Goal: Task Accomplishment & Management: Manage account settings

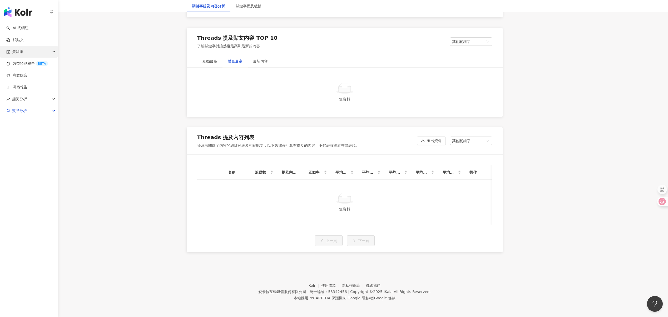
click at [26, 51] on div "資源庫" at bounding box center [29, 52] width 58 height 12
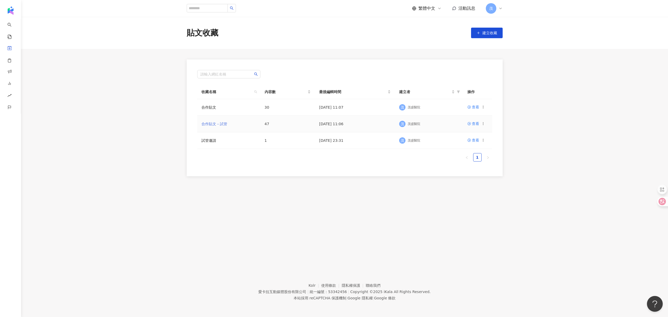
click at [219, 124] on link "合作貼文－試管" at bounding box center [214, 124] width 26 height 4
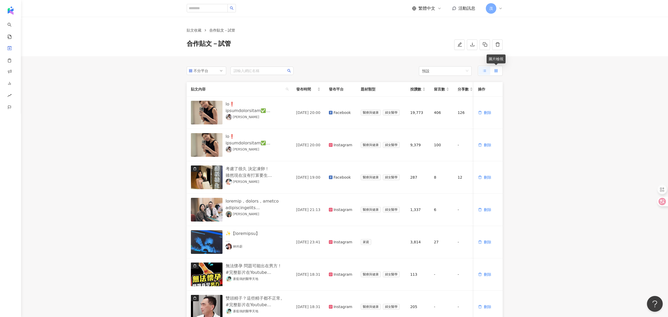
click at [496, 69] on icon at bounding box center [496, 71] width 4 height 4
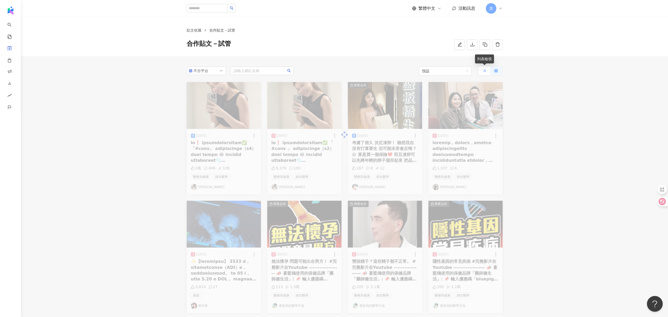
click at [485, 70] on icon at bounding box center [485, 71] width 4 height 4
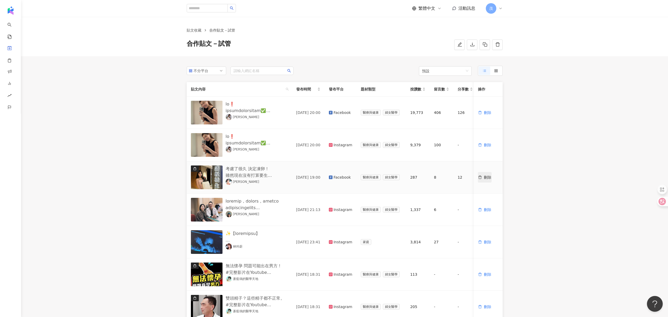
click at [487, 181] on button "刪除" at bounding box center [485, 177] width 14 height 11
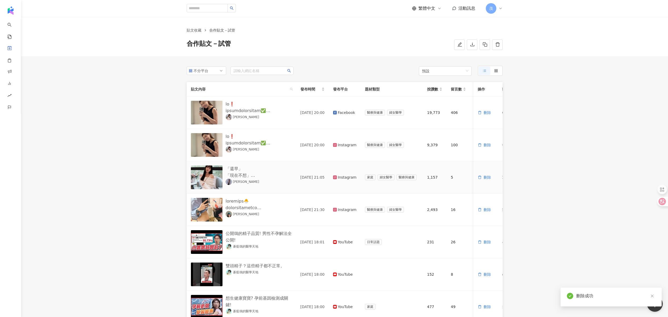
click at [487, 181] on button "刪除" at bounding box center [485, 177] width 14 height 11
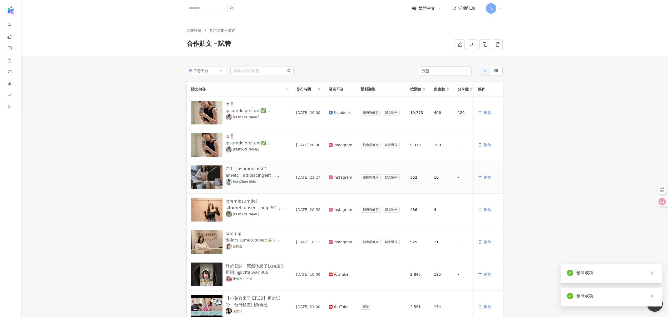
click at [487, 181] on button "刪除" at bounding box center [485, 177] width 14 height 11
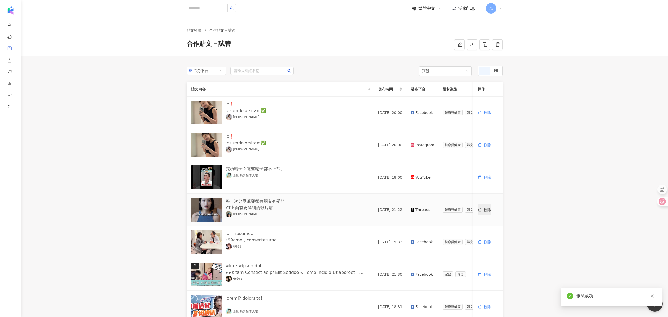
click at [485, 213] on button "刪除" at bounding box center [485, 210] width 14 height 11
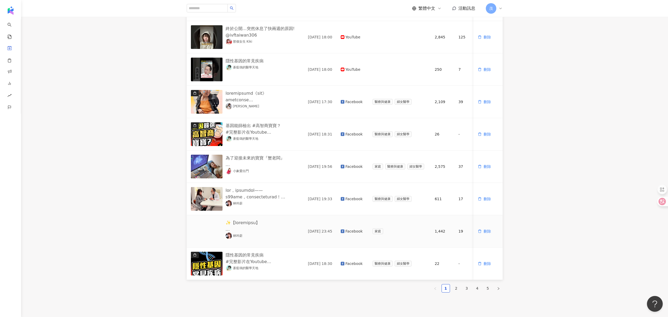
scroll to position [141, 0]
click at [491, 200] on span "刪除" at bounding box center [487, 199] width 7 height 4
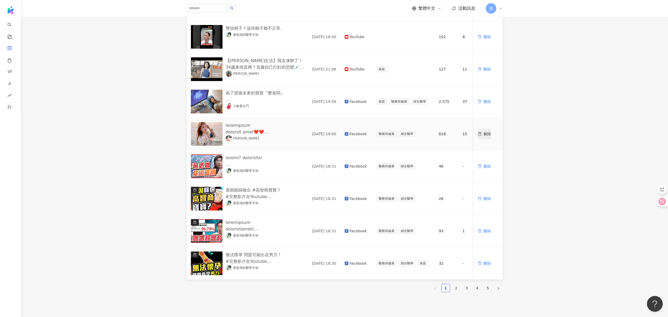
click at [486, 132] on span "刪除" at bounding box center [487, 134] width 7 height 4
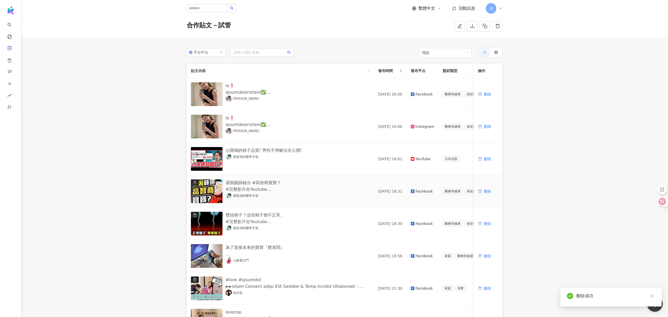
scroll to position [0, 0]
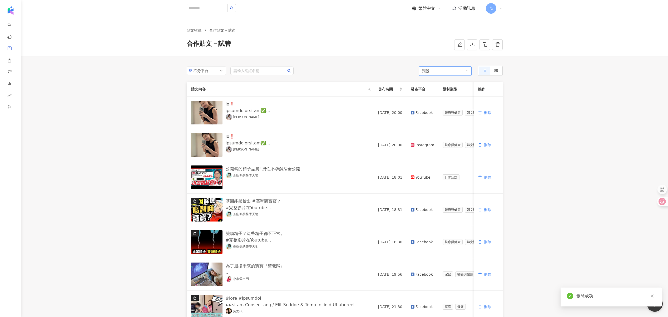
click at [457, 74] on span "預設" at bounding box center [445, 70] width 46 height 9
click at [442, 92] on div "發布時間" at bounding box center [445, 91] width 44 height 6
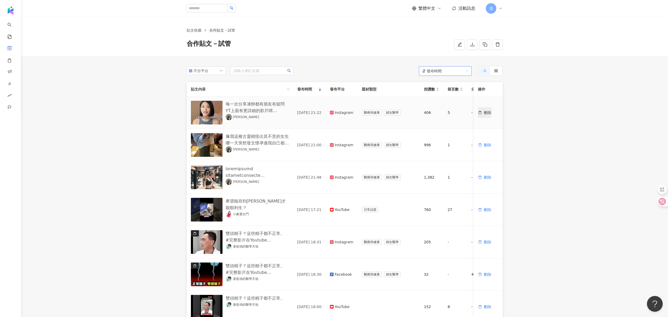
click at [485, 112] on span "刪除" at bounding box center [487, 113] width 7 height 4
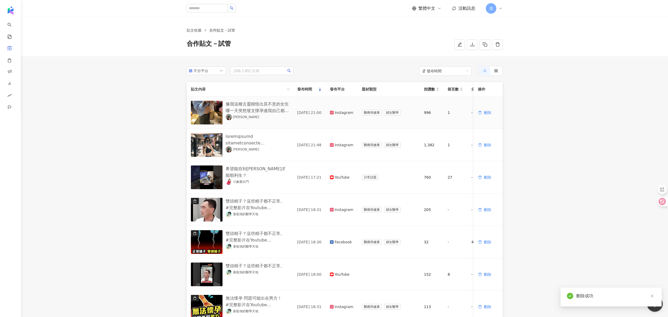
click at [485, 112] on span "刪除" at bounding box center [487, 113] width 7 height 4
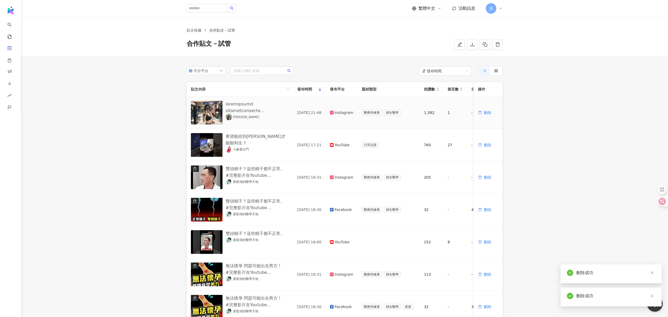
click at [485, 112] on span "刪除" at bounding box center [487, 113] width 7 height 4
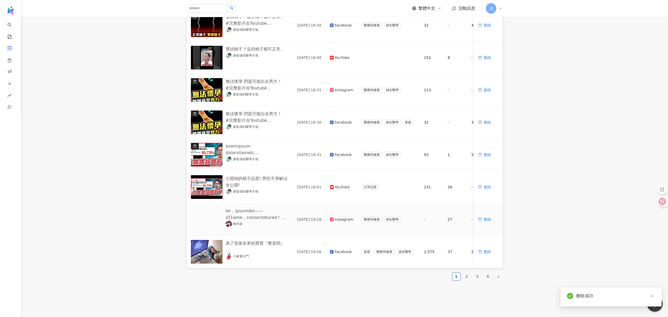
scroll to position [152, 0]
click at [490, 220] on span "刪除" at bounding box center [487, 220] width 7 height 4
click at [468, 280] on link "2" at bounding box center [467, 277] width 8 height 8
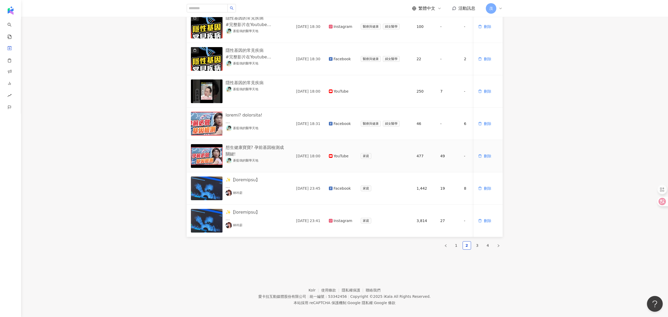
scroll to position [192, 0]
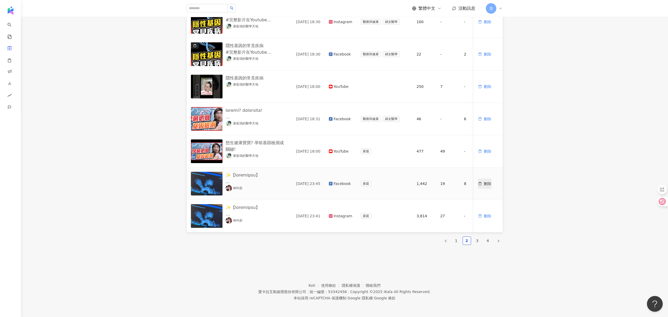
click at [490, 182] on span "刪除" at bounding box center [487, 184] width 7 height 4
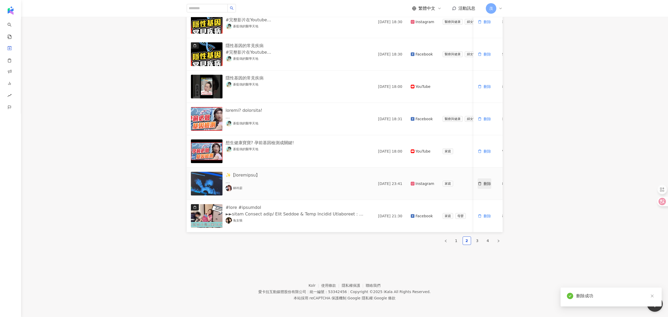
click at [486, 182] on span "刪除" at bounding box center [487, 184] width 7 height 4
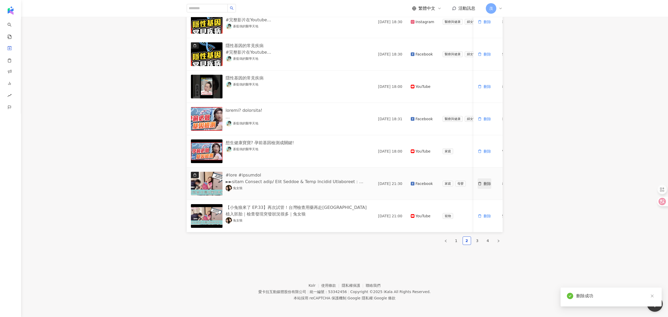
click at [487, 183] on button "刪除" at bounding box center [485, 184] width 14 height 11
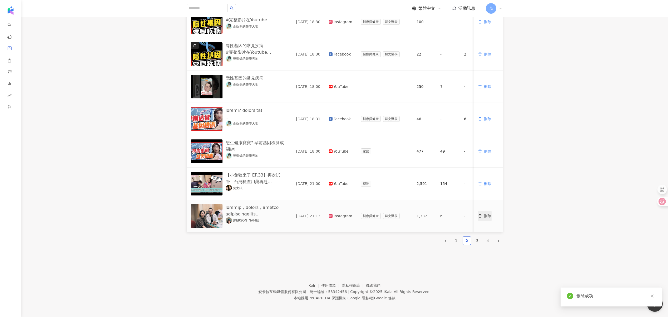
click at [489, 214] on span "刪除" at bounding box center [487, 216] width 7 height 4
click at [486, 214] on span "刪除" at bounding box center [487, 216] width 7 height 4
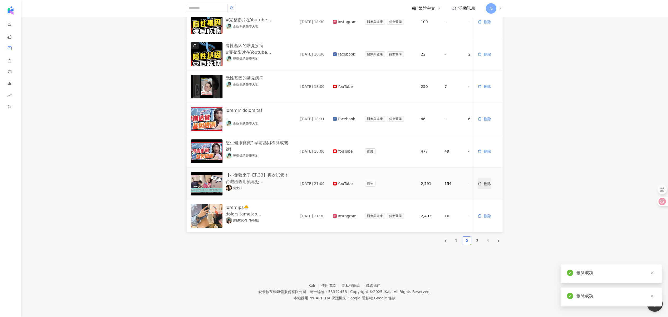
click at [488, 182] on span "刪除" at bounding box center [487, 184] width 7 height 4
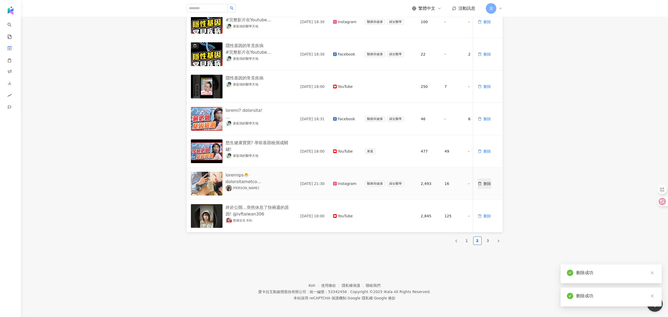
click at [488, 182] on span "刪除" at bounding box center [487, 184] width 7 height 4
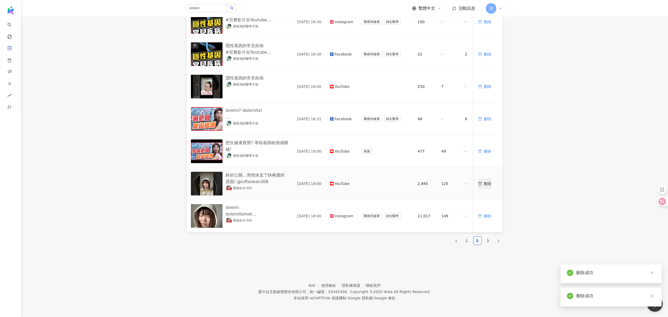
click at [489, 182] on span "刪除" at bounding box center [487, 184] width 7 height 4
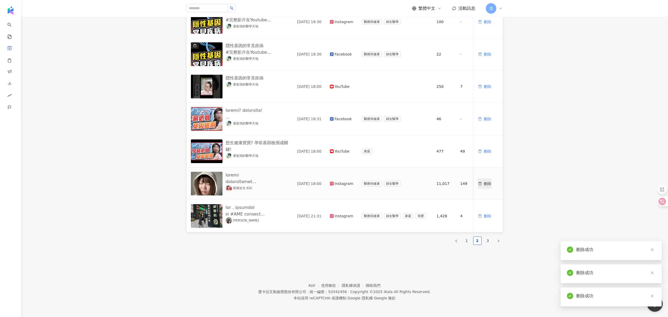
click at [487, 182] on span "刪除" at bounding box center [487, 184] width 7 height 4
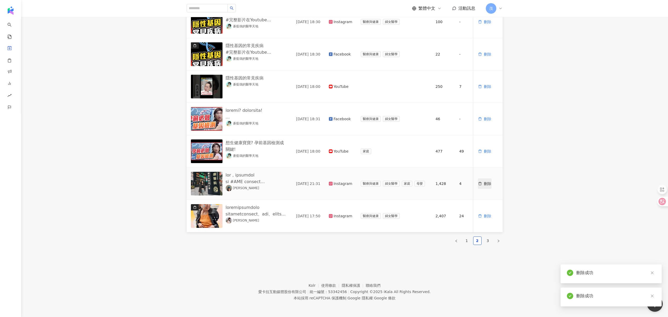
click at [487, 182] on span "刪除" at bounding box center [487, 184] width 7 height 4
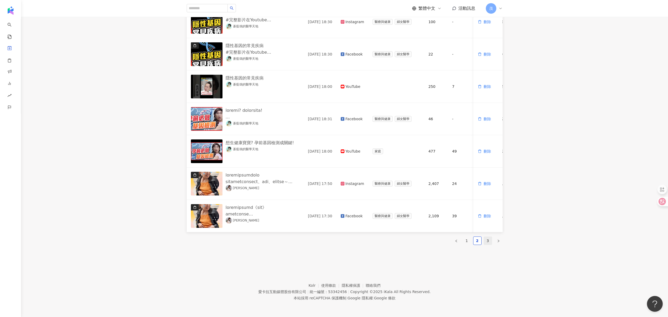
click at [486, 242] on link "3" at bounding box center [488, 241] width 8 height 8
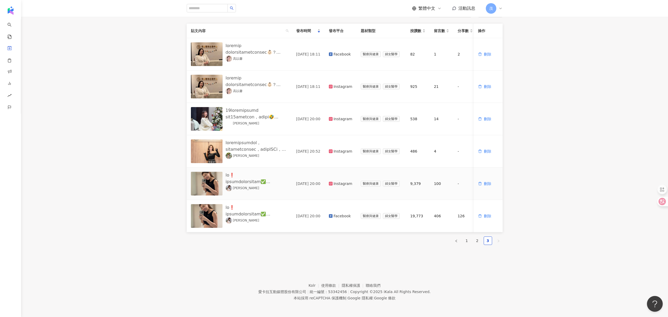
scroll to position [0, 0]
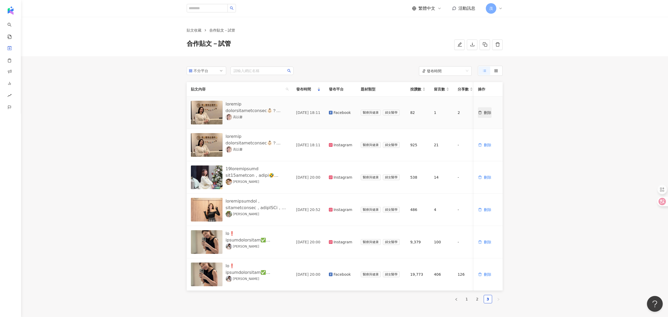
click at [488, 115] on span "刪除" at bounding box center [487, 113] width 7 height 4
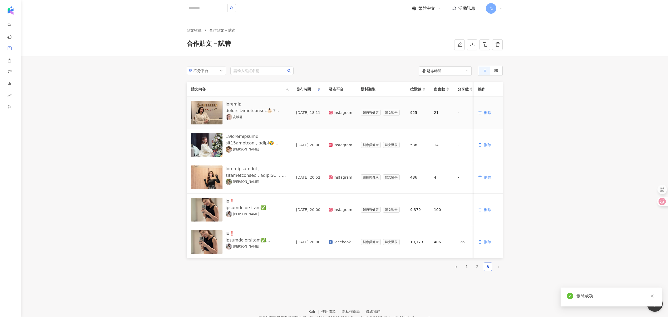
click at [488, 115] on span "刪除" at bounding box center [487, 113] width 7 height 4
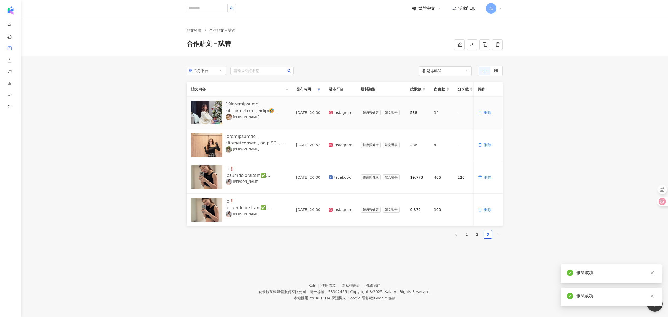
click at [488, 115] on span "刪除" at bounding box center [487, 113] width 7 height 4
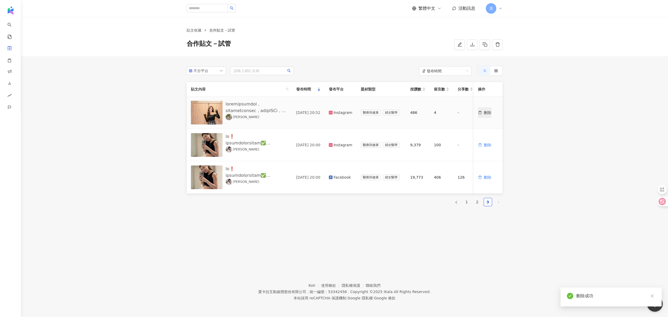
click at [489, 112] on span "刪除" at bounding box center [487, 113] width 7 height 4
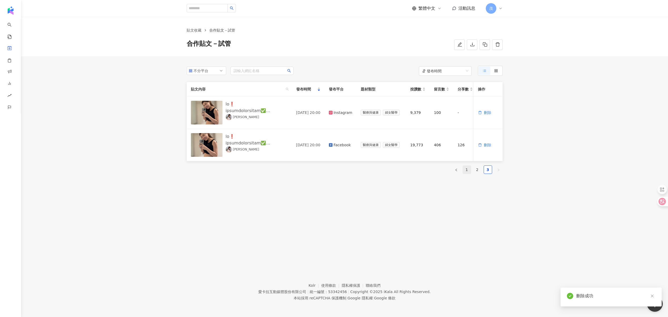
click at [464, 172] on link "1" at bounding box center [467, 170] width 8 height 8
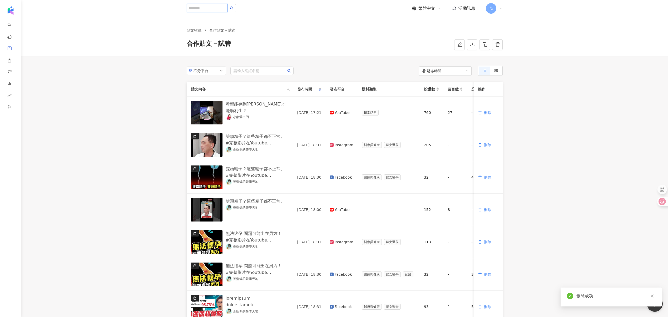
click at [210, 6] on input "search" at bounding box center [207, 8] width 41 height 8
type input "**"
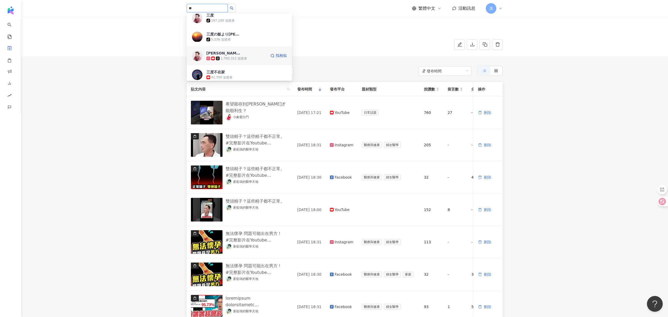
scroll to position [5, 0]
click at [233, 55] on span "謝孟航" at bounding box center [223, 52] width 34 height 5
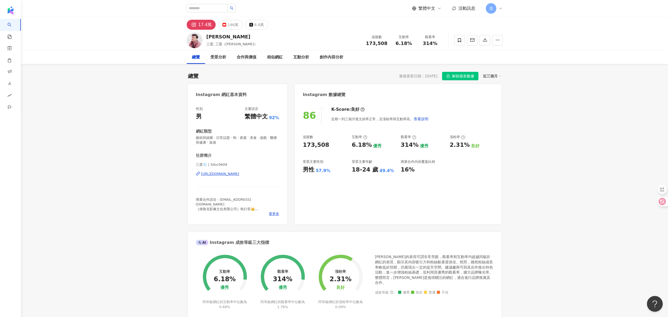
scroll to position [10, 0]
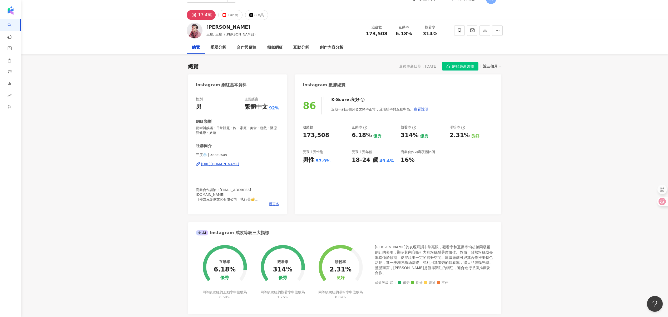
click at [453, 65] on span "解鎖最新數據" at bounding box center [463, 66] width 22 height 8
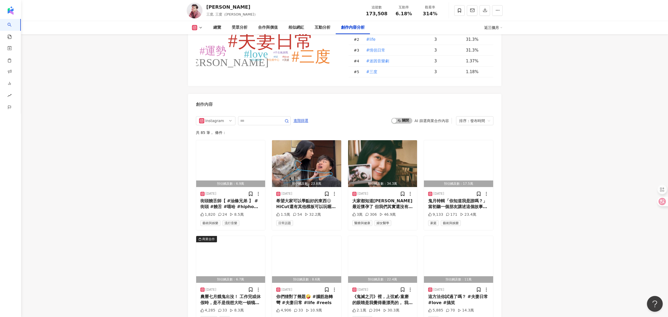
scroll to position [1583, 0]
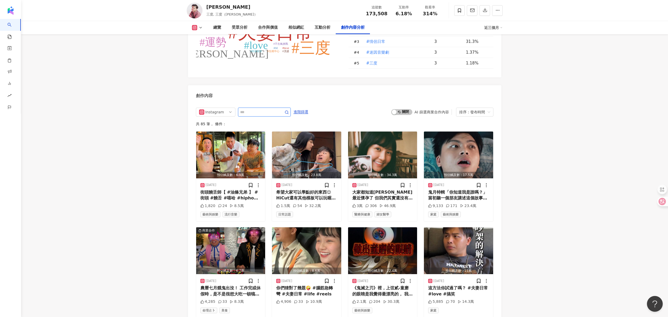
click at [264, 109] on input "text" at bounding box center [258, 112] width 37 height 6
type input "****"
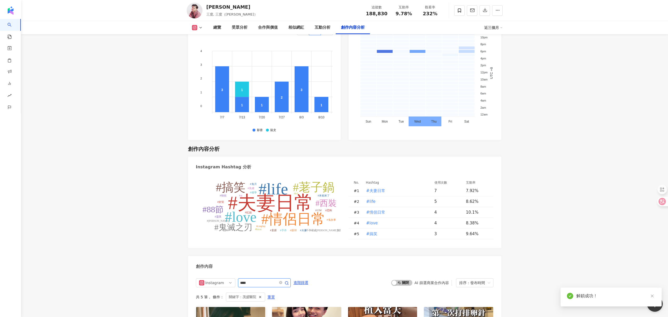
scroll to position [1617, 0]
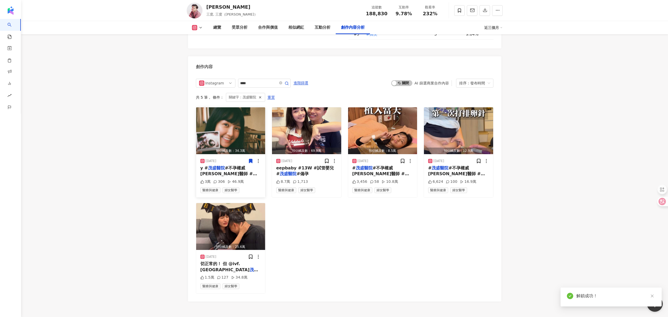
click at [252, 159] on icon at bounding box center [250, 161] width 3 height 4
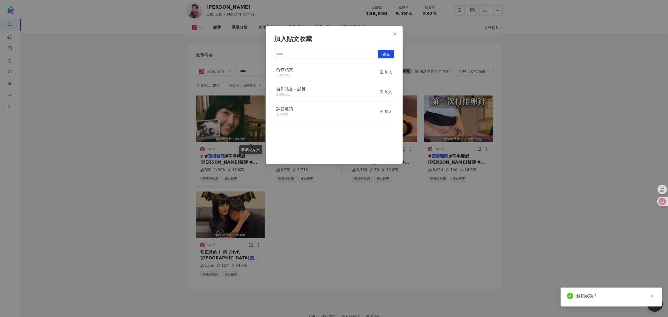
scroll to position [1618, 0]
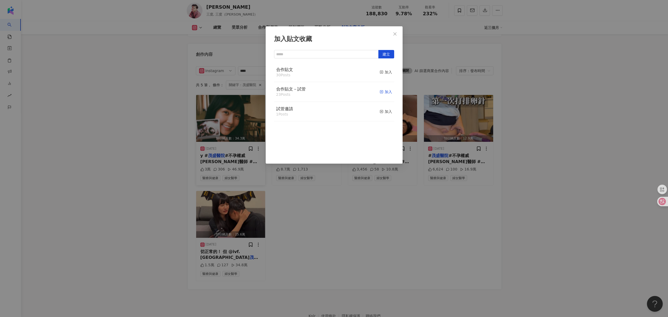
click at [384, 92] on div "加入" at bounding box center [386, 92] width 12 height 6
drag, startPoint x: 293, startPoint y: 200, endPoint x: 294, endPoint y: 173, distance: 26.4
click at [293, 200] on div "加入貼文收藏 建立 合作貼文－試管 24 Posts 已加入 合作貼文 30 Posts 加入 試管邀請 1 Posts 加入" at bounding box center [334, 158] width 668 height 317
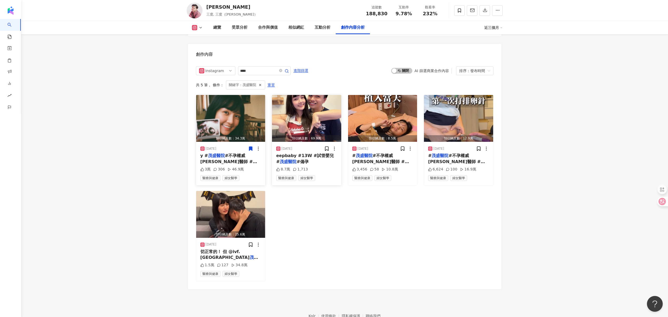
click at [330, 146] on div at bounding box center [330, 148] width 13 height 5
click at [329, 146] on icon at bounding box center [326, 148] width 5 height 5
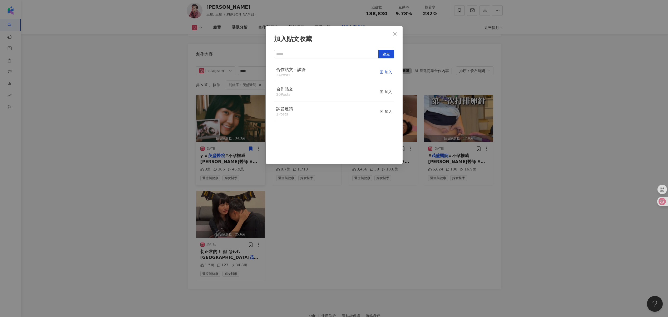
click at [387, 70] on div "加入" at bounding box center [386, 72] width 12 height 6
click at [410, 143] on div "加入貼文收藏 建立 合作貼文－試管 25 Posts 已加入 合作貼文 30 Posts 加入 試管邀請 1 Posts 加入" at bounding box center [334, 158] width 668 height 317
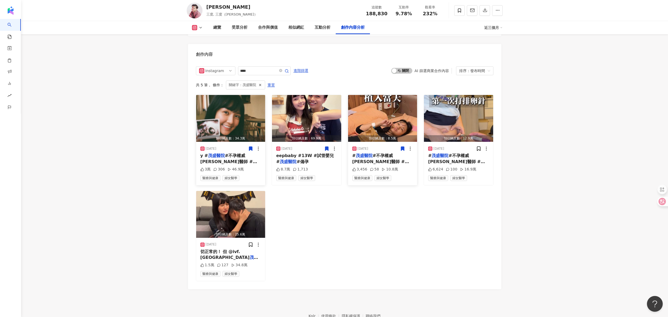
click at [403, 147] on icon at bounding box center [402, 149] width 3 height 4
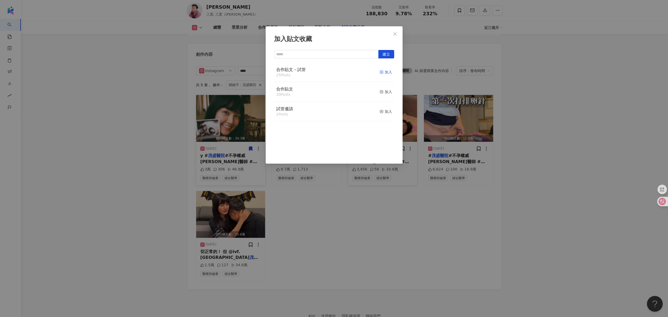
click at [386, 71] on div "加入" at bounding box center [386, 72] width 12 height 6
click at [479, 140] on div "加入貼文收藏 建立 合作貼文－試管 26 Posts 已加入 合作貼文 30 Posts 加入 試管邀請 1 Posts 加入" at bounding box center [334, 158] width 668 height 317
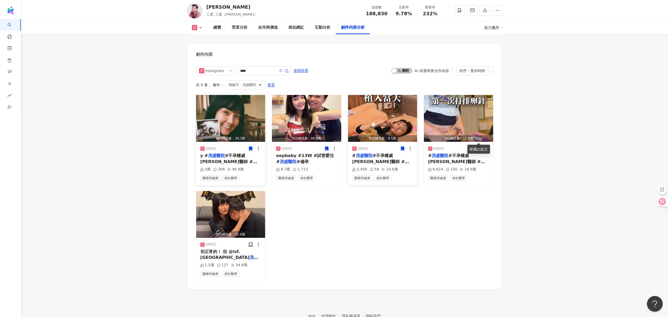
click at [479, 147] on icon at bounding box center [478, 149] width 3 height 4
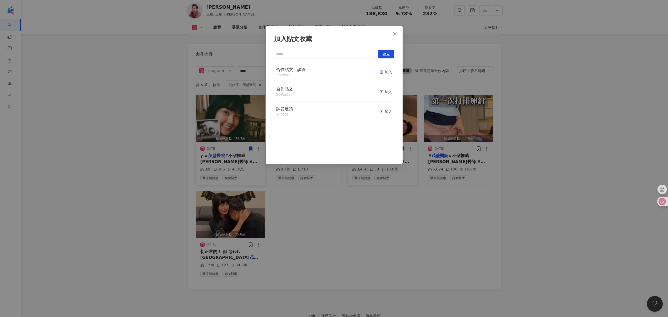
click at [382, 74] on div "加入" at bounding box center [386, 72] width 12 height 6
click at [346, 228] on div "加入貼文收藏 建立 合作貼文－試管 27 Posts 已加入 合作貼文 30 Posts 加入 試管邀請 1 Posts 加入" at bounding box center [334, 158] width 668 height 317
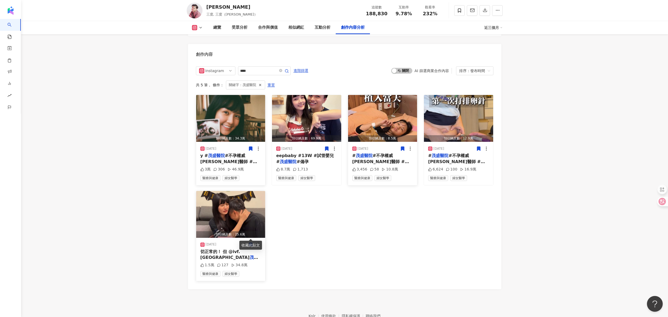
click at [250, 243] on icon at bounding box center [250, 245] width 3 height 4
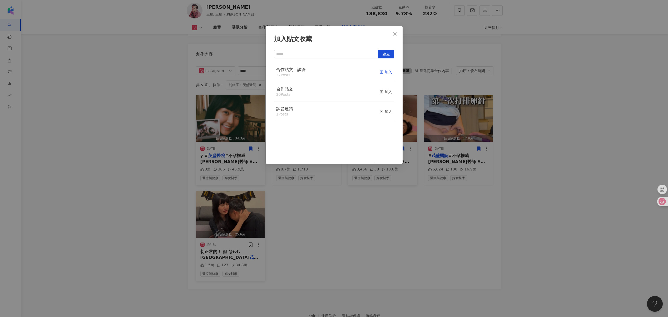
click at [383, 72] on div "加入" at bounding box center [386, 72] width 12 height 6
click at [331, 245] on div "加入貼文收藏 建立 合作貼文－試管 28 Posts 已加入 合作貼文 30 Posts 加入 試管邀請 1 Posts 加入" at bounding box center [334, 158] width 668 height 317
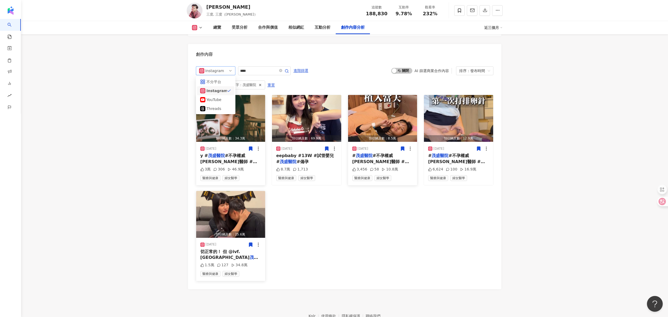
click at [224, 67] on span "Instagram" at bounding box center [215, 71] width 33 height 8
click at [223, 97] on div "YouTube" at bounding box center [214, 100] width 17 height 6
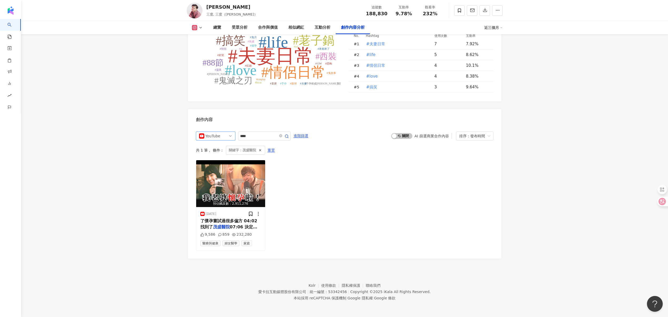
scroll to position [1543, 0]
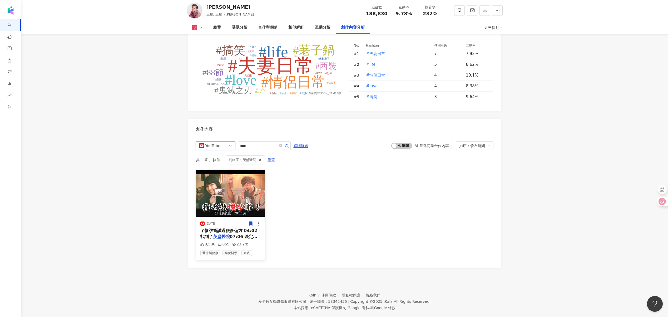
click at [250, 222] on icon at bounding box center [250, 224] width 3 height 4
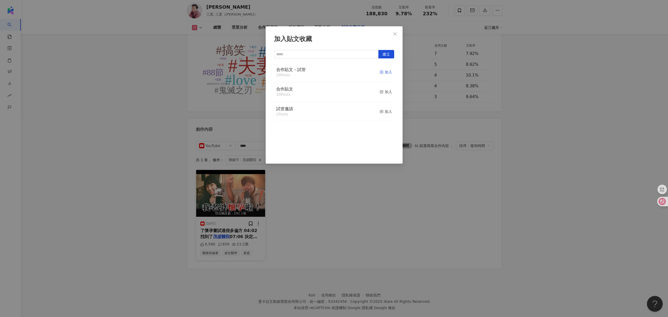
click at [385, 72] on div "加入" at bounding box center [386, 72] width 12 height 6
click at [363, 202] on div "加入貼文收藏 建立 合作貼文－試管 29 Posts 已加入 合作貼文 30 Posts 加入 試管邀請 1 Posts 加入" at bounding box center [334, 158] width 668 height 317
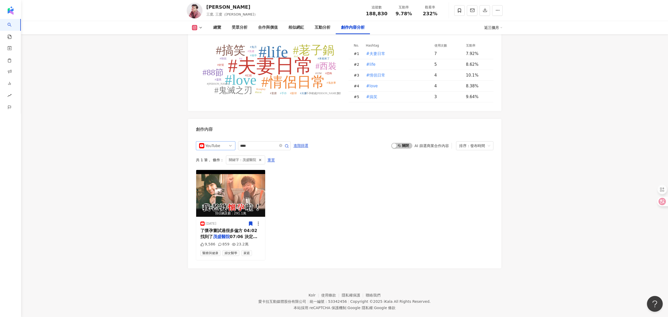
click at [228, 142] on span "YouTube" at bounding box center [215, 146] width 33 height 8
click at [312, 176] on div "預估觸及數：291.1萬 2025/9/6 了懷孕嘗試過很多偏方 04:02 找到了 茂盛醫院 07:06 決定做試管 08: 9,586 859 23.2萬…" at bounding box center [345, 215] width 298 height 91
click at [197, 9] on img at bounding box center [195, 11] width 16 height 16
click at [25, 27] on link "AI 找網紅" at bounding box center [17, 28] width 22 height 5
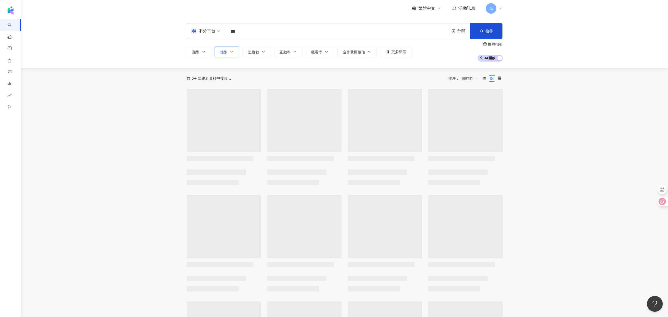
type input "**"
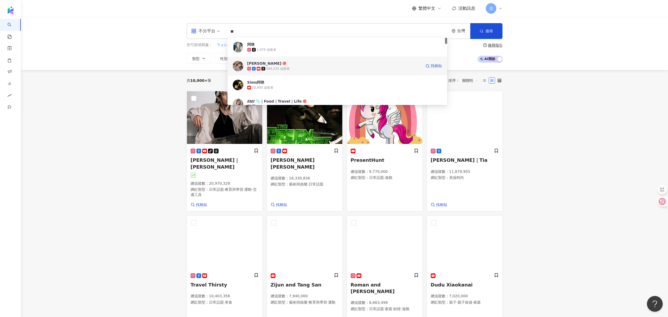
click at [259, 67] on icon at bounding box center [259, 69] width 4 height 4
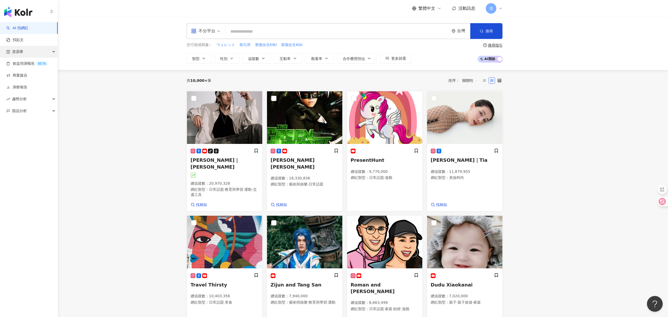
click at [24, 53] on div "資源庫" at bounding box center [29, 52] width 58 height 12
click at [27, 90] on link "貼文收藏" at bounding box center [20, 87] width 15 height 5
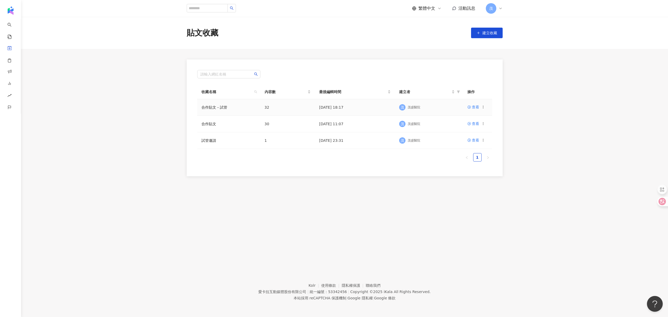
click at [484, 106] on icon at bounding box center [483, 107] width 4 height 4
click at [470, 131] on div "匯出收藏" at bounding box center [469, 129] width 22 height 6
click at [18, 85] on link "洞察報告" at bounding box center [16, 87] width 21 height 5
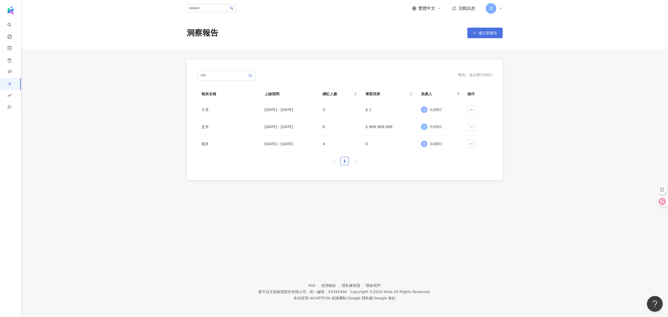
click at [477, 34] on button "建立新報告" at bounding box center [484, 33] width 35 height 11
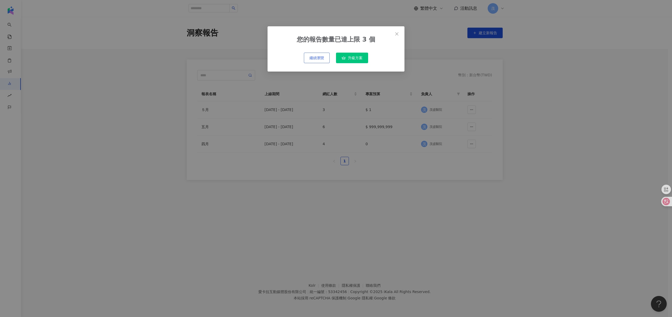
click at [321, 60] on span "繼續瀏覽" at bounding box center [316, 58] width 15 height 4
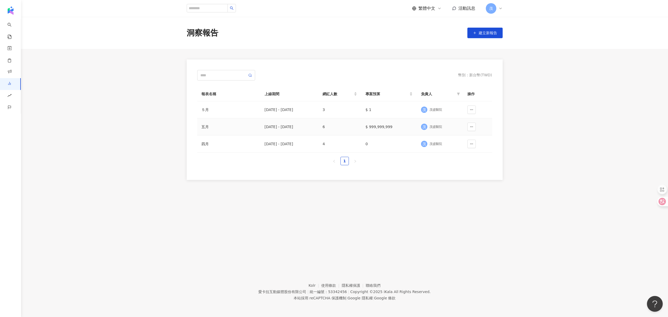
click at [271, 126] on div "2025/5/31 - 2025/9/30" at bounding box center [290, 127] width 50 height 6
click at [471, 143] on icon "button" at bounding box center [472, 144] width 4 height 4
click at [462, 159] on span "刪除" at bounding box center [463, 157] width 7 height 8
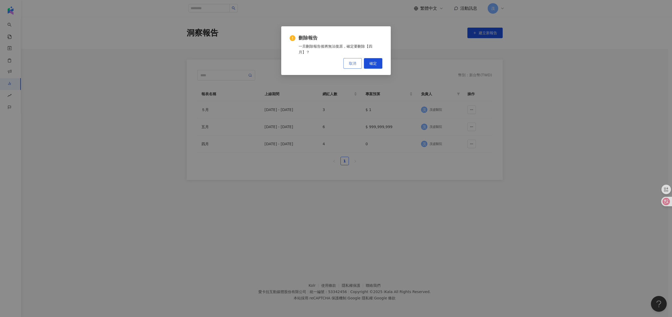
click at [353, 65] on span "取消" at bounding box center [352, 63] width 7 height 4
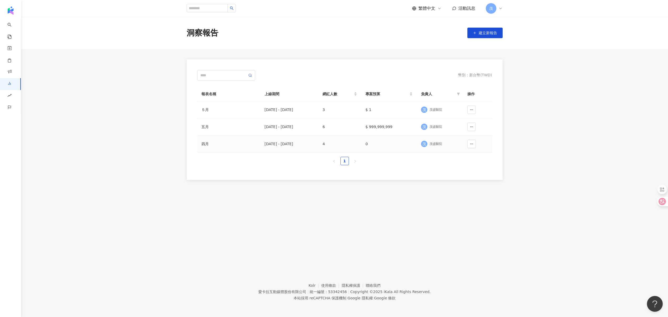
click at [281, 152] on td "2025/4/1 - 2025/5/7" at bounding box center [289, 144] width 58 height 17
click at [204, 142] on div "四月" at bounding box center [228, 144] width 55 height 6
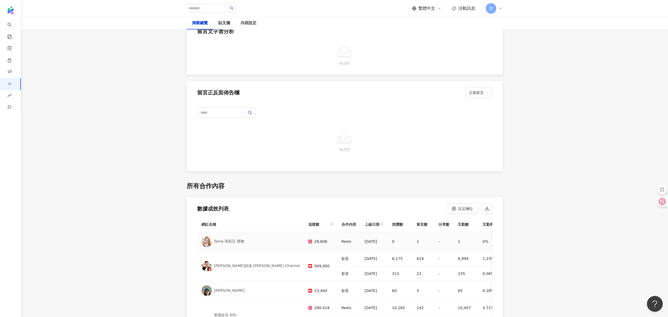
scroll to position [1138, 0]
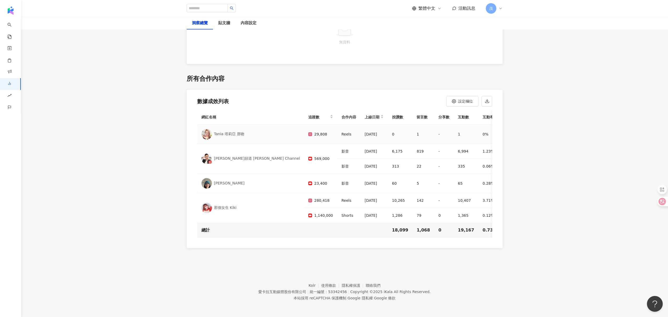
click at [225, 135] on div "Tania 塔莉亞 唇吻" at bounding box center [250, 134] width 99 height 11
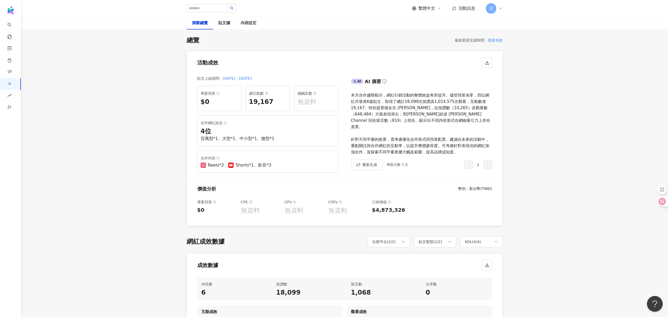
scroll to position [0, 0]
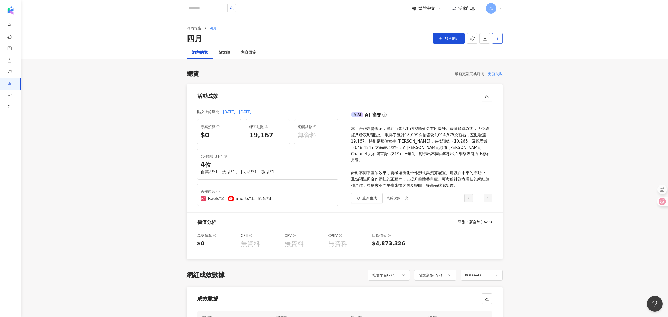
click at [494, 37] on button "button" at bounding box center [497, 38] width 11 height 11
click at [502, 48] on div "設定報告" at bounding box center [506, 51] width 21 height 6
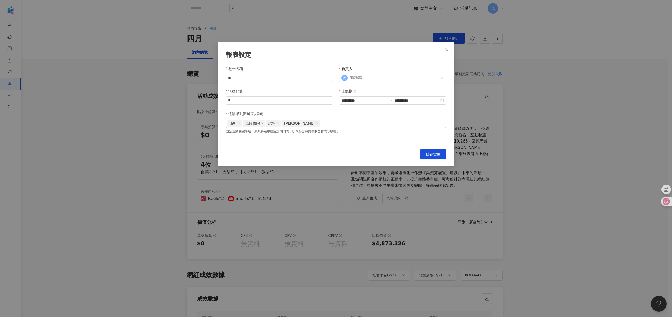
click at [316, 124] on icon "close" at bounding box center [317, 123] width 3 height 3
click at [277, 125] on icon "close" at bounding box center [278, 123] width 2 height 2
click at [423, 101] on input "**********" at bounding box center [416, 101] width 45 height 6
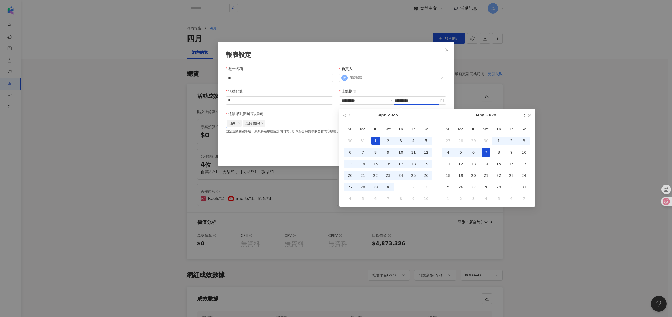
click at [523, 113] on button "button" at bounding box center [524, 115] width 6 height 12
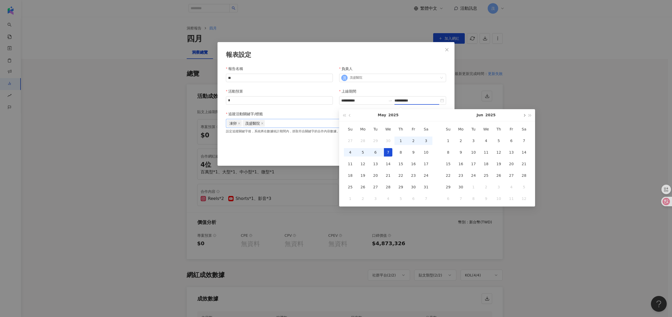
click at [523, 113] on button "button" at bounding box center [524, 115] width 6 height 12
click at [523, 117] on button "button" at bounding box center [524, 115] width 6 height 12
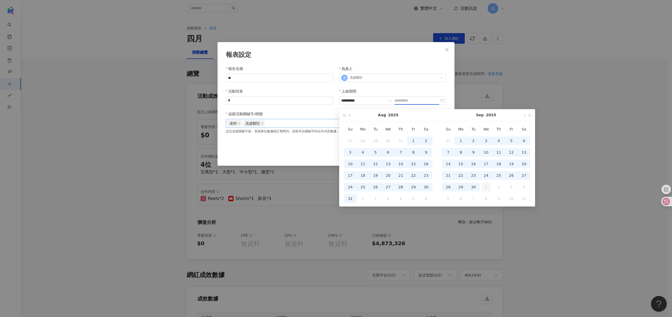
type input "**********"
click at [486, 187] on div "1" at bounding box center [486, 187] width 8 height 8
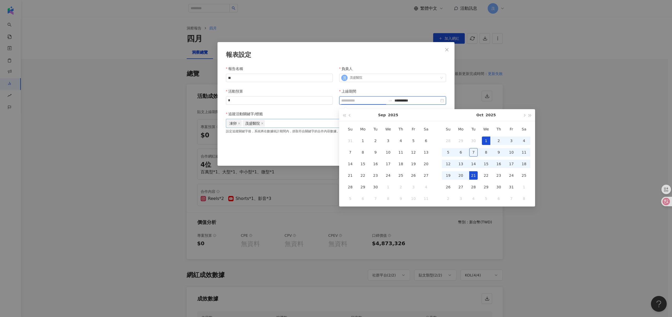
type input "**********"
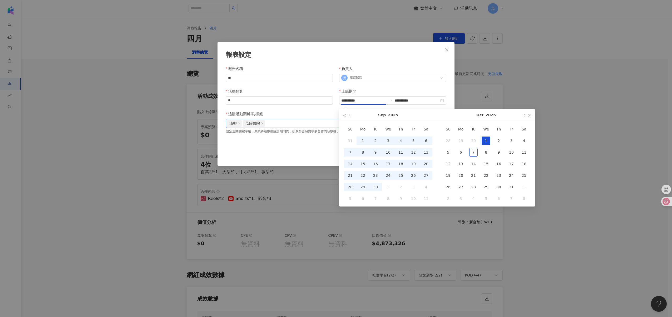
type input "**********"
click at [383, 88] on div "**********" at bounding box center [336, 104] width 220 height 77
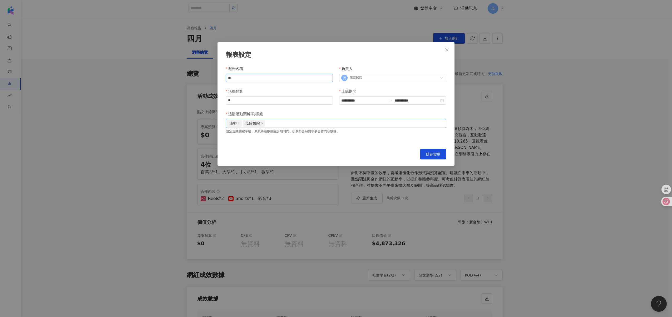
click at [252, 75] on input "**" at bounding box center [279, 78] width 107 height 8
type input "**********"
click at [244, 103] on input "*" at bounding box center [279, 101] width 106 height 8
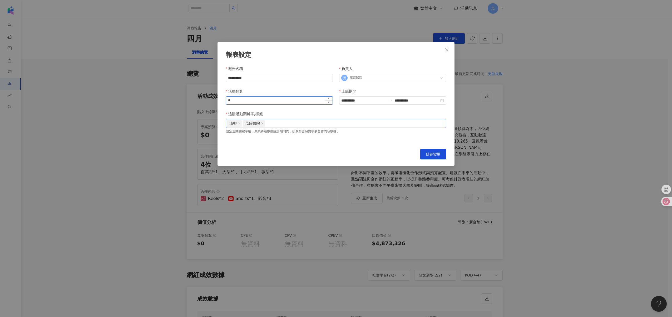
click at [244, 103] on input "*" at bounding box center [279, 101] width 106 height 8
type input "*"
type input "******"
click at [295, 115] on div "追蹤活動關鍵字/標籤" at bounding box center [336, 115] width 220 height 8
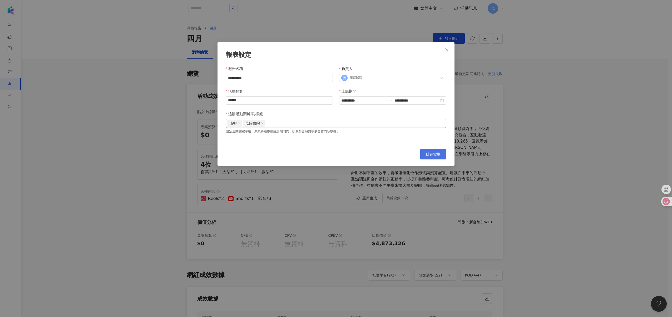
click at [432, 154] on span "儲存變更" at bounding box center [433, 154] width 15 height 4
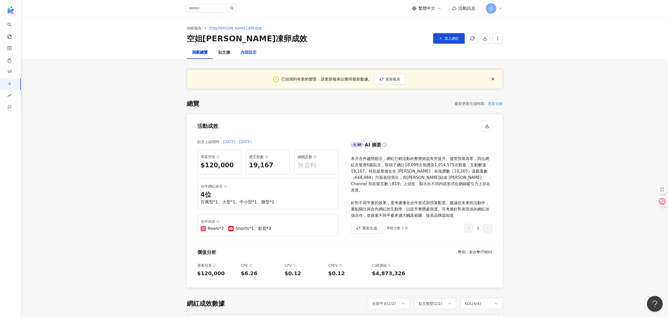
click at [247, 55] on div "內容設定" at bounding box center [249, 53] width 16 height 6
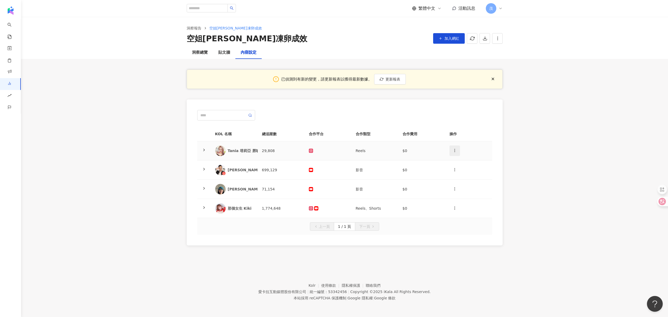
click at [454, 152] on icon "button" at bounding box center [455, 151] width 4 height 4
click at [468, 175] on div "刪除網紅" at bounding box center [464, 174] width 21 height 6
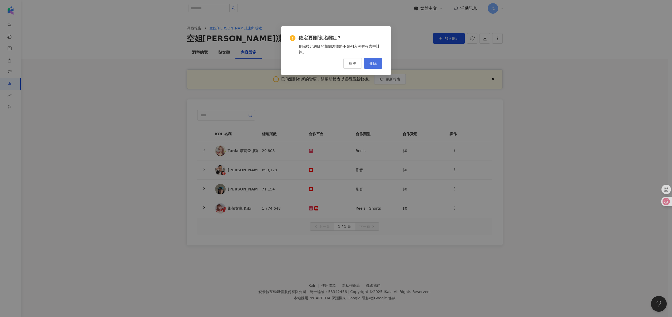
click at [374, 66] on button "刪除" at bounding box center [373, 63] width 18 height 11
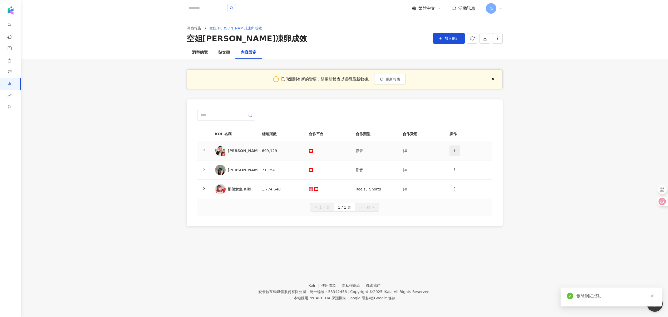
click at [453, 153] on span "button" at bounding box center [455, 151] width 4 height 6
click at [467, 176] on div "刪除網紅" at bounding box center [464, 174] width 21 height 6
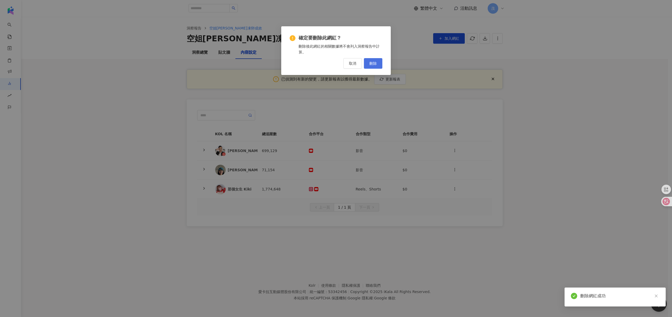
click at [374, 67] on button "刪除" at bounding box center [373, 63] width 18 height 11
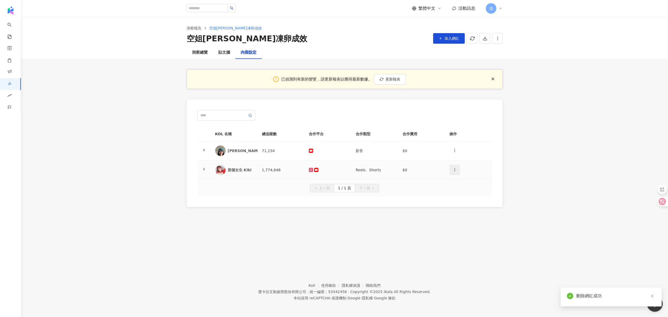
click at [454, 169] on icon "button" at bounding box center [455, 170] width 4 height 4
click at [463, 194] on div "刪除網紅" at bounding box center [464, 193] width 21 height 6
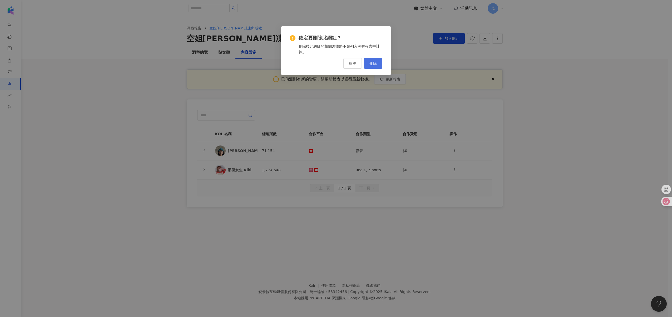
click at [371, 67] on button "刪除" at bounding box center [373, 63] width 18 height 11
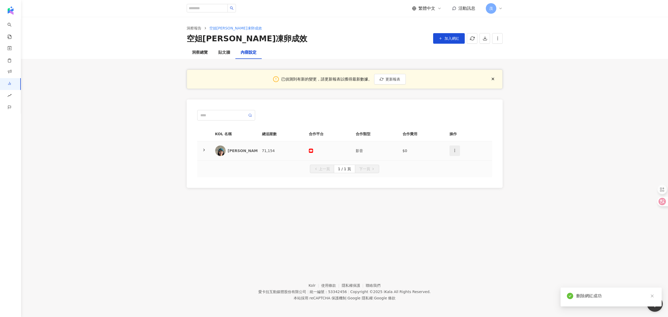
click at [455, 153] on span "button" at bounding box center [455, 151] width 4 height 6
click at [461, 164] on div "新增內容" at bounding box center [464, 164] width 21 height 6
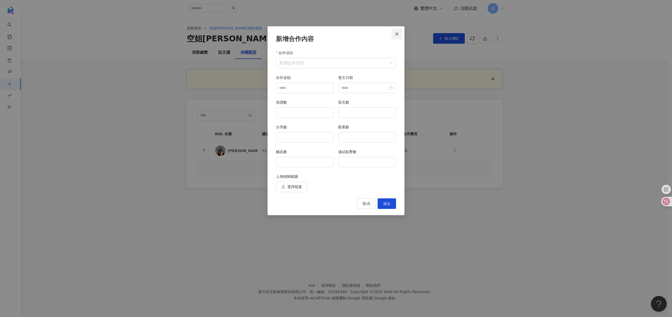
click at [398, 35] on icon "close" at bounding box center [397, 34] width 4 height 4
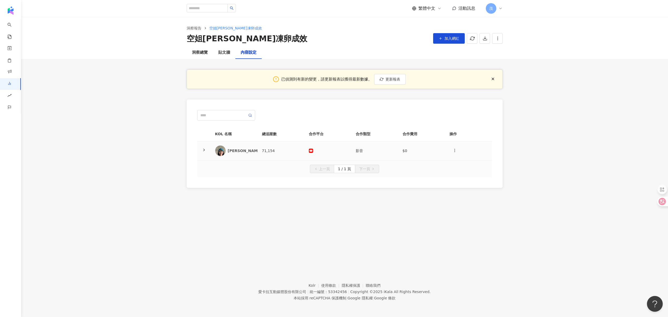
click at [203, 149] on icon at bounding box center [204, 150] width 4 height 4
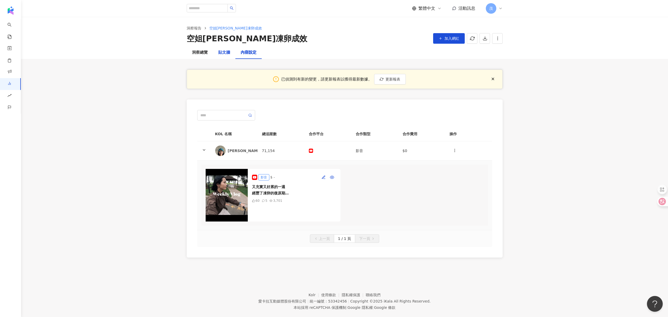
click at [228, 51] on div "貼文牆" at bounding box center [224, 53] width 12 height 6
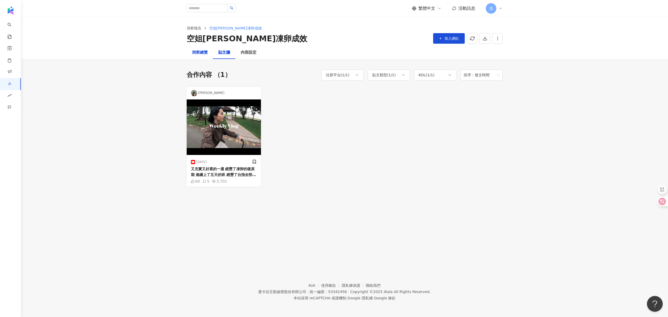
click at [199, 52] on div "洞察總覽" at bounding box center [200, 53] width 16 height 6
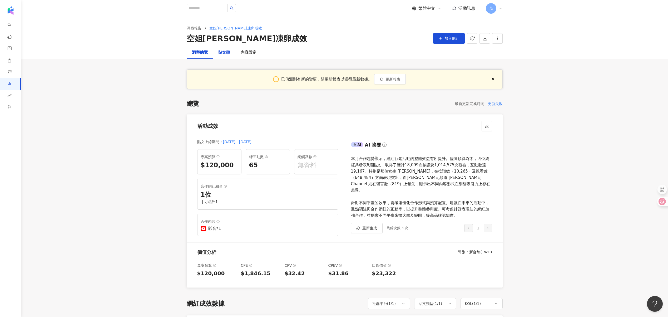
click at [223, 52] on div "貼文牆" at bounding box center [224, 53] width 12 height 6
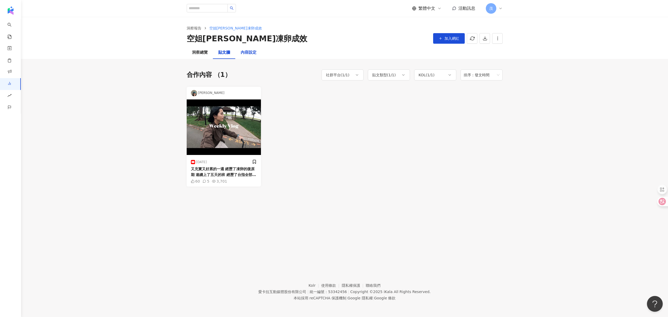
click at [246, 52] on div "內容設定" at bounding box center [249, 53] width 16 height 6
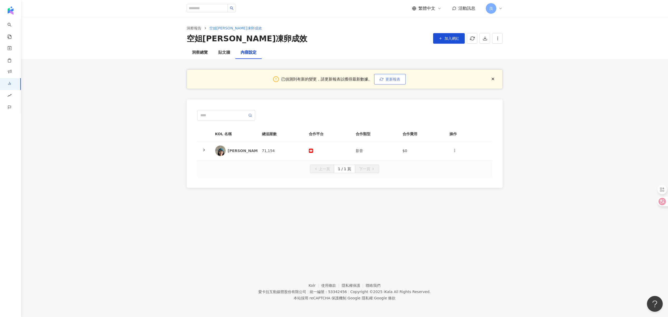
click at [397, 81] on span "更新報表" at bounding box center [393, 79] width 15 height 4
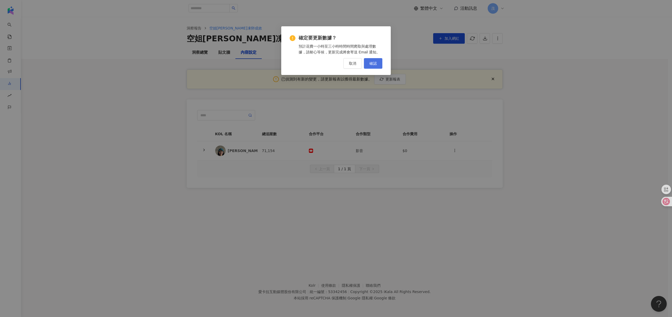
click at [374, 65] on span "確認" at bounding box center [372, 63] width 7 height 4
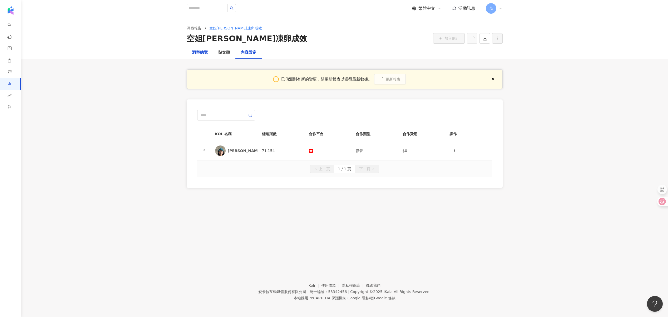
click at [195, 52] on div "洞察總覽" at bounding box center [200, 53] width 16 height 6
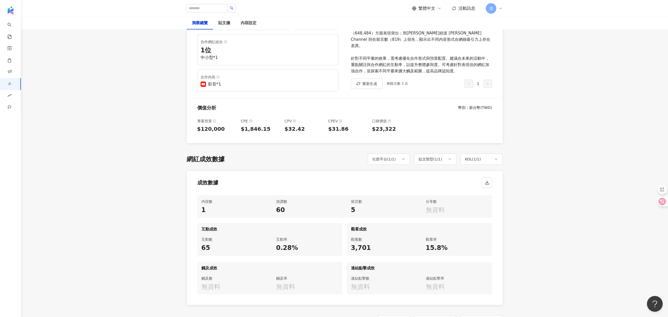
scroll to position [84, 0]
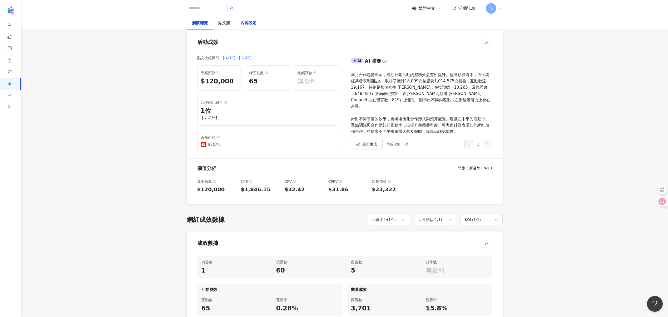
click at [256, 24] on div "內容設定" at bounding box center [249, 23] width 16 height 6
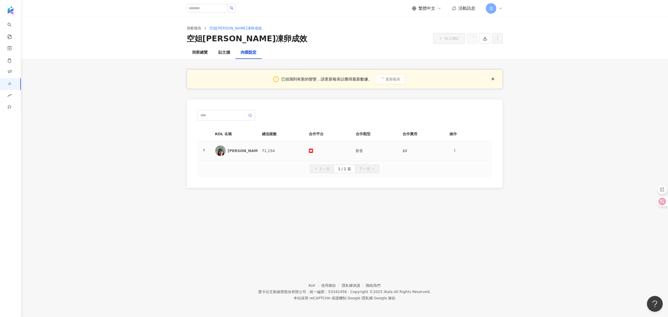
click at [205, 150] on icon at bounding box center [204, 150] width 4 height 4
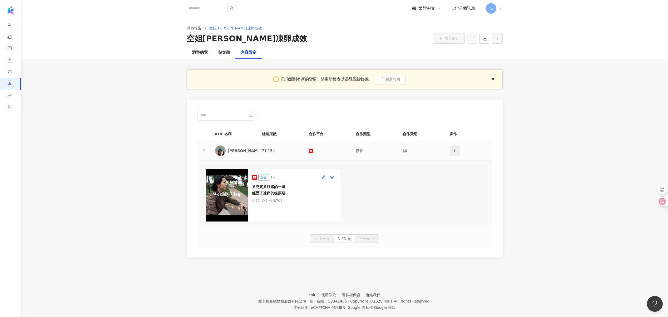
click at [457, 151] on button "button" at bounding box center [454, 151] width 11 height 11
click at [460, 159] on li "新增內容" at bounding box center [464, 163] width 27 height 11
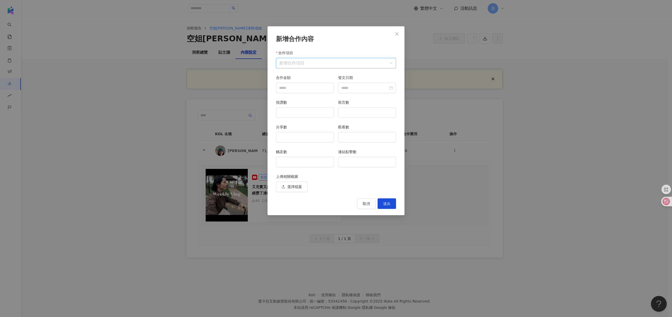
click at [286, 60] on input "合作項目" at bounding box center [336, 63] width 114 height 10
click at [324, 106] on span "素材授權" at bounding box center [325, 108] width 15 height 4
click at [335, 62] on span "Instagram / 素材授權" at bounding box center [336, 63] width 114 height 10
click at [295, 85] on div "Facebook" at bounding box center [291, 87] width 22 height 6
click at [299, 96] on div "YouTube" at bounding box center [290, 97] width 20 height 6
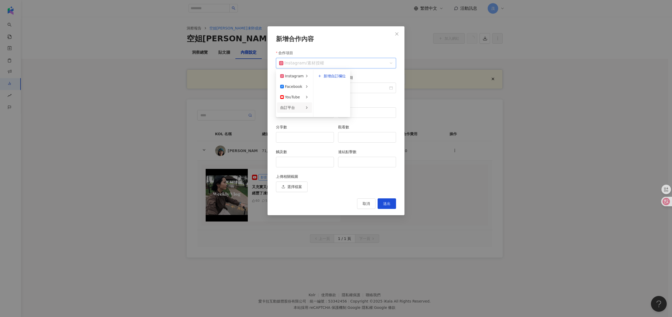
click at [297, 109] on div "自訂平台" at bounding box center [291, 108] width 23 height 6
click at [399, 34] on icon "close" at bounding box center [397, 34] width 4 height 4
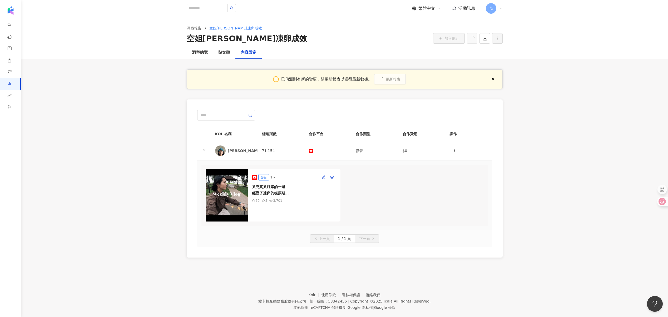
click at [275, 189] on div "又充實又好累的一週 經歷了凍卵的復原期 連續上了五天的班 經歷了台指全部跌停再全部漲停 去了新加坡騎腳踏車看海🌊 簡簡單單好累但快樂又舒服😌 ________…" at bounding box center [294, 190] width 84 height 13
click at [222, 193] on img at bounding box center [227, 195] width 42 height 53
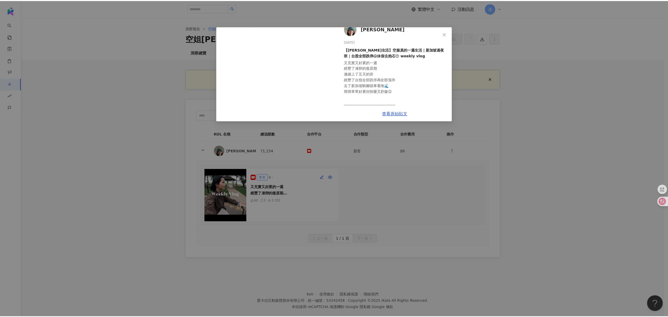
scroll to position [97, 0]
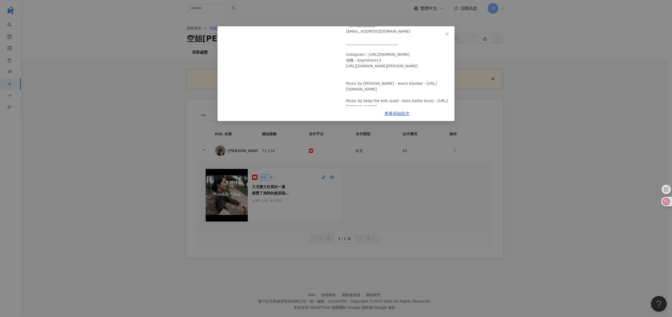
click at [388, 164] on div "Sara Lee 2025/4/28 【沙拉生活】空服員的一週生活｜新加坡過夜班｜台股全部跌停😱休假去抱石😍 weekly vlog 又充實又好累的一週 經歷…" at bounding box center [336, 158] width 672 height 317
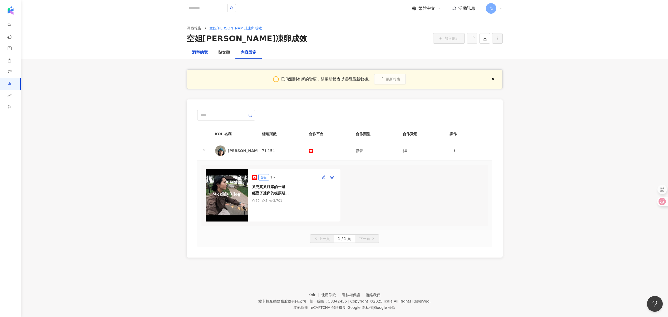
click at [198, 53] on div "洞察總覽" at bounding box center [200, 53] width 16 height 6
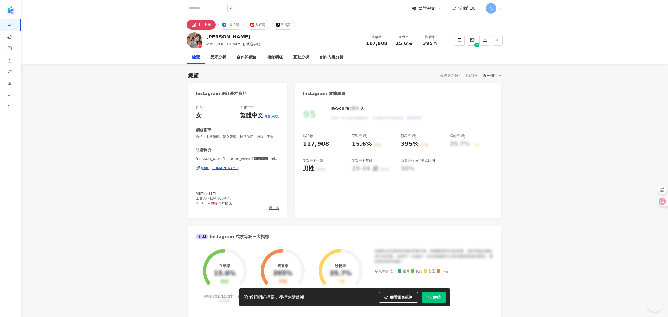
click at [437, 300] on span "解鎖" at bounding box center [436, 297] width 7 height 4
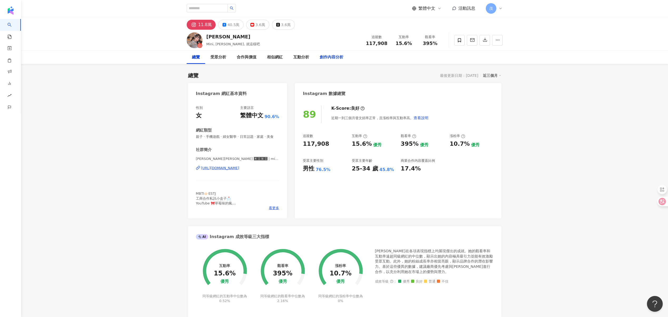
click at [337, 58] on div "創作內容分析" at bounding box center [332, 57] width 24 height 6
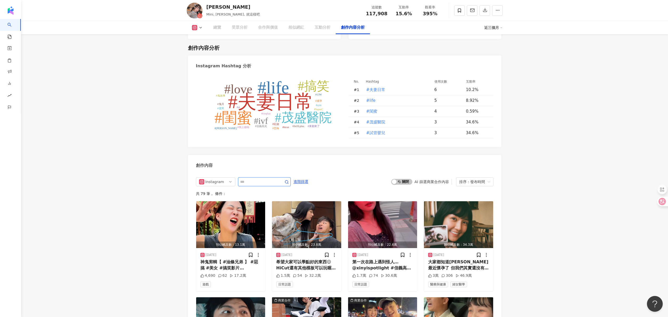
click at [274, 179] on input "text" at bounding box center [258, 182] width 37 height 6
type input "****"
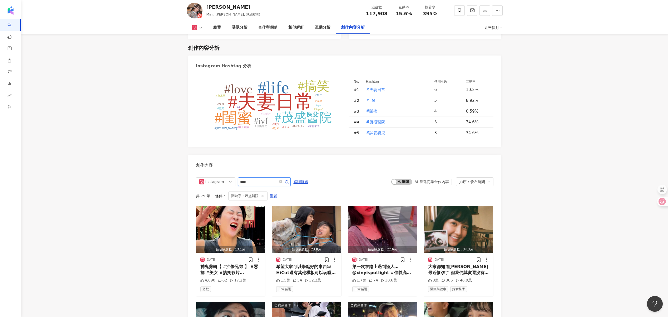
scroll to position [1632, 0]
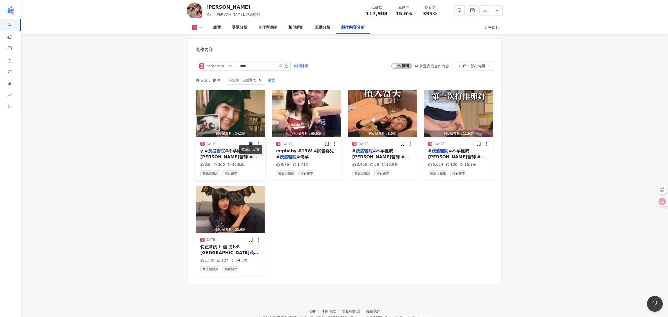
click at [249, 142] on icon at bounding box center [250, 144] width 3 height 4
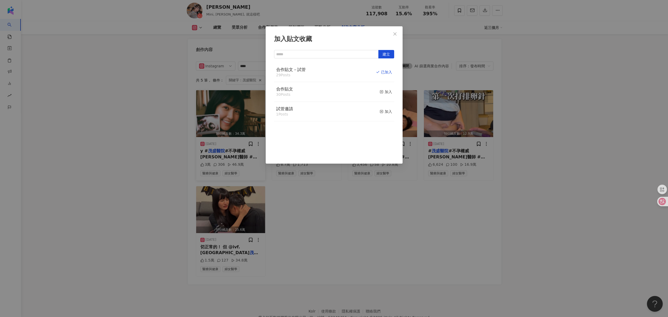
click at [344, 214] on div "加入貼文收藏 建立 合作貼文－試管 29 Posts 已加入 合作貼文 30 Posts 加入 試管邀請 1 Posts 加入" at bounding box center [334, 158] width 668 height 317
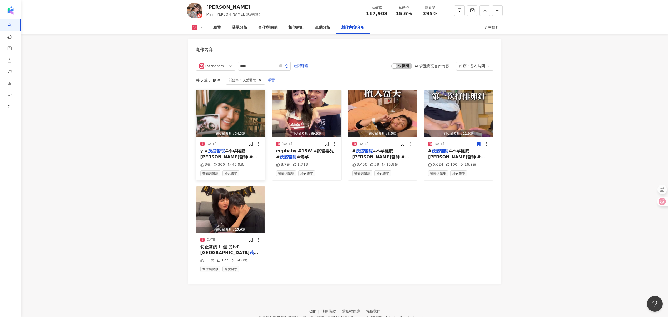
click at [479, 142] on icon at bounding box center [478, 144] width 3 height 4
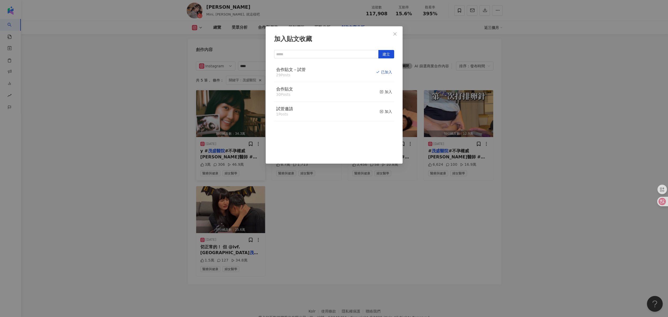
click at [423, 226] on div "加入貼文收藏 建立 合作貼文－試管 29 Posts 已加入 合作貼文 30 Posts 加入 試管邀請 1 Posts 加入" at bounding box center [334, 158] width 668 height 317
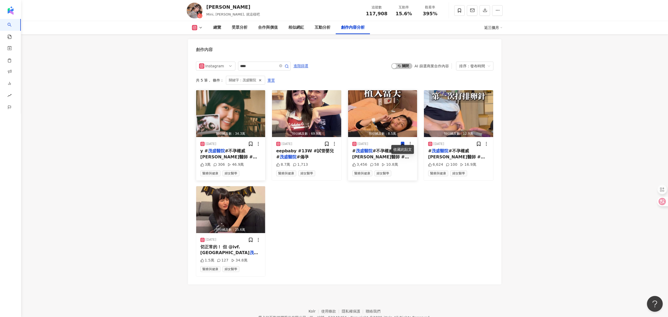
click at [402, 142] on icon at bounding box center [402, 144] width 3 height 4
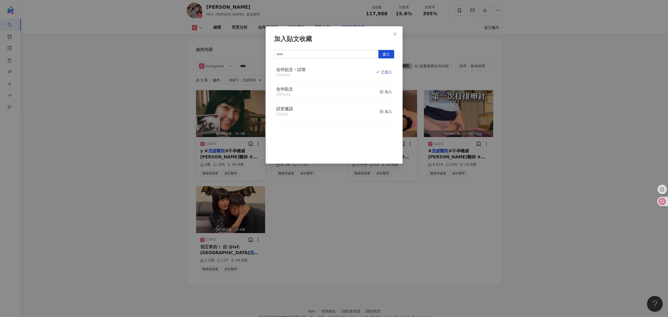
click at [327, 232] on div "加入貼文收藏 建立 合作貼文－試管 29 Posts 已加入 合作貼文 30 Posts 加入 試管邀請 1 Posts 加入" at bounding box center [334, 158] width 668 height 317
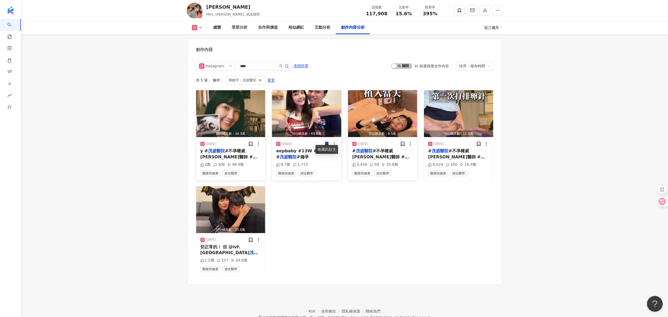
click at [327, 142] on icon at bounding box center [326, 144] width 3 height 4
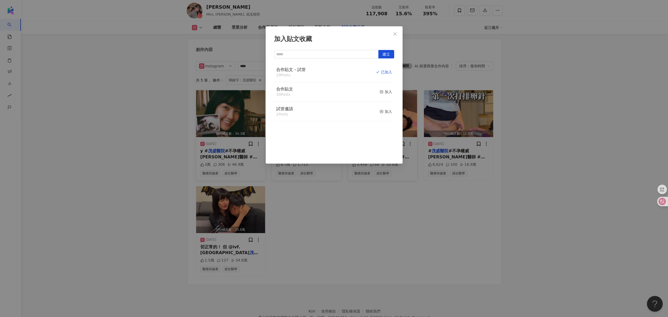
click at [297, 219] on div "加入貼文收藏 建立 合作貼文－試管 29 Posts 已加入 合作貼文 30 Posts 加入 試管邀請 1 Posts 加入" at bounding box center [334, 158] width 668 height 317
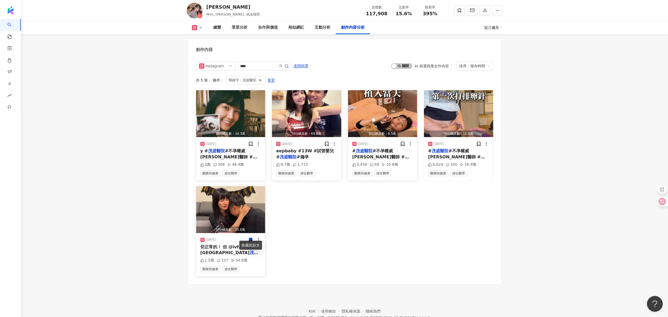
click at [250, 238] on icon at bounding box center [250, 240] width 3 height 4
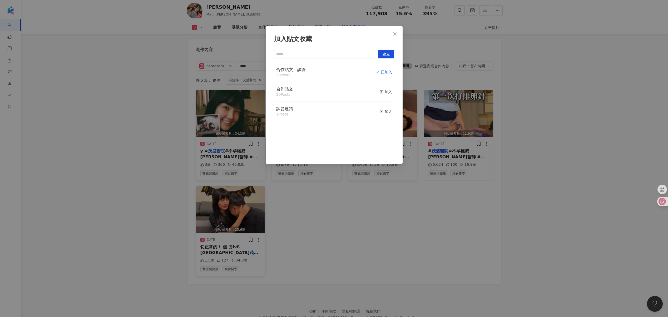
click at [355, 218] on div "加入貼文收藏 建立 合作貼文－試管 29 Posts 已加入 合作貼文 30 Posts 加入 試管邀請 1 Posts 加入" at bounding box center [334, 158] width 668 height 317
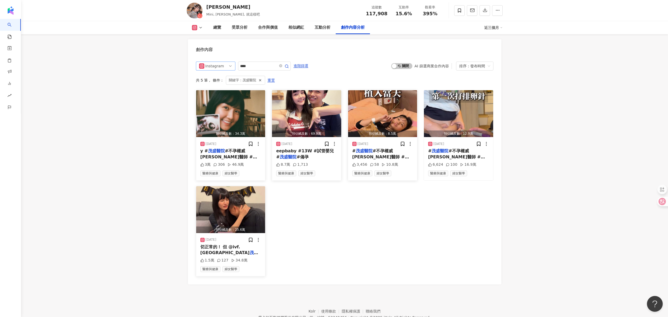
click at [223, 62] on span "Instagram" at bounding box center [215, 66] width 33 height 8
click at [221, 92] on div "Facebook" at bounding box center [214, 95] width 17 height 6
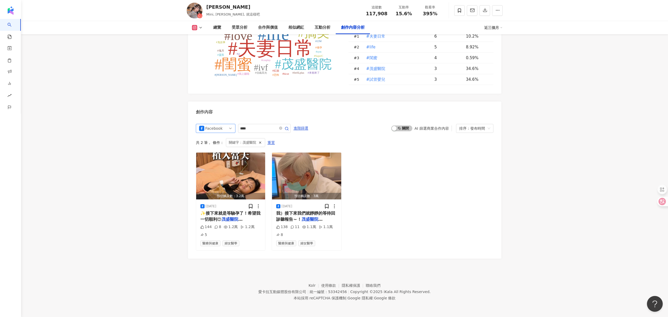
scroll to position [1564, 0]
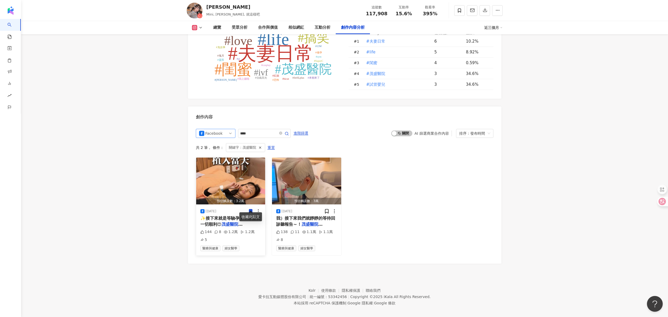
click at [253, 209] on icon at bounding box center [250, 211] width 5 height 5
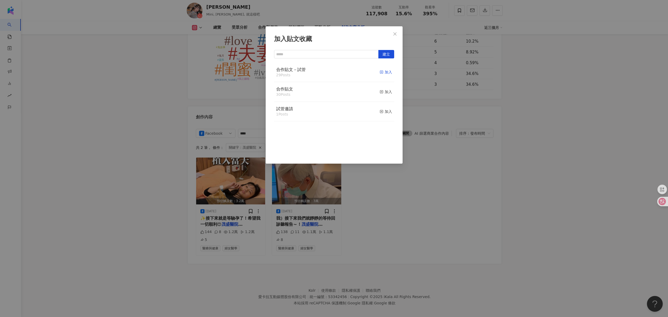
click at [383, 72] on div "加入" at bounding box center [386, 72] width 12 height 6
click at [327, 204] on div "加入貼文收藏 建立 合作貼文－試管 30 Posts 已加入 合作貼文 30 Posts 加入 試管邀請 1 Posts 加入" at bounding box center [334, 158] width 668 height 317
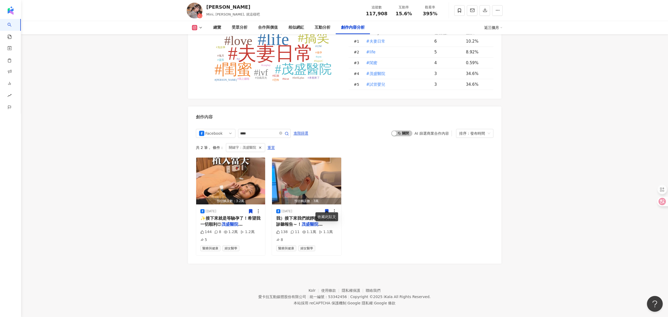
click at [327, 210] on icon at bounding box center [326, 212] width 3 height 4
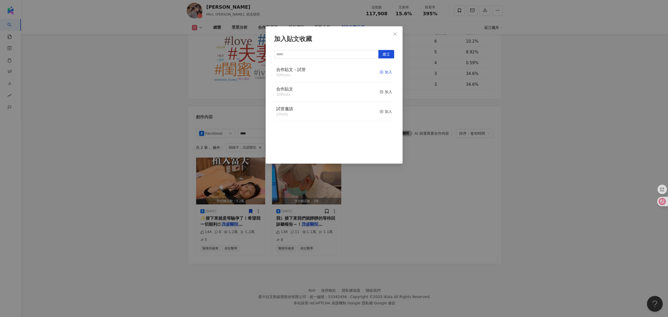
click at [380, 74] on div "加入" at bounding box center [386, 72] width 12 height 6
click at [402, 188] on div "加入貼文收藏 建立 合作貼文－試管 31 Posts 已加入 合作貼文 30 Posts 加入 試管邀請 1 Posts 加入" at bounding box center [334, 158] width 668 height 317
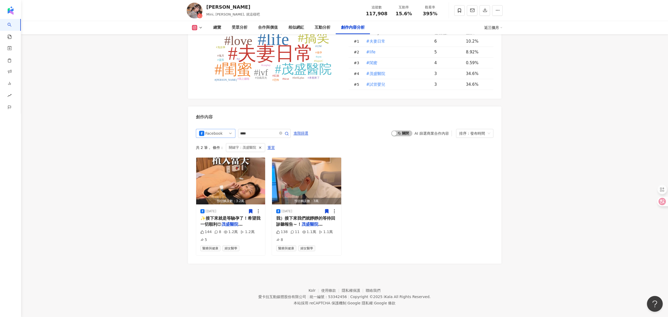
click at [225, 129] on span "Facebook" at bounding box center [215, 133] width 33 height 8
click at [215, 169] on div "YouTube" at bounding box center [214, 172] width 17 height 6
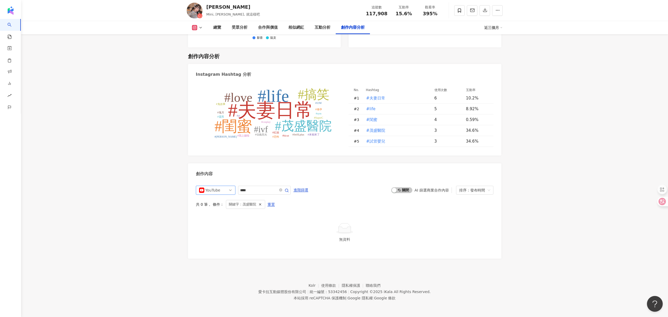
scroll to position [1503, 0]
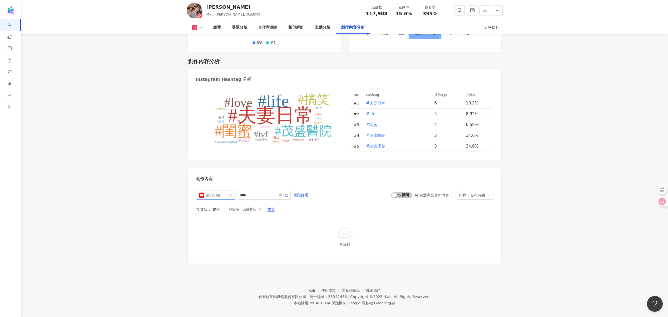
click at [227, 191] on span "YouTube" at bounding box center [215, 195] width 33 height 8
click at [216, 240] on div "Threads" at bounding box center [215, 242] width 37 height 9
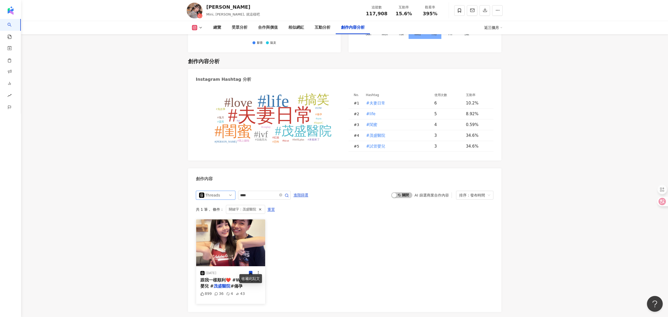
click at [249, 271] on icon at bounding box center [250, 273] width 5 height 5
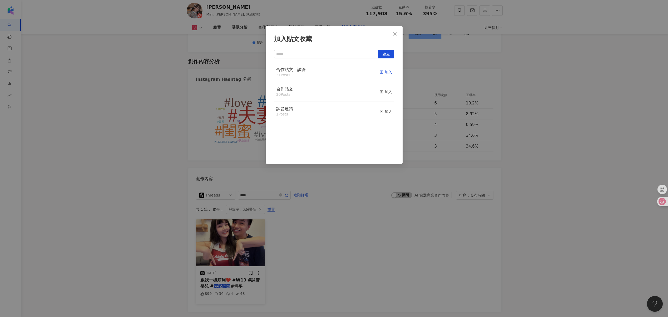
click at [386, 74] on div "加入" at bounding box center [386, 72] width 12 height 6
click at [379, 259] on div "加入貼文收藏 建立 合作貼文－試管 32 Posts 已加入 合作貼文 30 Posts 加入 試管邀請 1 Posts 加入" at bounding box center [334, 158] width 668 height 317
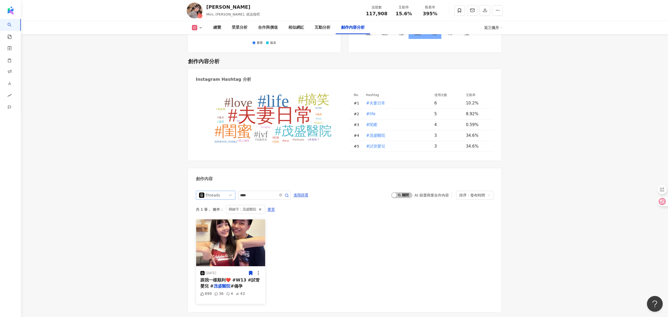
click at [226, 191] on span "Threads" at bounding box center [215, 195] width 33 height 8
click at [205, 213] on div "Instagram" at bounding box center [215, 216] width 31 height 6
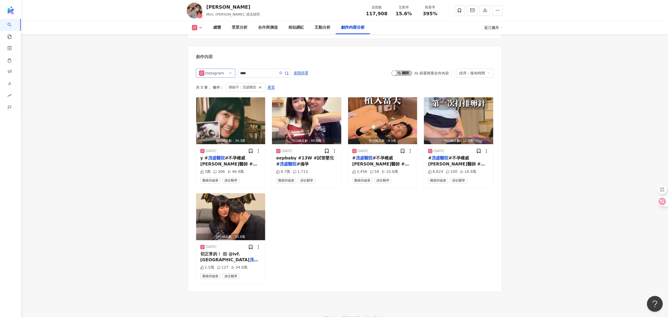
scroll to position [1625, 0]
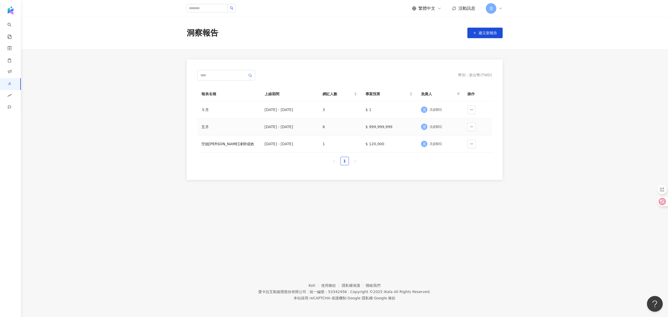
click at [208, 127] on div "五月" at bounding box center [228, 127] width 55 height 6
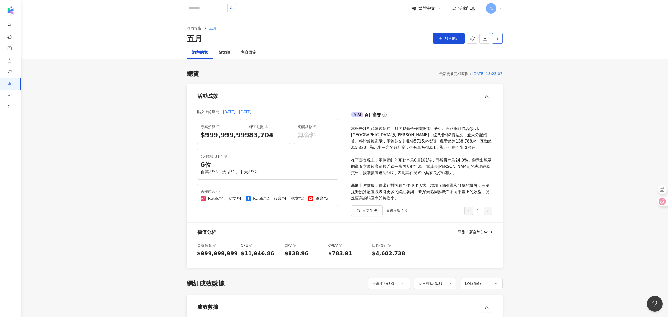
click at [496, 38] on icon "button" at bounding box center [497, 38] width 5 height 5
click at [504, 52] on div "設定報告" at bounding box center [506, 51] width 21 height 6
click at [242, 53] on div "內容設定" at bounding box center [249, 53] width 16 height 6
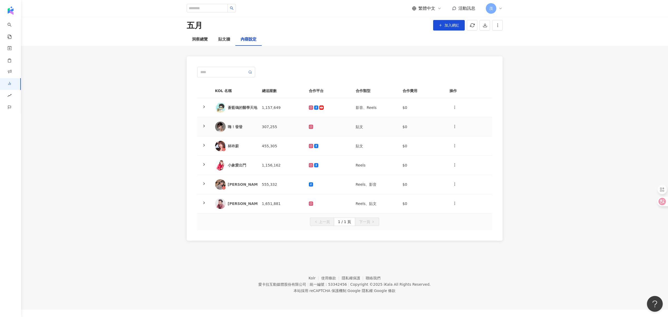
scroll to position [24, 0]
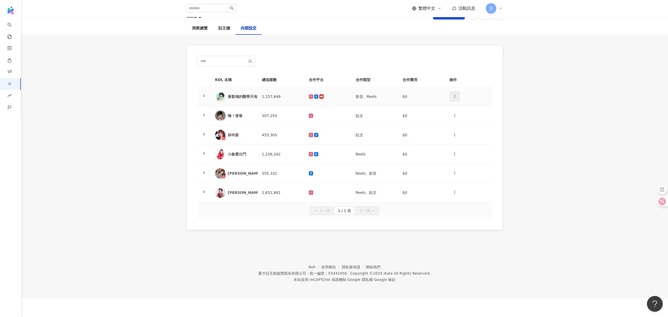
click at [455, 94] on span "button" at bounding box center [455, 96] width 4 height 6
click at [460, 120] on div "刪除網紅" at bounding box center [464, 120] width 21 height 6
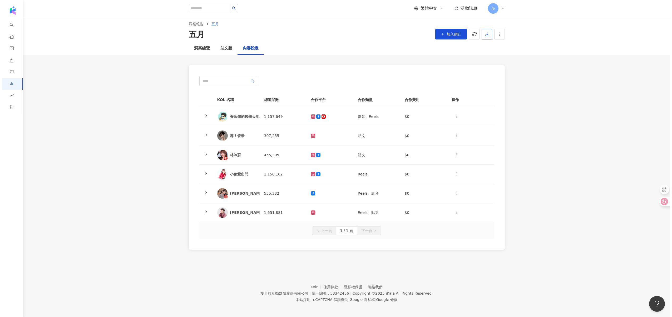
scroll to position [8, 0]
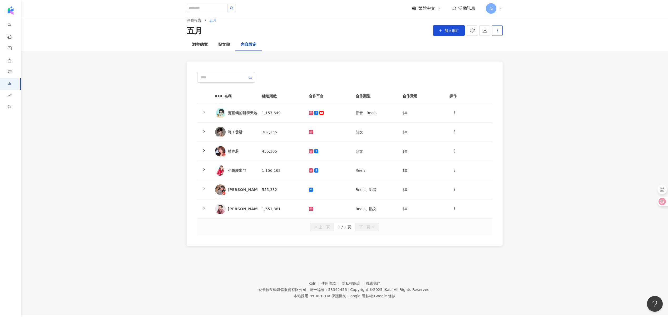
click at [497, 31] on icon "button" at bounding box center [497, 30] width 5 height 5
click at [505, 42] on div "設定報告" at bounding box center [506, 43] width 21 height 6
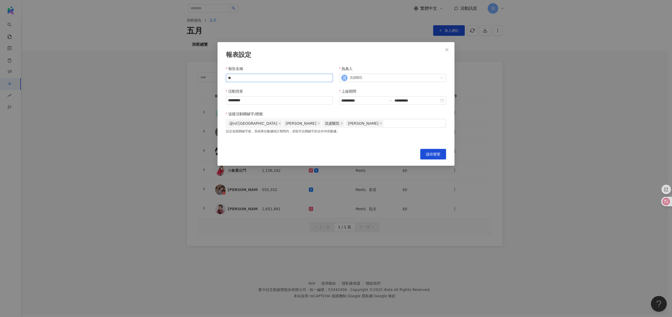
click at [241, 76] on input "**" at bounding box center [279, 78] width 107 height 8
type input "**********"
click at [369, 100] on input "**********" at bounding box center [363, 101] width 45 height 6
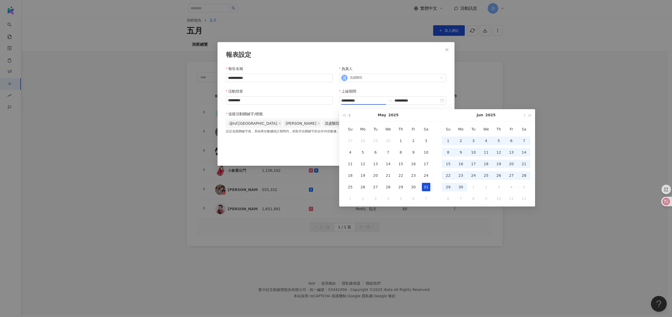
click at [351, 115] on button "button" at bounding box center [350, 115] width 6 height 12
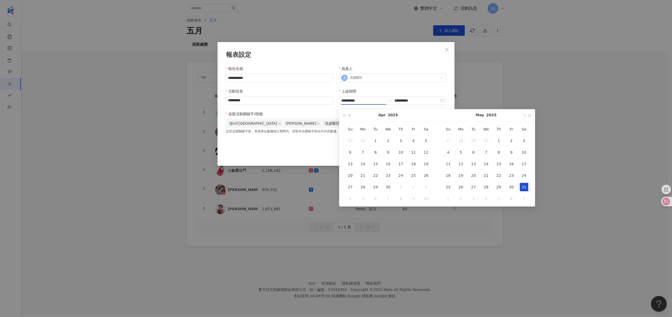
click at [351, 115] on button "button" at bounding box center [350, 115] width 6 height 12
type input "**********"
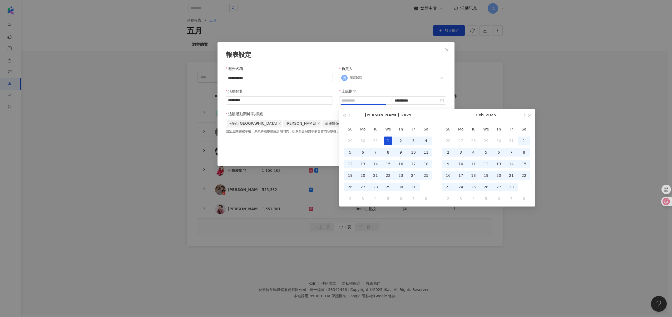
click at [387, 138] on div "1" at bounding box center [388, 141] width 8 height 8
click at [524, 116] on span "button" at bounding box center [524, 115] width 3 height 3
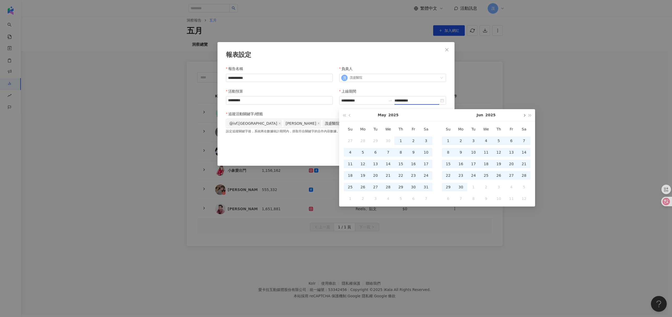
click at [524, 117] on button "button" at bounding box center [524, 115] width 6 height 12
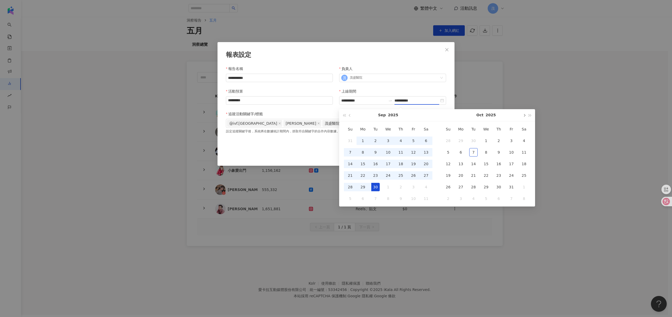
click at [524, 117] on button "button" at bounding box center [524, 115] width 6 height 12
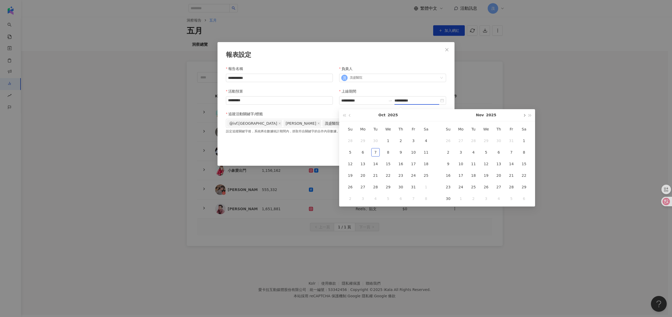
click at [524, 117] on button "button" at bounding box center [524, 115] width 6 height 12
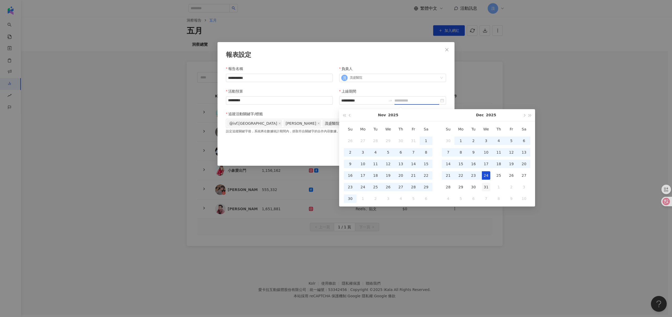
type input "**********"
click at [486, 189] on div "31" at bounding box center [486, 187] width 8 height 8
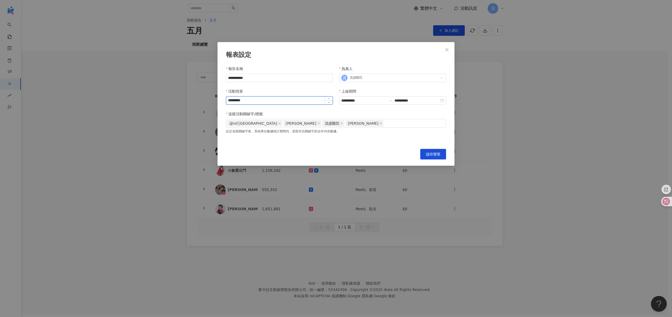
click at [263, 102] on input "*********" at bounding box center [279, 101] width 106 height 8
click at [267, 101] on input "*********" at bounding box center [279, 101] width 106 height 8
type input "*"
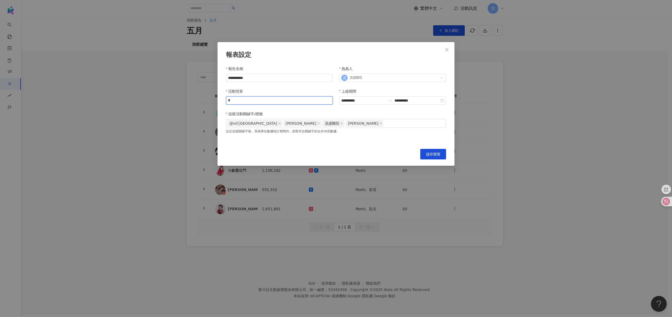
type input "*"
click at [257, 91] on div "活動預算" at bounding box center [279, 92] width 107 height 8
click at [343, 126] on div "@ivf.taiwan 李俊逸 茂盛醫院 陳明哲" at bounding box center [336, 124] width 218 height 8
type input "*"
type input "**"
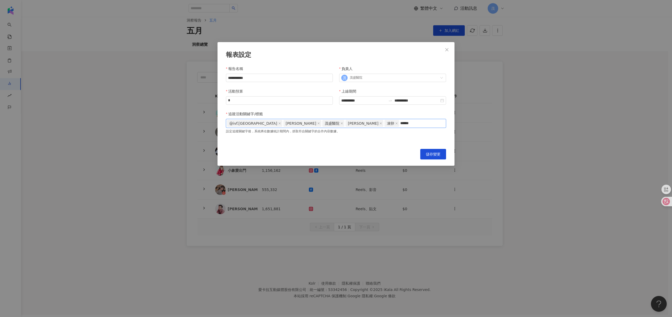
type input "****"
click at [436, 158] on button "儲存變更" at bounding box center [433, 154] width 26 height 11
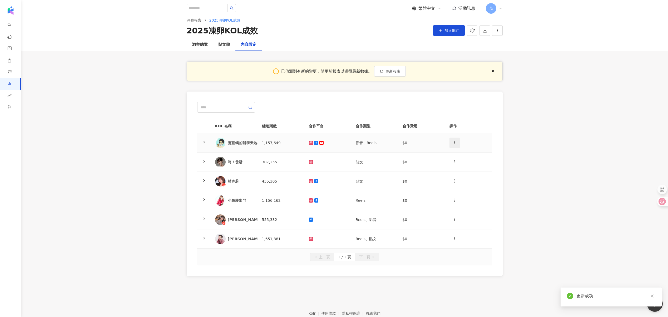
click at [457, 142] on button "button" at bounding box center [454, 143] width 11 height 11
click at [463, 167] on div "刪除網紅" at bounding box center [464, 166] width 21 height 6
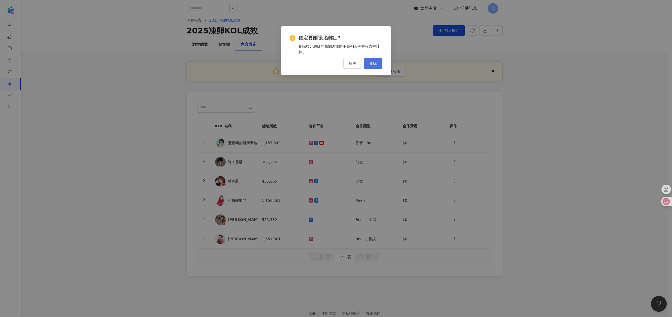
click at [374, 63] on span "刪除" at bounding box center [372, 63] width 7 height 4
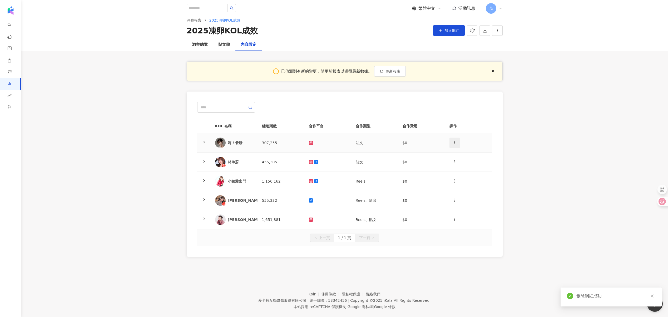
click at [455, 141] on circle "button" at bounding box center [455, 141] width 0 height 0
click at [461, 170] on li "刪除網紅" at bounding box center [464, 166] width 27 height 11
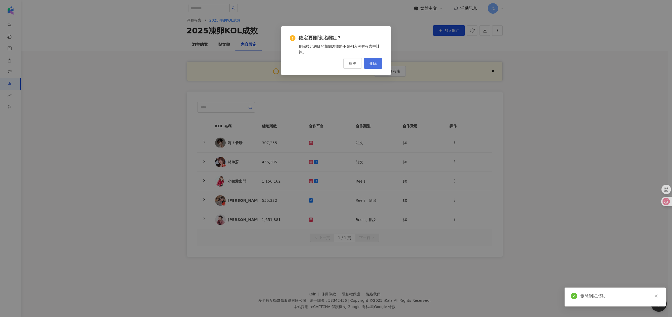
click at [373, 64] on span "刪除" at bounding box center [372, 63] width 7 height 4
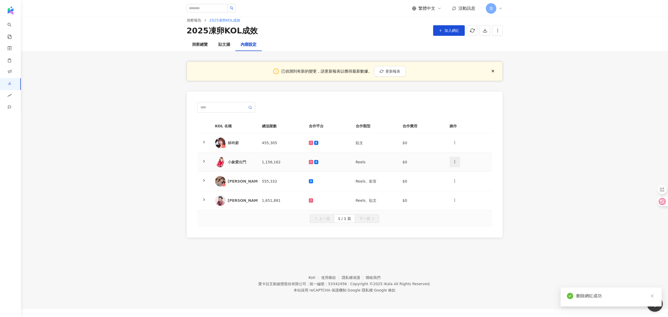
click at [455, 161] on icon "button" at bounding box center [455, 162] width 4 height 4
click at [461, 186] on div "刪除網紅" at bounding box center [464, 185] width 21 height 6
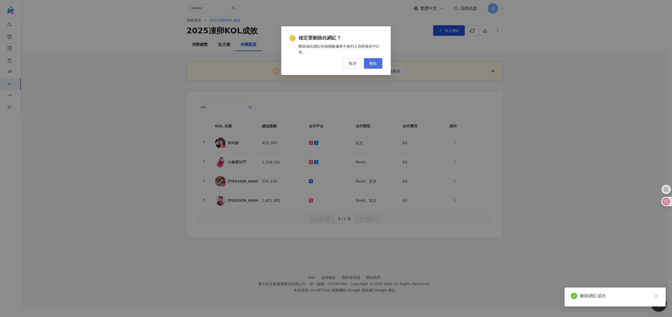
click at [377, 63] on button "刪除" at bounding box center [373, 63] width 18 height 11
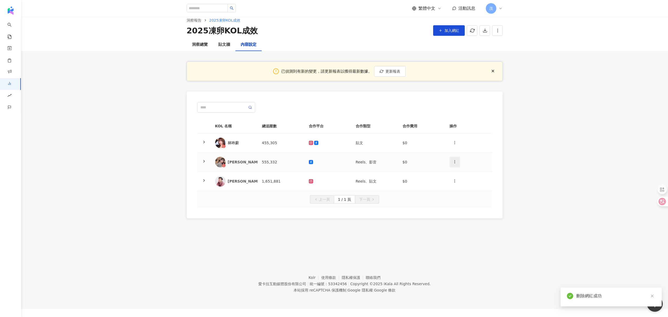
click at [452, 162] on button "button" at bounding box center [454, 162] width 11 height 11
click at [463, 187] on div "刪除網紅" at bounding box center [464, 185] width 21 height 6
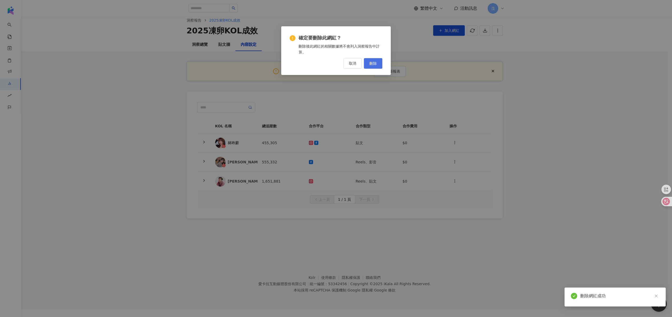
click at [373, 68] on button "刪除" at bounding box center [373, 63] width 18 height 11
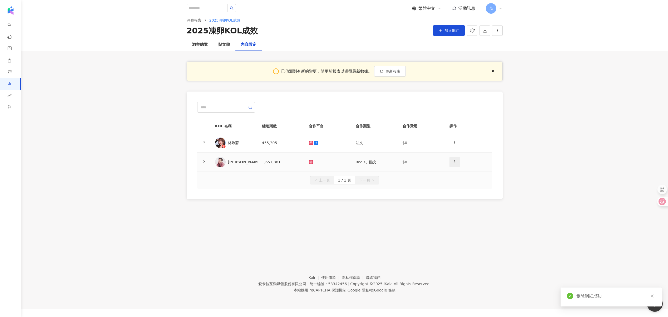
click at [455, 160] on icon "button" at bounding box center [455, 162] width 4 height 4
click at [465, 186] on div "刪除網紅" at bounding box center [464, 185] width 21 height 6
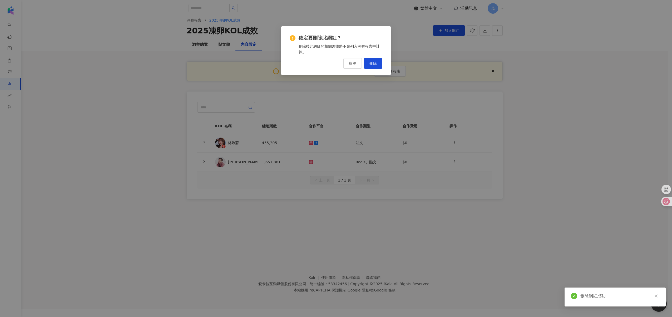
click at [375, 55] on div "刪除後此網紅的相關數據將不會列入洞察報告中計算。" at bounding box center [341, 49] width 84 height 12
click at [374, 65] on span "刪除" at bounding box center [372, 63] width 7 height 4
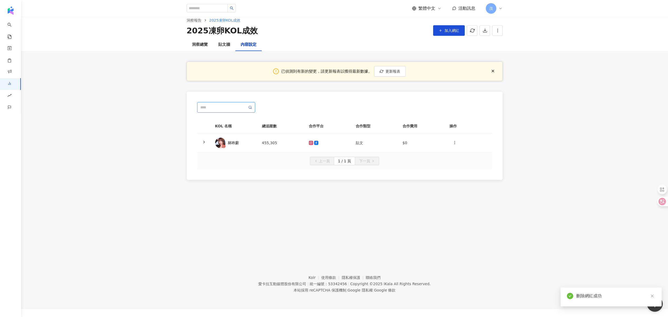
click at [233, 108] on input "text" at bounding box center [223, 108] width 47 height 6
type input "*"
click at [217, 9] on input "search" at bounding box center [207, 8] width 41 height 8
type input "****"
click at [460, 33] on button "加入網紅" at bounding box center [449, 30] width 32 height 11
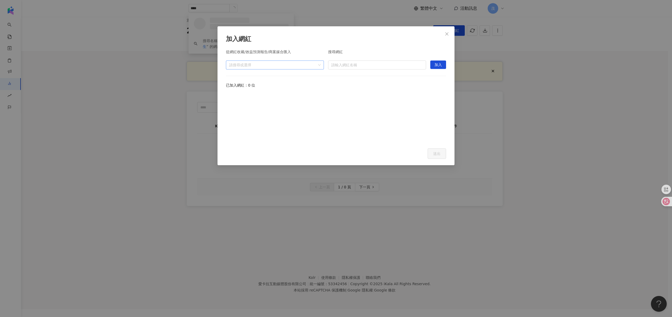
click at [273, 67] on div at bounding box center [272, 65] width 90 height 4
click at [231, 77] on icon "caret-down" at bounding box center [231, 77] width 1 height 2
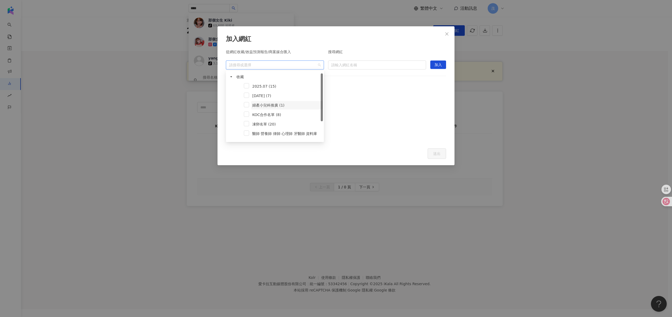
scroll to position [27, 0]
click at [232, 142] on icon "caret-down" at bounding box center [231, 143] width 3 height 3
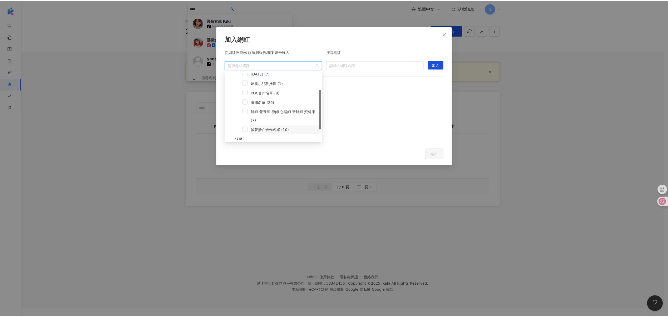
scroll to position [0, 0]
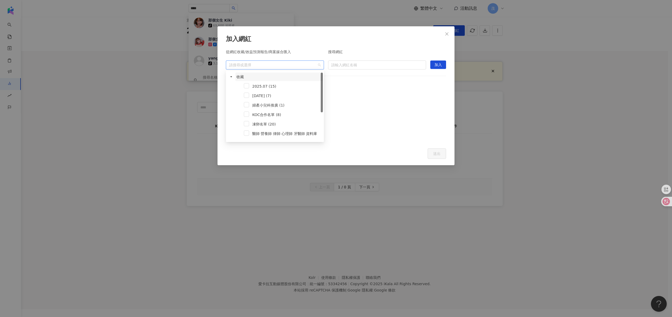
click at [238, 76] on span "收藏" at bounding box center [239, 77] width 7 height 4
click at [233, 77] on span at bounding box center [231, 77] width 8 height 8
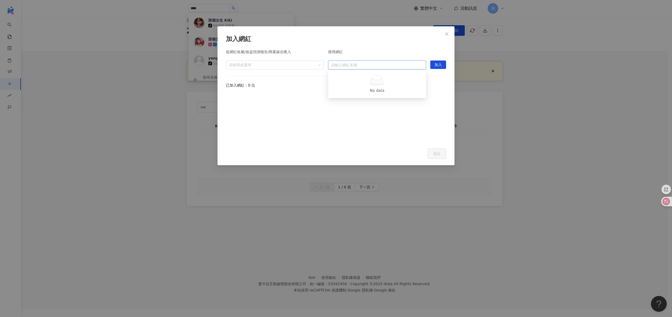
click at [342, 65] on input "search" at bounding box center [377, 65] width 92 height 8
type input "****"
click at [367, 93] on div "1,906,526 追蹤者" at bounding box center [379, 95] width 26 height 4
click at [438, 63] on span "加入" at bounding box center [437, 65] width 7 height 8
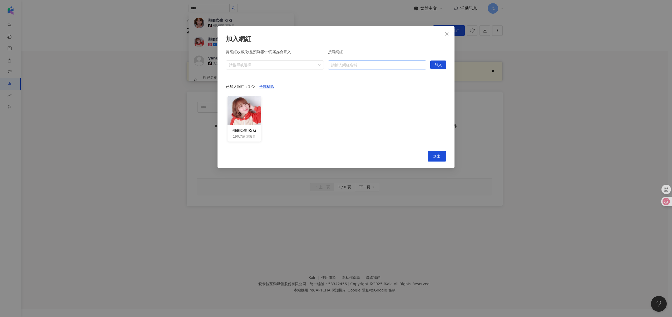
click at [347, 62] on input "search" at bounding box center [377, 65] width 92 height 8
type input "***"
click at [364, 76] on span "林芷瑩" at bounding box center [364, 75] width 34 height 5
click at [435, 63] on span "加入" at bounding box center [437, 65] width 7 height 8
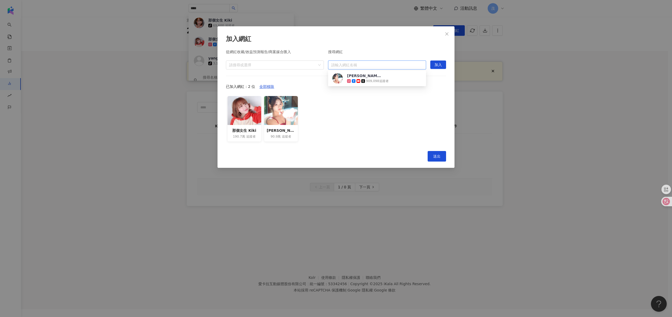
click at [347, 65] on input "search" at bounding box center [377, 65] width 92 height 8
type input "*"
type input "****"
click at [392, 80] on div "Sara Lee 91,520 追蹤者" at bounding box center [377, 78] width 90 height 11
click at [441, 66] on span "加入" at bounding box center [437, 65] width 7 height 8
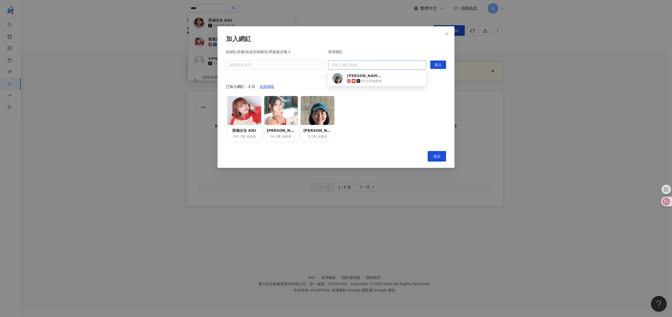
click at [352, 63] on input "search" at bounding box center [377, 65] width 92 height 8
type input "********"
click at [361, 80] on span at bounding box center [359, 81] width 5 height 4
click at [437, 63] on span "加入" at bounding box center [437, 65] width 7 height 8
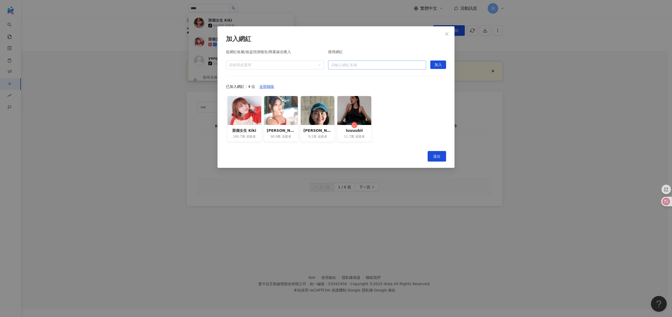
click at [354, 66] on input "search" at bounding box center [377, 65] width 92 height 8
drag, startPoint x: 284, startPoint y: 32, endPoint x: 345, endPoint y: 42, distance: 61.9
click at [345, 42] on div "加入網紅 從網紅收藏/效益預測報告/商案媒合匯入 請搜尋或選擇 搜尋網紅 請輸入網紅名稱 加入 已加入網紅：4 位 全部移除 那個女生 Kiki 190.7萬…" at bounding box center [336, 97] width 237 height 142
click at [362, 66] on input "search" at bounding box center [377, 65] width 92 height 8
click at [361, 63] on input "search" at bounding box center [377, 65] width 92 height 8
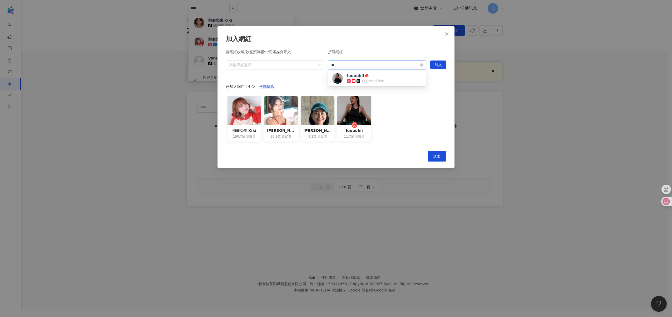
type input "*"
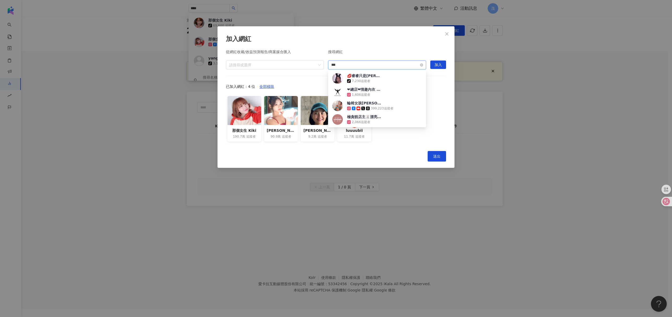
type input "**"
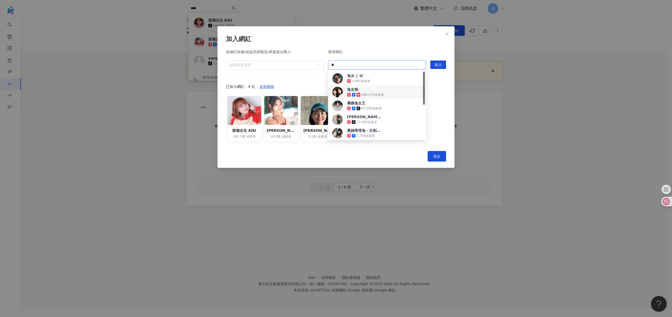
click at [374, 95] on div "468,474 追蹤者" at bounding box center [372, 95] width 23 height 4
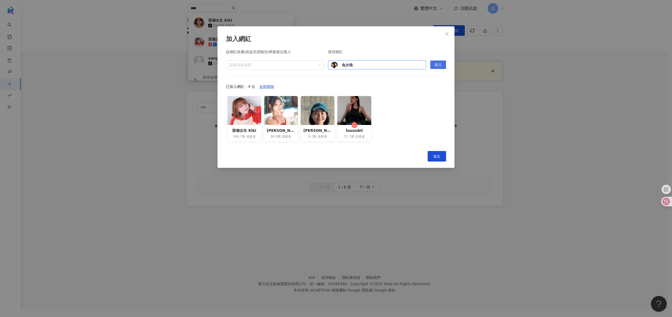
click at [440, 65] on span "加入" at bounding box center [437, 65] width 7 height 8
click at [436, 157] on span "送出" at bounding box center [436, 156] width 7 height 4
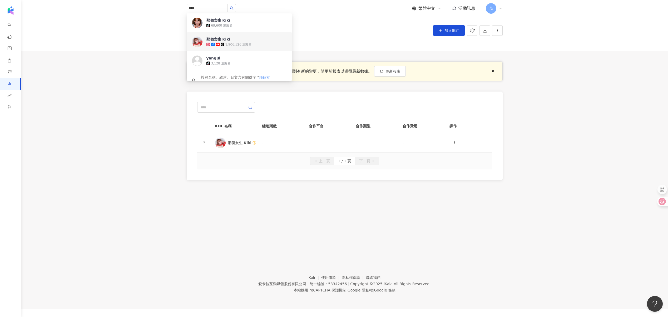
click at [346, 44] on div "洞察總覽 貼文牆 內容設定" at bounding box center [344, 44] width 337 height 13
click at [384, 71] on button "更新報表" at bounding box center [390, 71] width 32 height 11
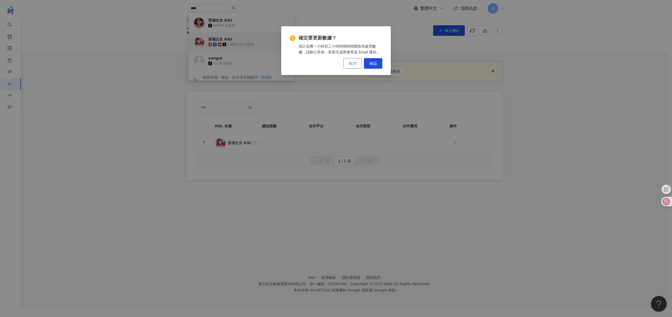
click at [358, 64] on button "取消" at bounding box center [352, 63] width 18 height 11
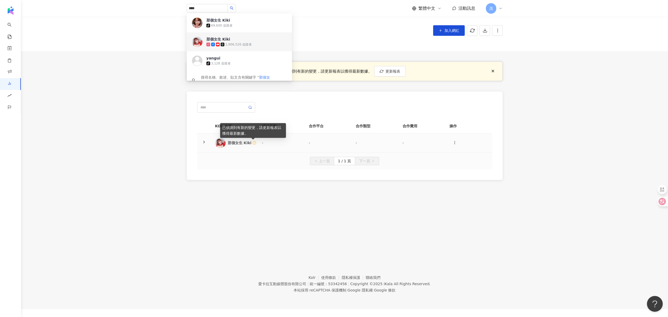
click at [253, 144] on icon at bounding box center [255, 143] width 4 height 4
click at [399, 69] on span "更新報表" at bounding box center [393, 71] width 15 height 4
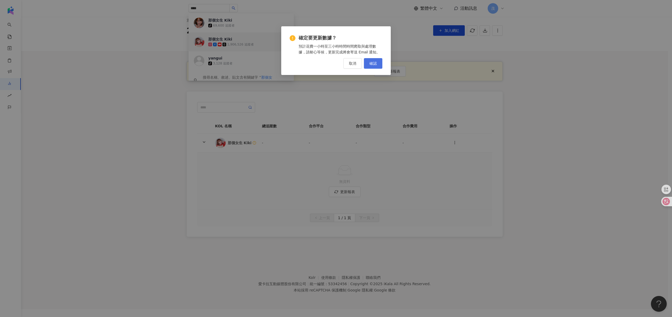
click at [378, 65] on button "確認" at bounding box center [373, 63] width 18 height 11
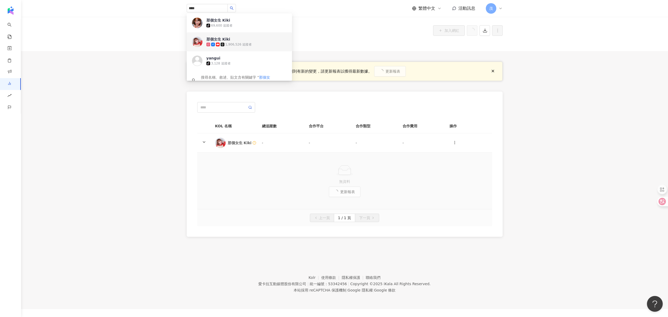
click at [152, 122] on main "洞察報告 2025凍卵KOL成效 2025凍卵KOL成效 加入網紅 洞察總覽 貼文牆 內容設定 已偵測到有新的變更，請更新報表以獲得最新數據。 更新報表 KO…" at bounding box center [344, 128] width 647 height 239
click at [205, 8] on input "****" at bounding box center [207, 8] width 41 height 8
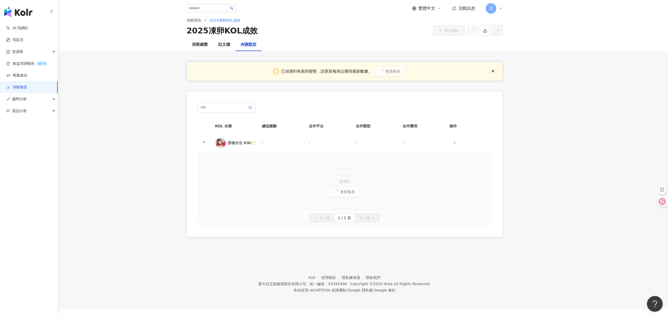
click at [13, 85] on link "洞察報告" at bounding box center [16, 87] width 21 height 5
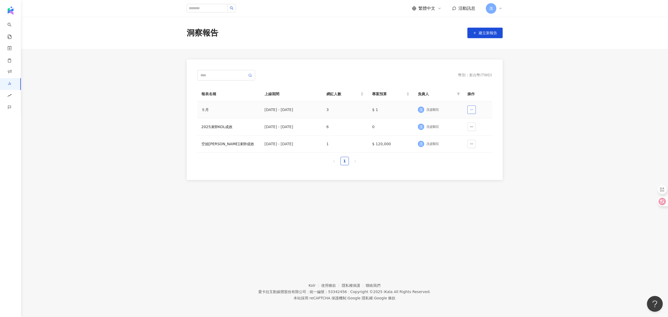
click at [472, 108] on span "button" at bounding box center [472, 110] width 4 height 4
click at [471, 110] on icon "button" at bounding box center [472, 110] width 4 height 4
click at [201, 109] on td "５月" at bounding box center [228, 109] width 63 height 17
click at [207, 110] on div "５月" at bounding box center [228, 110] width 55 height 6
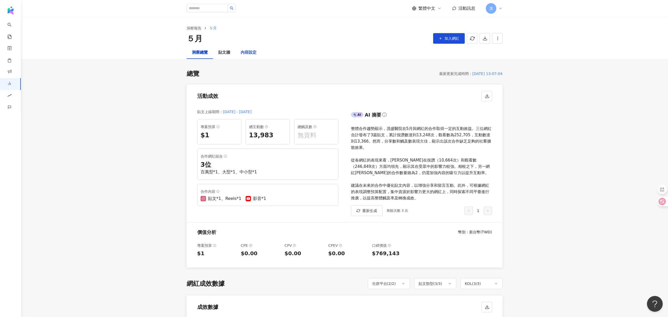
click at [249, 55] on div "內容設定" at bounding box center [249, 53] width 16 height 6
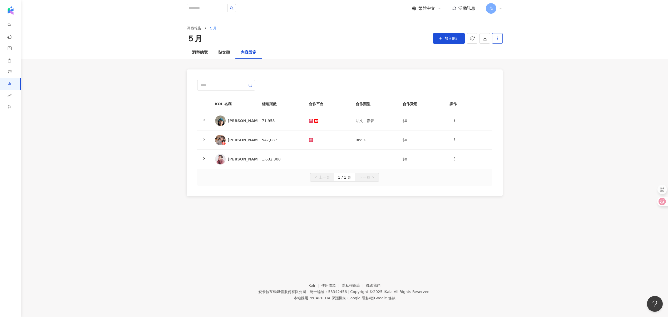
click at [494, 40] on button "button" at bounding box center [497, 38] width 11 height 11
click at [501, 53] on div "設定報告" at bounding box center [506, 51] width 21 height 6
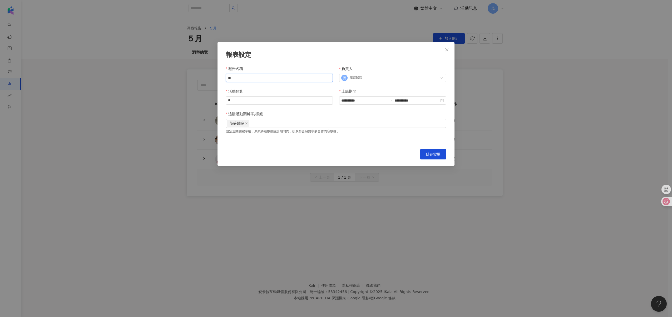
click at [264, 77] on input "**" at bounding box center [279, 78] width 107 height 8
click at [243, 77] on input "**********" at bounding box center [279, 78] width 107 height 8
type input "**********"
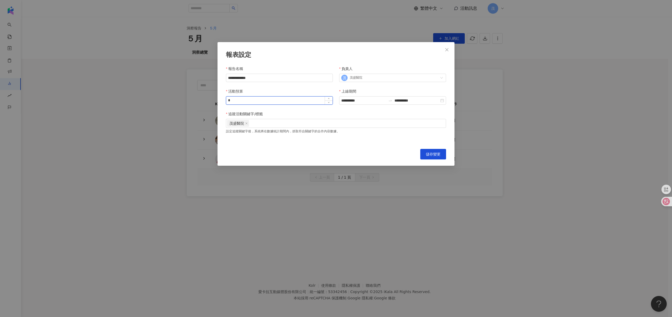
click at [282, 102] on input "*" at bounding box center [279, 101] width 106 height 8
type input "*"
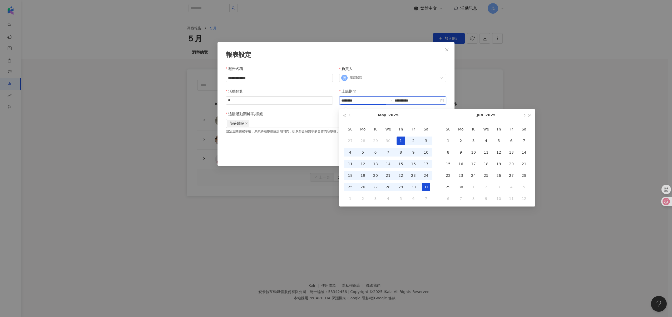
type input "**********"
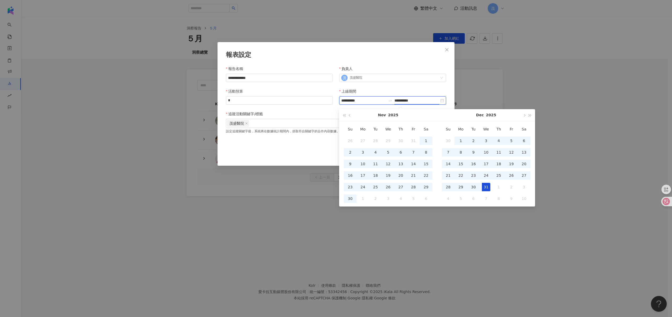
type input "**********"
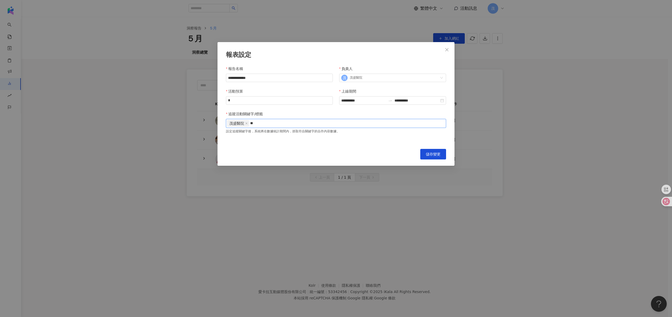
type input "*"
type input "****"
type input "**********"
type input "*"
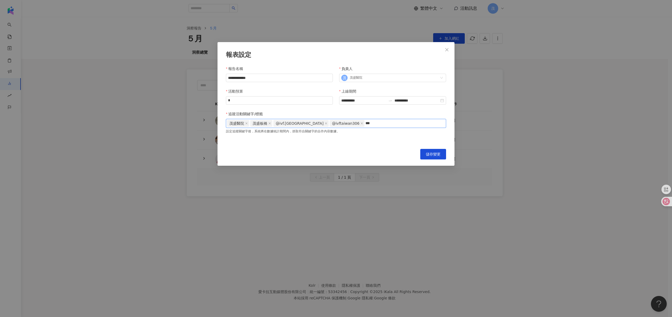
type input "***"
click at [381, 127] on div "茂盛醫院 茂盛板橋 @ivf.taiwan @ivftaiwan306 李俊逸" at bounding box center [336, 124] width 218 height 8
type input "***"
click at [367, 100] on input "**********" at bounding box center [363, 101] width 45 height 6
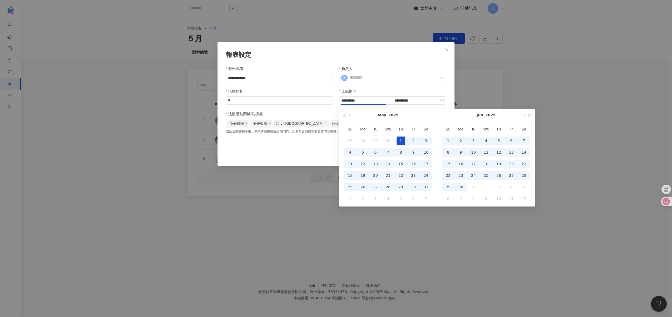
click at [351, 114] on button "button" at bounding box center [350, 115] width 6 height 12
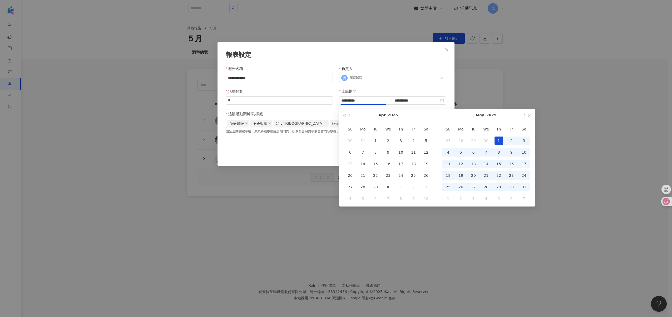
click at [351, 114] on button "button" at bounding box center [350, 115] width 6 height 12
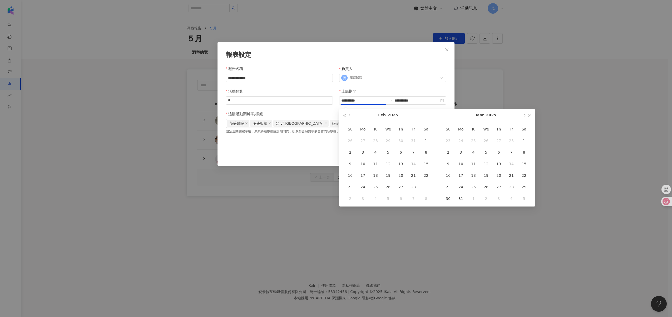
click at [351, 114] on button "button" at bounding box center [350, 115] width 6 height 12
type input "**********"
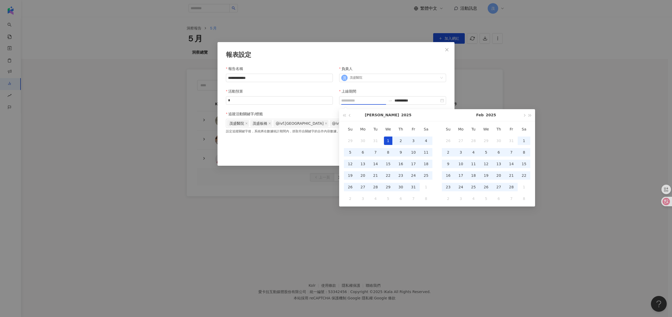
click at [388, 140] on div "1" at bounding box center [388, 141] width 8 height 8
click at [525, 117] on button "button" at bounding box center [524, 115] width 6 height 12
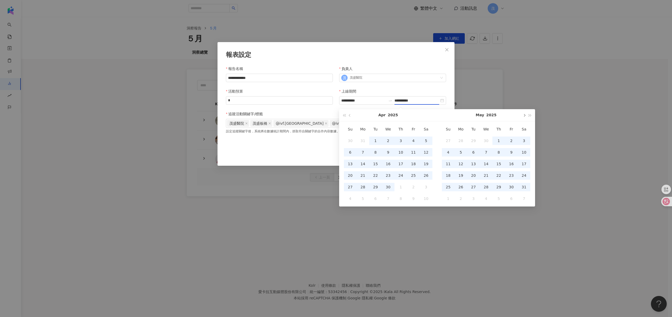
click at [525, 117] on button "button" at bounding box center [524, 115] width 6 height 12
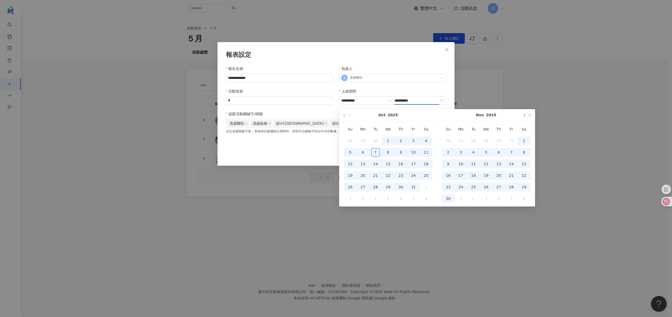
click at [525, 117] on button "button" at bounding box center [524, 115] width 6 height 12
click at [488, 189] on div "31" at bounding box center [486, 187] width 8 height 8
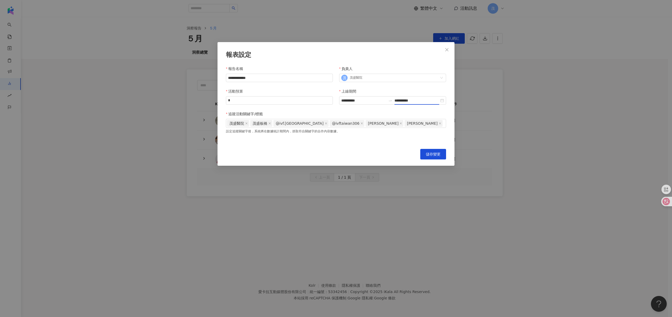
type input "**********"
click at [434, 155] on span "儲存變更" at bounding box center [433, 154] width 15 height 4
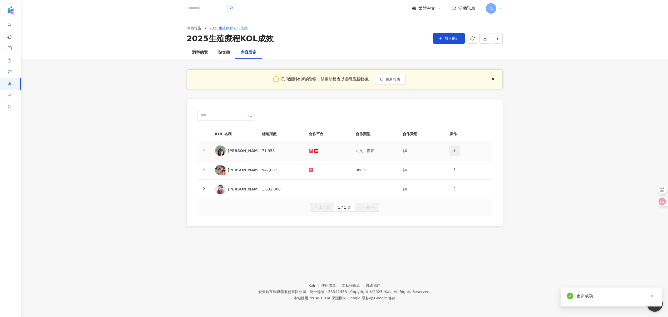
click at [455, 150] on circle "button" at bounding box center [455, 149] width 0 height 0
click at [459, 172] on div "刪除網紅" at bounding box center [464, 174] width 21 height 6
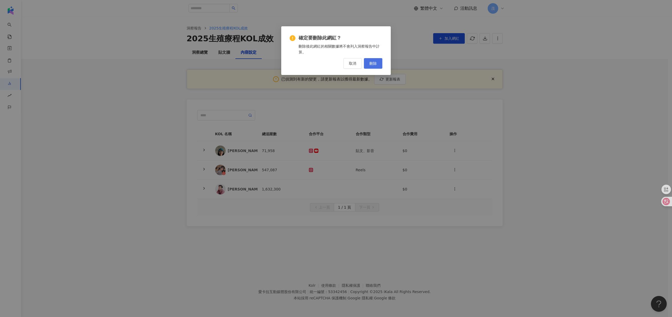
click at [378, 61] on button "刪除" at bounding box center [373, 63] width 18 height 11
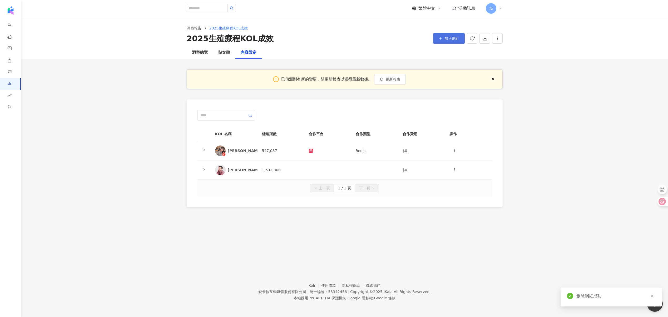
click at [444, 40] on span "加入網紅" at bounding box center [451, 38] width 15 height 4
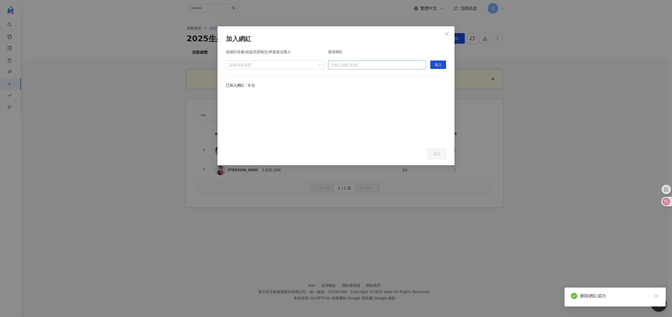
click at [343, 66] on input "search" at bounding box center [377, 65] width 92 height 8
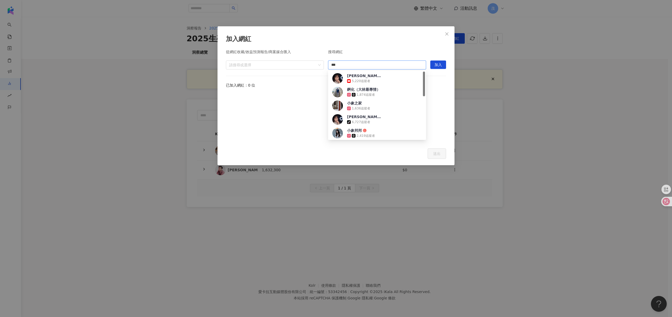
type input "***"
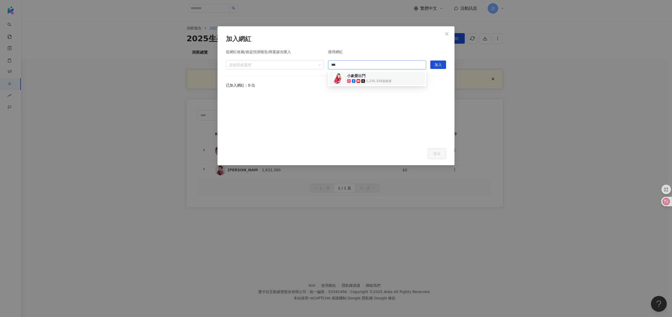
click at [386, 81] on div "1,235,330 追蹤者" at bounding box center [379, 81] width 26 height 4
click at [438, 65] on span "加入" at bounding box center [437, 65] width 7 height 8
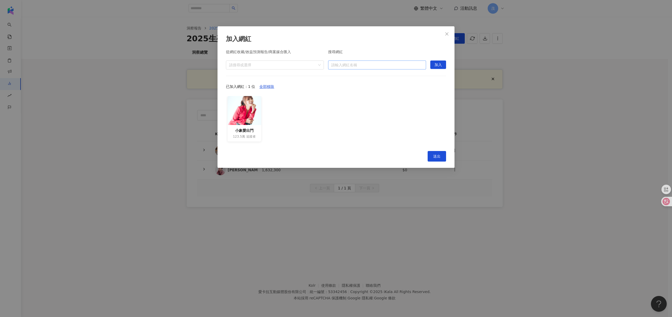
click at [342, 65] on input "search" at bounding box center [377, 65] width 92 height 8
type input "**"
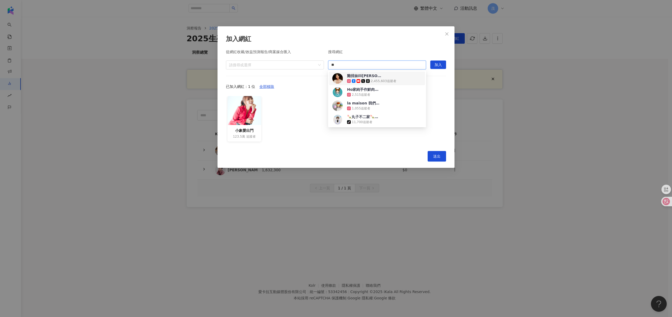
click at [358, 75] on div "雞排妹ili鄭家純" at bounding box center [364, 75] width 34 height 5
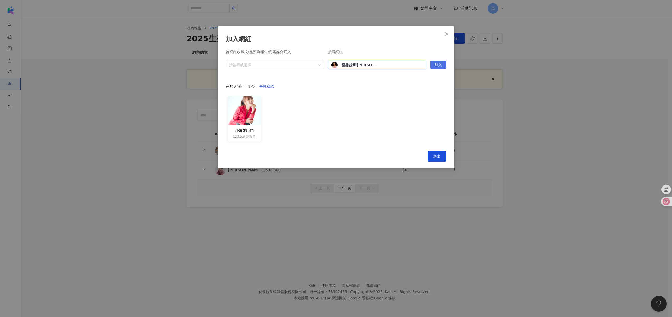
click at [439, 67] on span "加入" at bounding box center [437, 65] width 7 height 8
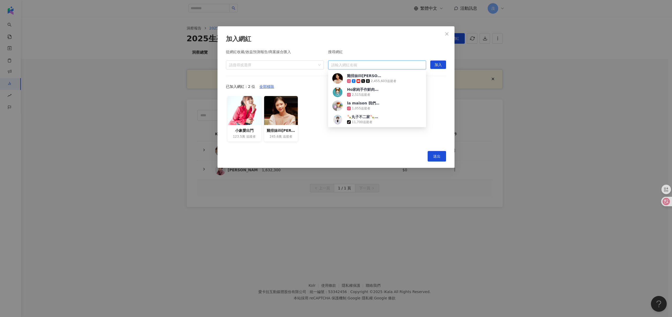
click at [348, 65] on input "search" at bounding box center [377, 65] width 92 height 8
type input "*"
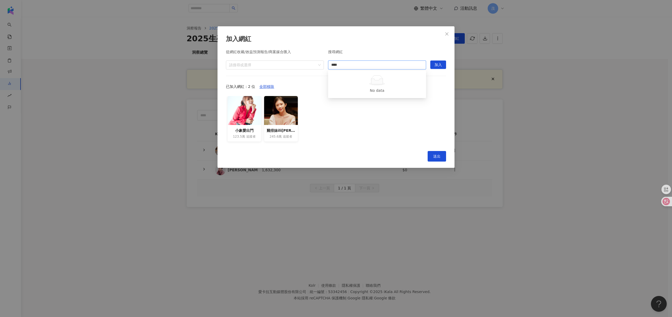
type input "***"
click at [357, 76] on div "阿倫頻道 Alan Channel" at bounding box center [361, 75] width 29 height 5
click at [436, 67] on span "加入" at bounding box center [437, 65] width 7 height 8
click at [435, 156] on span "送出" at bounding box center [436, 156] width 7 height 4
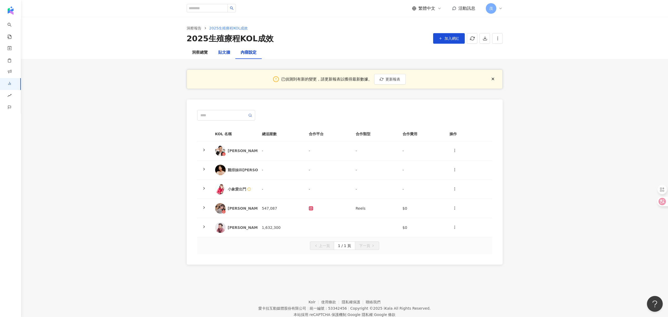
click at [218, 50] on div "貼文牆" at bounding box center [224, 53] width 12 height 6
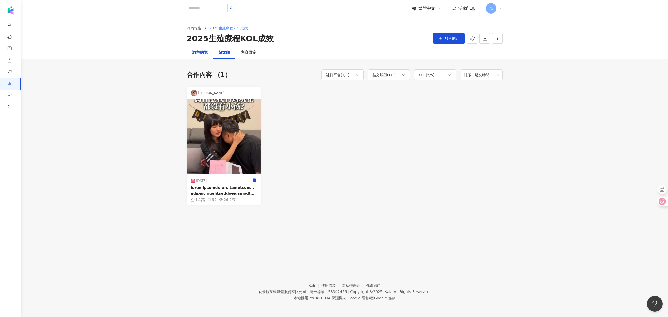
click at [197, 54] on div "洞察總覽" at bounding box center [200, 53] width 16 height 6
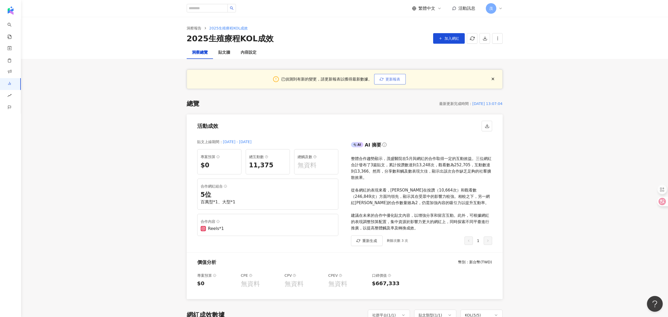
click at [386, 82] on button "更新報表" at bounding box center [390, 79] width 32 height 11
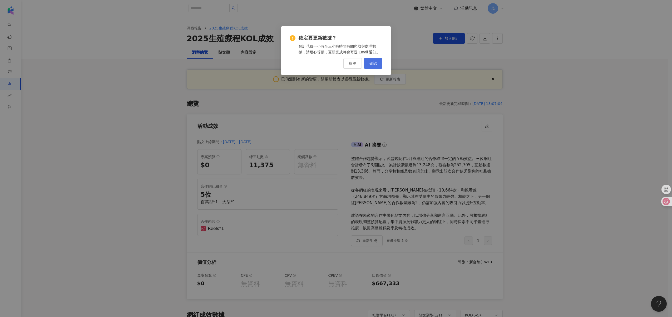
click at [377, 63] on span "確認" at bounding box center [372, 63] width 7 height 4
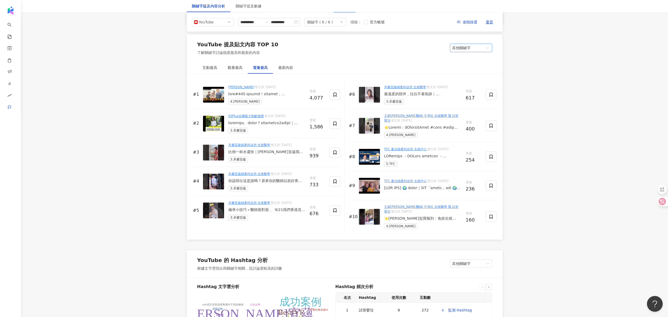
scroll to position [778, 0]
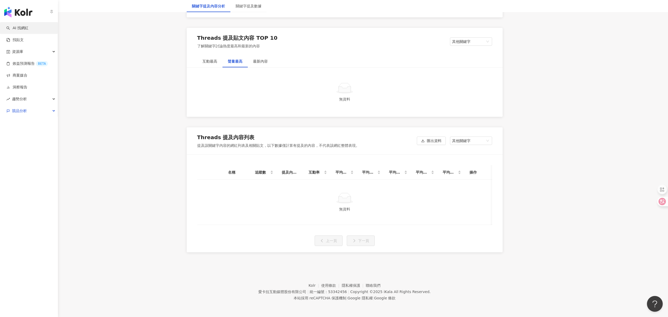
click at [9, 26] on link "AI 找網紅" at bounding box center [17, 28] width 22 height 5
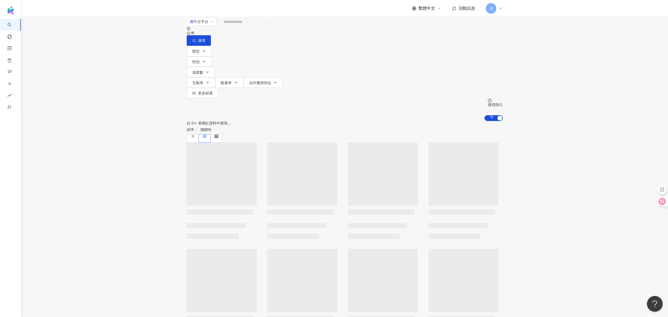
click at [263, 27] on input "search" at bounding box center [242, 22] width 43 height 10
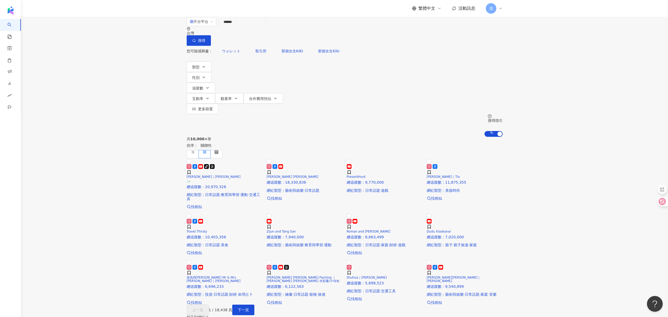
type input "****"
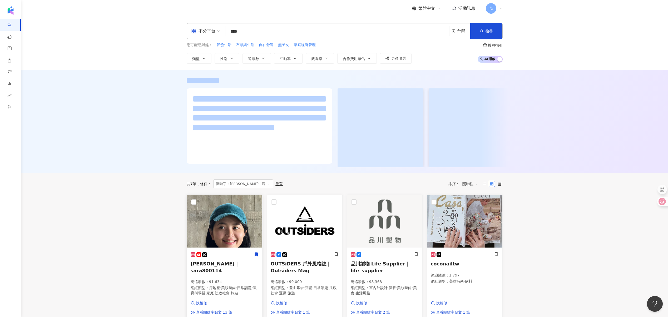
click at [227, 242] on img at bounding box center [224, 221] width 75 height 53
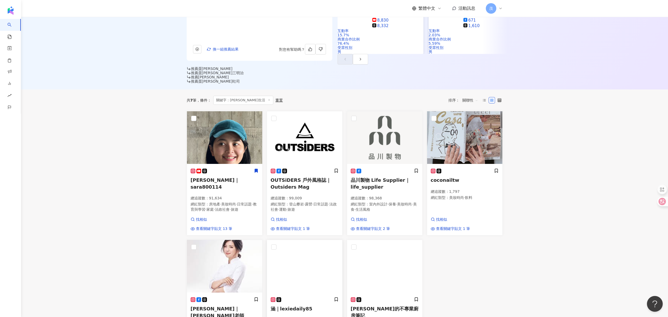
scroll to position [127, 0]
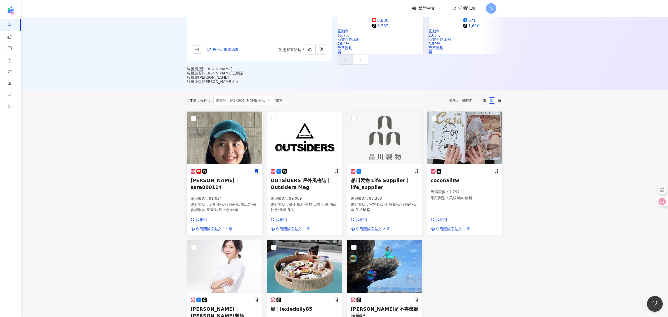
click at [233, 138] on img at bounding box center [224, 138] width 75 height 53
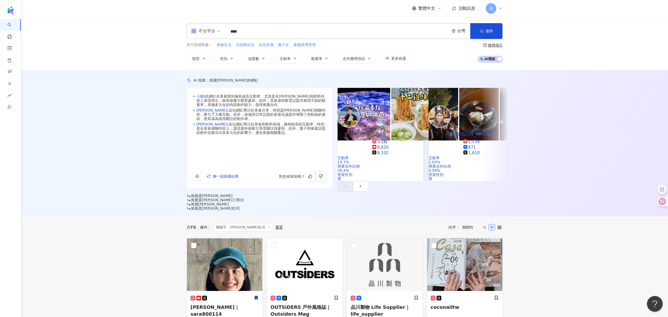
click at [269, 33] on input "****" at bounding box center [338, 32] width 220 height 10
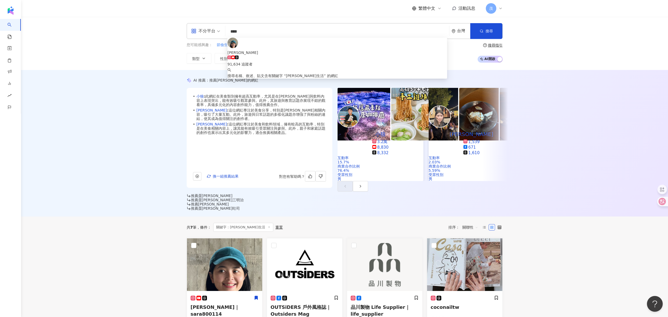
click at [269, 33] on input "****" at bounding box center [338, 32] width 220 height 10
type input "*"
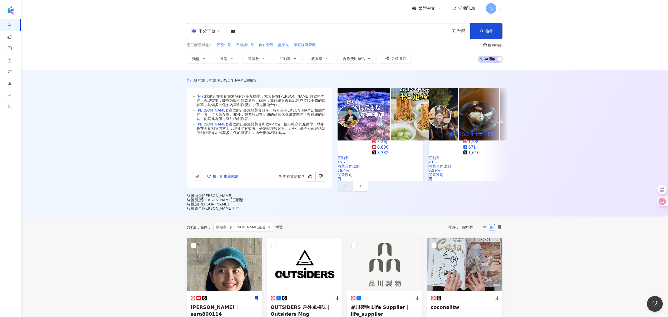
type input "***"
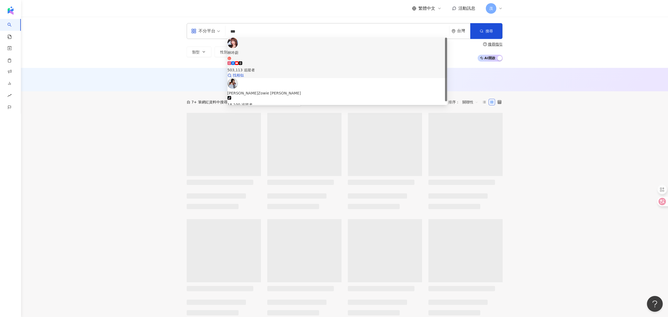
click at [278, 67] on div "503,113 追蹤者" at bounding box center [338, 70] width 220 height 6
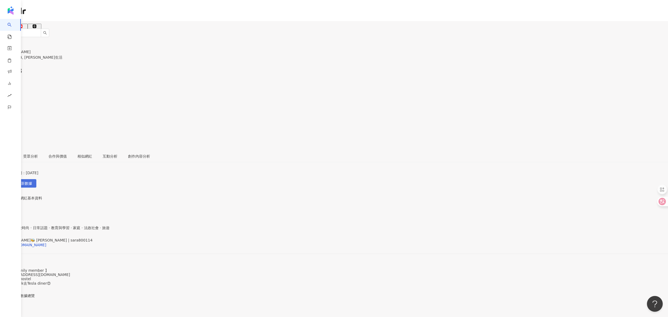
click at [32, 180] on span "解鎖最新數據" at bounding box center [21, 184] width 22 height 8
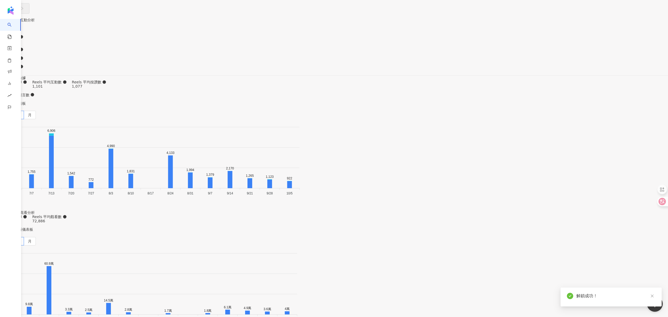
scroll to position [1690, 0]
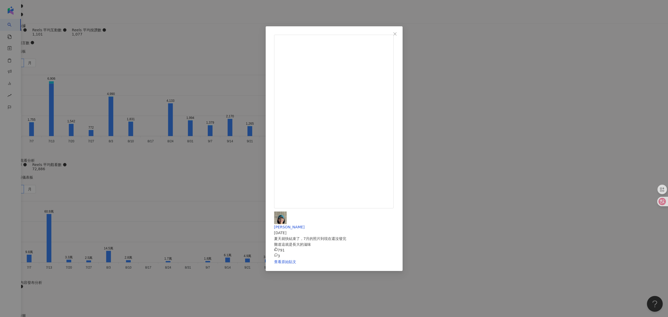
click at [518, 138] on div "[PERSON_NAME] [DATE] 夏天就快結束了，7月的照片到現在還沒發完 難道這就是長大的滋味 791 3 查看原始貼文" at bounding box center [334, 158] width 668 height 317
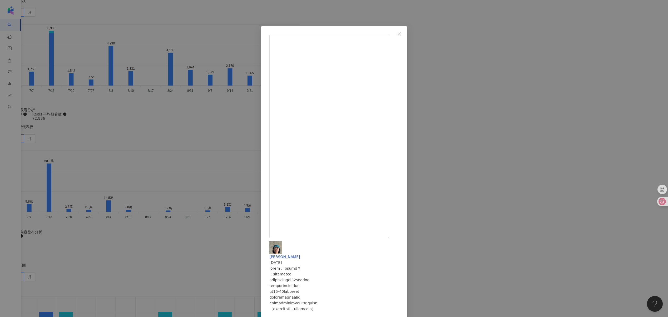
scroll to position [43, 0]
drag, startPoint x: 383, startPoint y: 129, endPoint x: 394, endPoint y: 136, distance: 13.5
drag, startPoint x: 407, startPoint y: 137, endPoint x: 359, endPoint y: 98, distance: 62.0
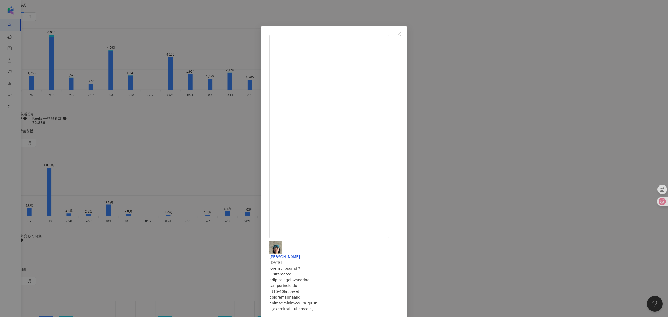
drag, startPoint x: 353, startPoint y: 108, endPoint x: 398, endPoint y: 133, distance: 50.9
drag, startPoint x: 350, startPoint y: 68, endPoint x: 378, endPoint y: 75, distance: 28.2
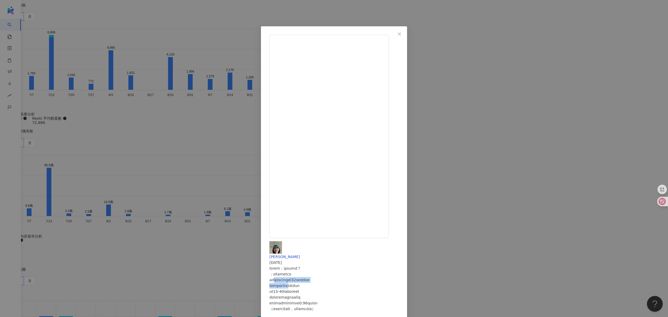
drag, startPoint x: 360, startPoint y: 63, endPoint x: 377, endPoint y: 79, distance: 22.5
drag, startPoint x: 352, startPoint y: 55, endPoint x: 372, endPoint y: 92, distance: 41.8
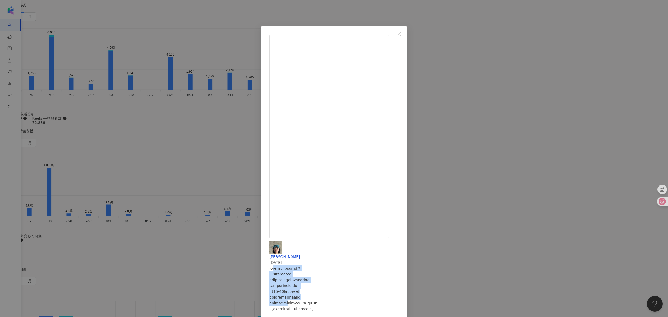
click at [473, 152] on div "[PERSON_NAME] [DATE] 378 1 2.5萬 查看原始貼文" at bounding box center [334, 158] width 668 height 317
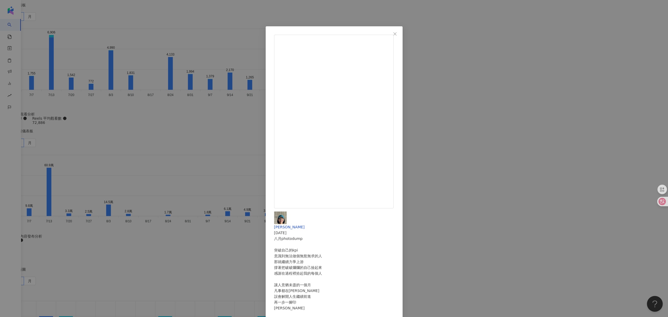
click at [190, 131] on div "[PERSON_NAME] [DATE] 八月photodump 突破自己的kpi 意識到無法做個無慾無求的人 那就繼續力爭上游 撐著把破破爛爛的自己撿起來 …" at bounding box center [334, 158] width 668 height 317
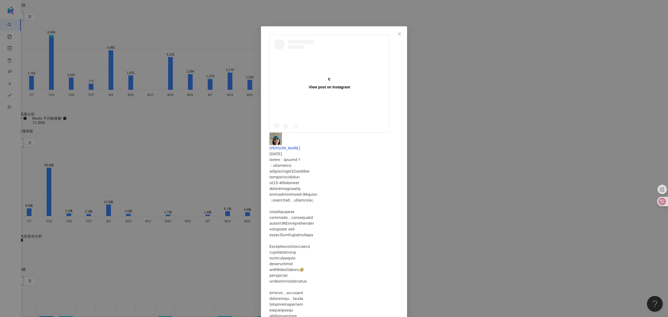
click at [179, 77] on div "View post on Instagram [PERSON_NAME] [DATE] 378 1 2.5萬 查看原始貼文" at bounding box center [334, 158] width 668 height 317
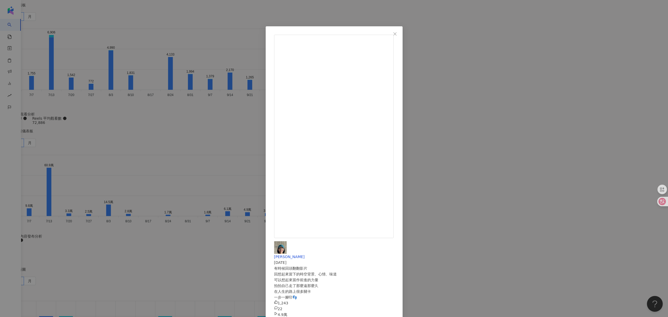
click at [193, 105] on div "[PERSON_NAME] [DATE] 有時候回頭翻翻影片 回想起來當下的時空背景、心情、味道 可以想起來當作前進的力量 拍拍自己走了那麼遠那麼久 在人生的…" at bounding box center [334, 158] width 668 height 317
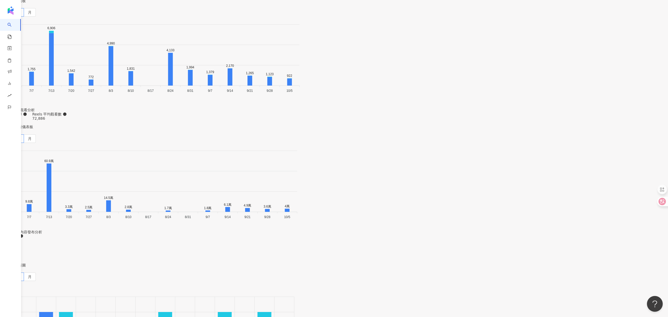
scroll to position [1716, 0]
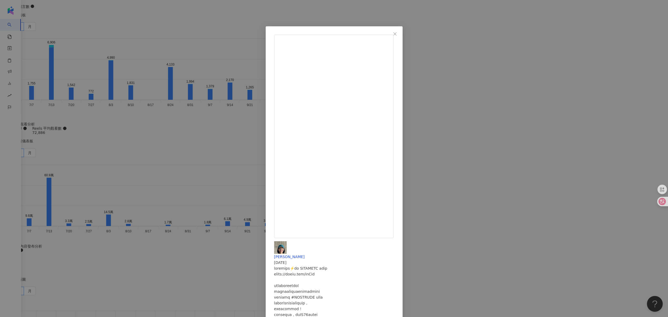
scroll to position [1741, 0]
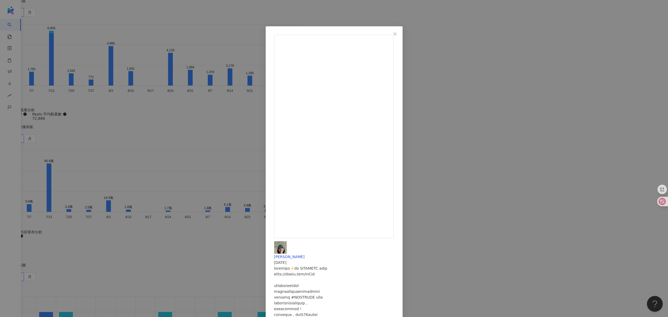
click at [497, 219] on div "[PERSON_NAME] [DATE] 228 7 1.8萬 查看原始貼文" at bounding box center [334, 158] width 668 height 317
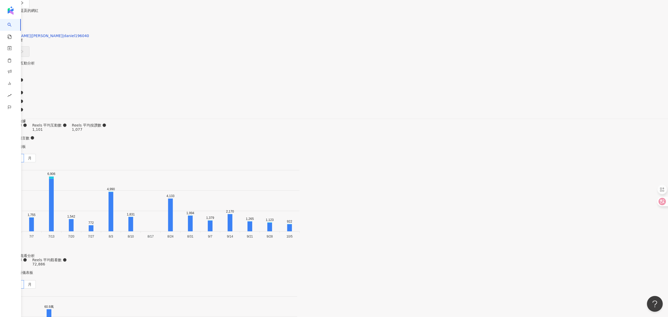
scroll to position [1590, 0]
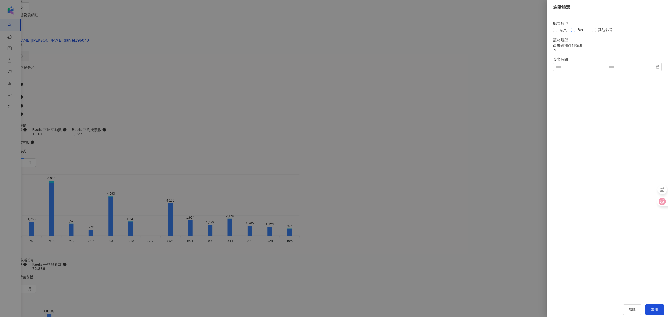
click at [583, 31] on span "Reels" at bounding box center [582, 30] width 14 height 6
click at [656, 310] on button "套用" at bounding box center [654, 310] width 18 height 11
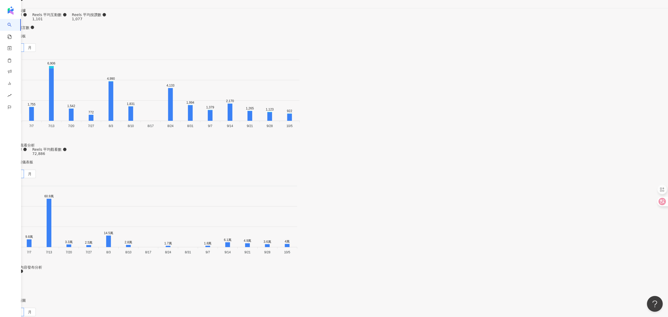
scroll to position [1706, 0]
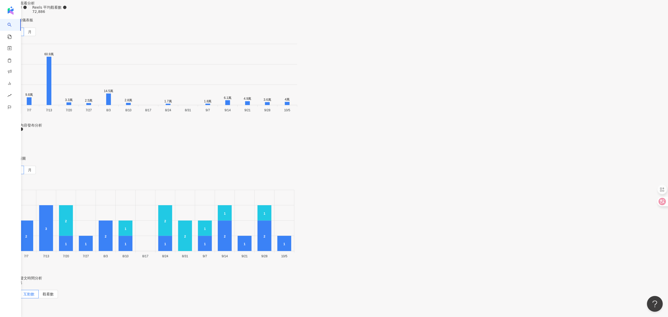
scroll to position [1848, 0]
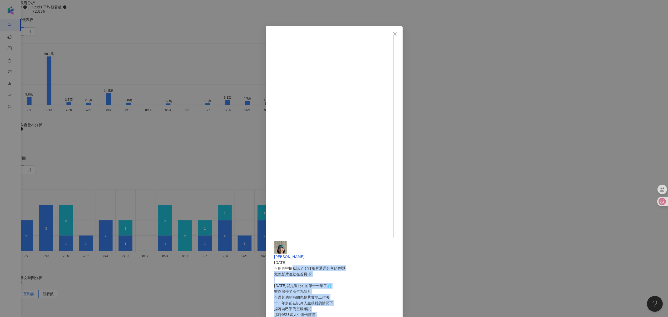
drag, startPoint x: 361, startPoint y: 55, endPoint x: 396, endPoint y: 187, distance: 136.7
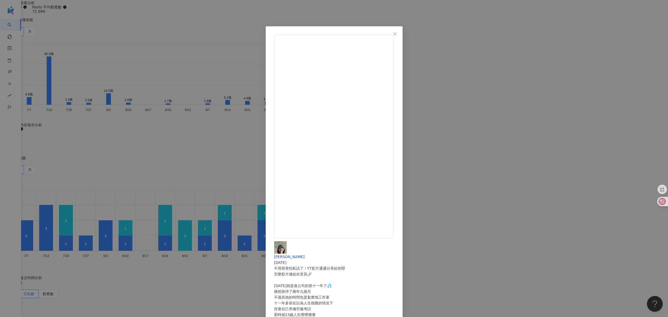
click at [478, 157] on div "Sara Lee 2025/7/20 不用再害怕私訊了！YT影片通通分享給你😻 完整影片連結在首頁🔗 明天就是進公司的第十一年了💦 雖然留停了兩年九個月 不過…" at bounding box center [334, 158] width 668 height 317
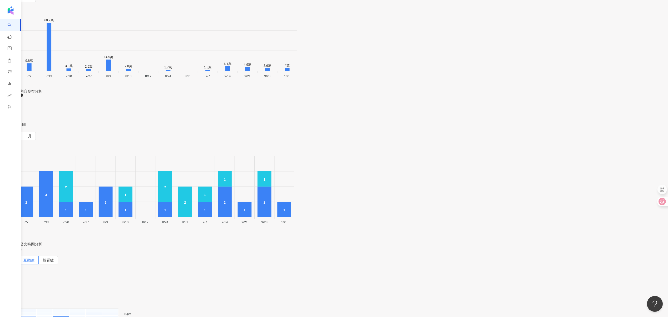
scroll to position [1882, 0]
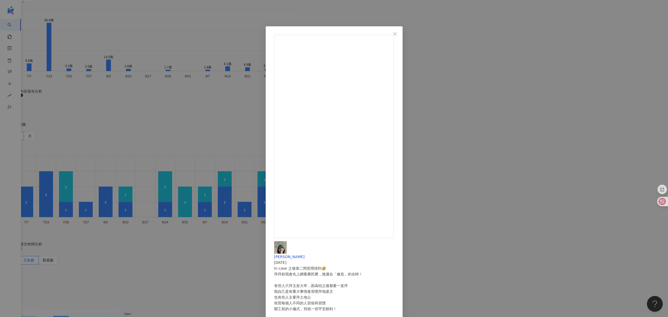
click at [515, 124] on div "Sara Lee 2025/7/13 In case 之後第二間房用得到🤣 拜拜前我會先上網看農民曆，挑適合「修造」的吉時！ 有些人只拜玉皇大帝，因為怕之後都…" at bounding box center [334, 158] width 668 height 317
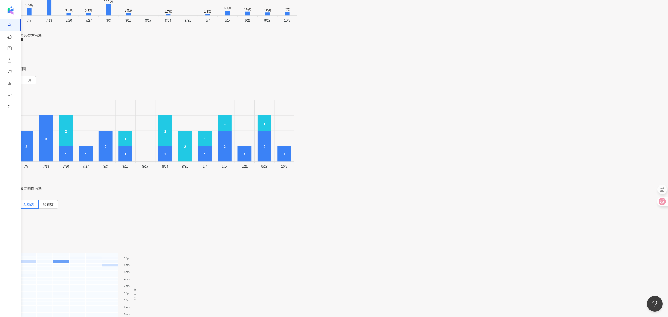
scroll to position [1938, 0]
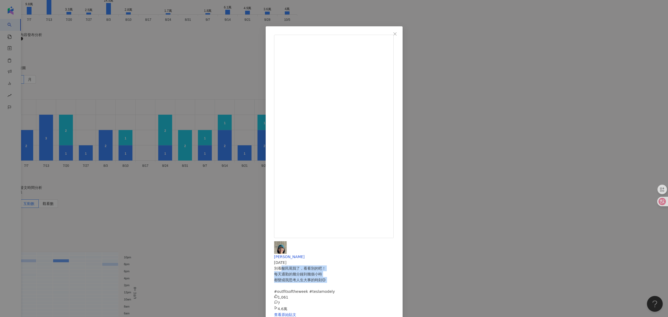
drag, startPoint x: 351, startPoint y: 57, endPoint x: 379, endPoint y: 75, distance: 32.8
click at [379, 266] on div "別看酸民罵我了，看看別的吧！ 每天通勤的幾分鐘到幾個小時 都變成我思考人生大事的時刻😌 #outfitsoftheweek #teslamodely" at bounding box center [334, 280] width 120 height 29
click at [176, 164] on div "Sara Lee 2025/7/9 別看酸民罵我了，看看別的吧！ 每天通勤的幾分鐘到幾個小時 都變成我思考人生大事的時刻😌 #outfitsoftheweek…" at bounding box center [334, 158] width 668 height 317
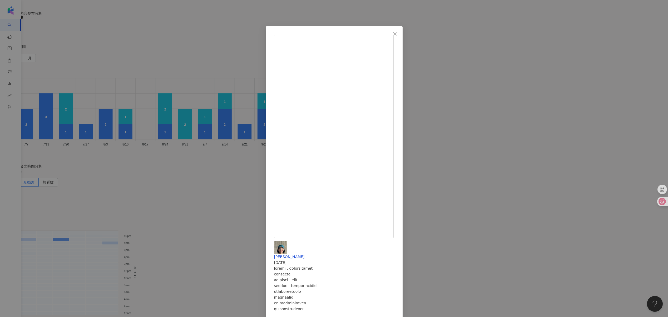
scroll to position [1942, 0]
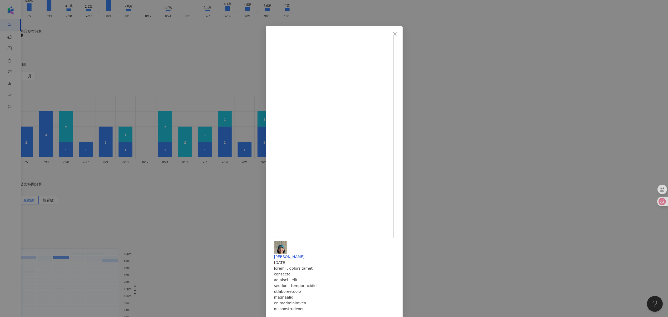
click at [135, 199] on div "Sara Lee 2025/6/27 815 5 4.2萬 查看原始貼文" at bounding box center [334, 158] width 668 height 317
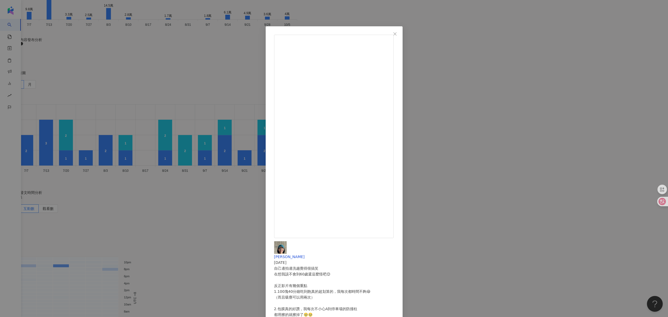
scroll to position [1938, 0]
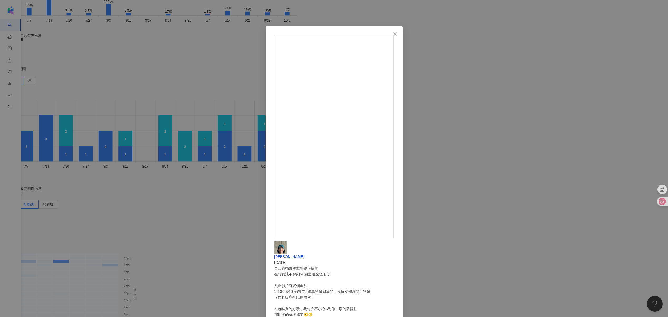
click at [469, 172] on div "Sara Lee 2025/7/7 自己邊拍邊洗越覺得很搞笑 在想我該不會到60歲還這麼怪吧😌 反正影片有幾個重點 1.100塊40分鐘吃到飽真的超划算的，我…" at bounding box center [334, 158] width 668 height 317
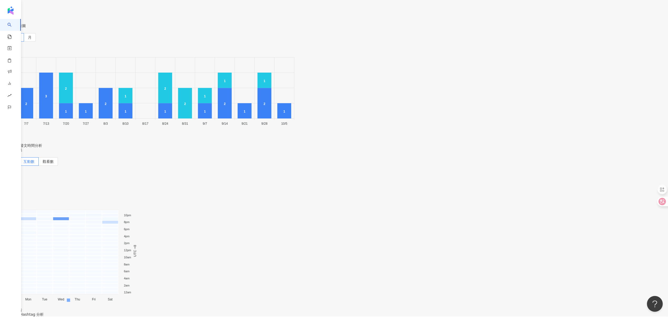
scroll to position [1986, 0]
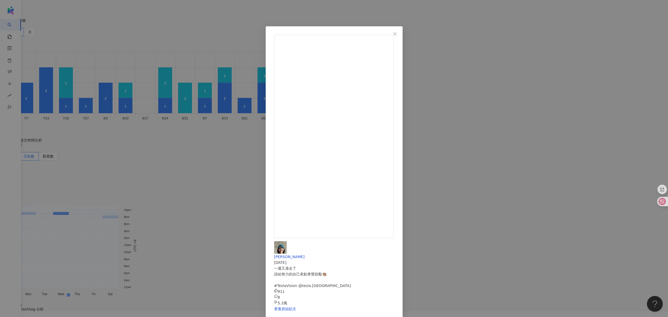
click at [165, 218] on div "Sara Lee 2025/6/6 一週又過去了 請給努力的自己來點掌聲鼓勵👏🏽 #TeslaVision @tesla.taiwan 911 8 5.3萬 …" at bounding box center [334, 158] width 668 height 317
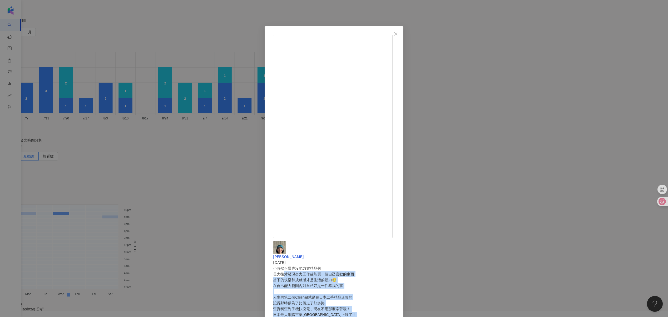
drag, startPoint x: 354, startPoint y: 65, endPoint x: 366, endPoint y: 176, distance: 111.3
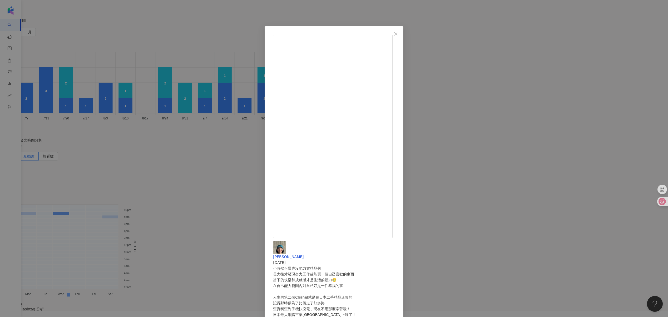
click at [502, 205] on div "Sara Lee 2025/6/5 小時候不懂也沒能力買精品包 長大後才發現努力工作後能買一個自己喜歡的東西 當下的快樂和成就感才是生活的動力🥹 在自己能力範…" at bounding box center [334, 158] width 668 height 317
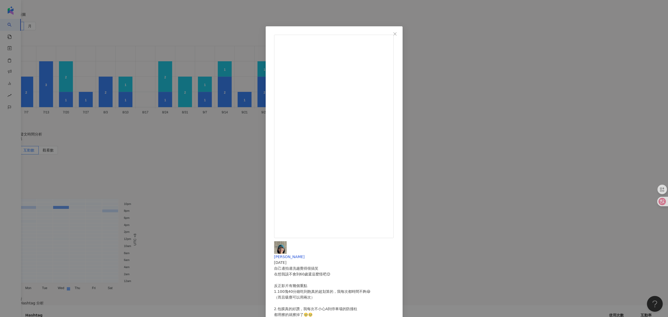
scroll to position [1993, 0]
click at [507, 167] on div "Sara Lee 2025/7/7 自己邊拍邊洗越覺得很搞笑 在想我該不會到60歲還這麼怪吧😌 反正影片有幾個重點 1.100塊40分鐘吃到飽真的超划算的，我…" at bounding box center [334, 158] width 668 height 317
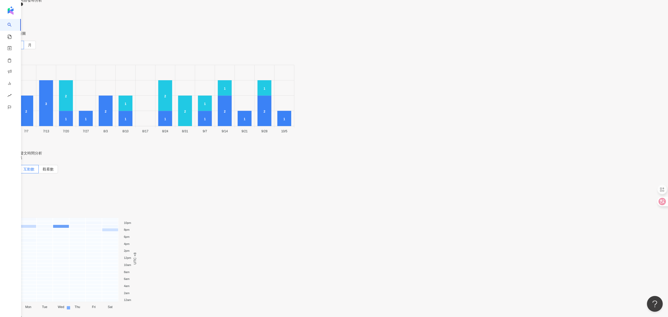
scroll to position [1973, 0]
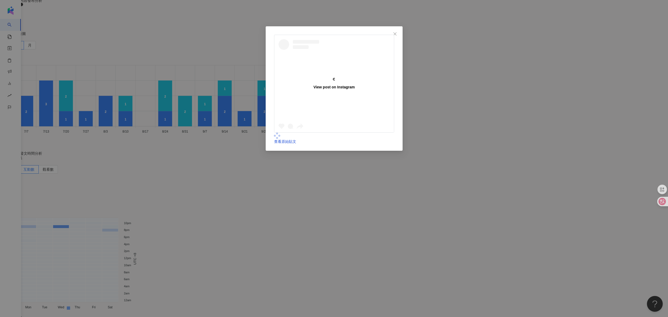
click at [226, 127] on div "View post on Instagram 查看原始貼文" at bounding box center [334, 158] width 668 height 317
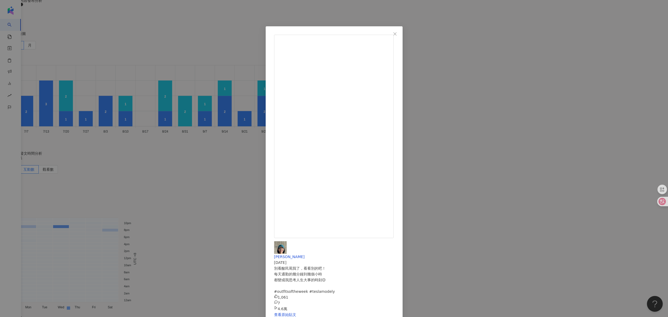
click at [487, 130] on div "Sara Lee 2025/7/9 別看酸民罵我了，看看別的吧！ 每天通勤的幾分鐘到幾個小時 都變成我思考人生大事的時刻😌 #outfitsoftheweek…" at bounding box center [334, 158] width 668 height 317
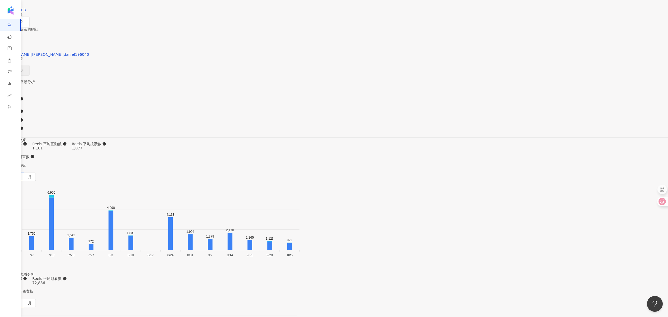
scroll to position [1525, 0]
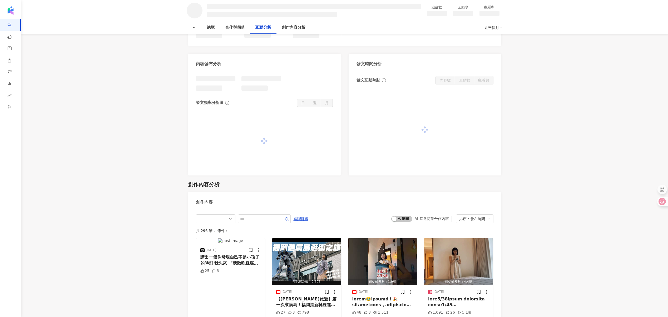
scroll to position [618, 0]
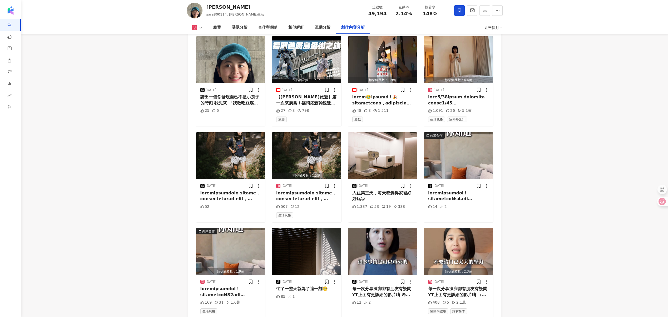
scroll to position [1469, 0]
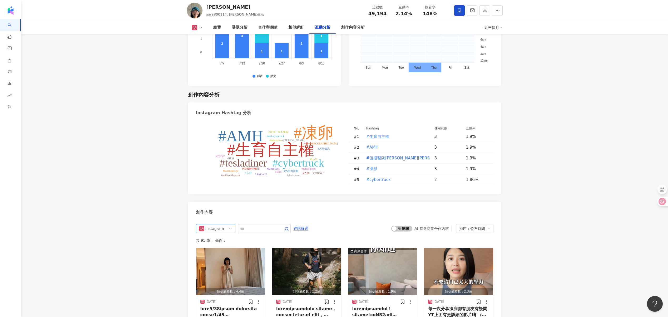
click at [222, 225] on div "Instagram" at bounding box center [213, 229] width 17 height 8
click at [221, 225] on div "Instagram" at bounding box center [213, 229] width 17 height 8
click at [215, 248] on img "button" at bounding box center [230, 271] width 69 height 47
click at [262, 226] on input "text" at bounding box center [258, 229] width 37 height 6
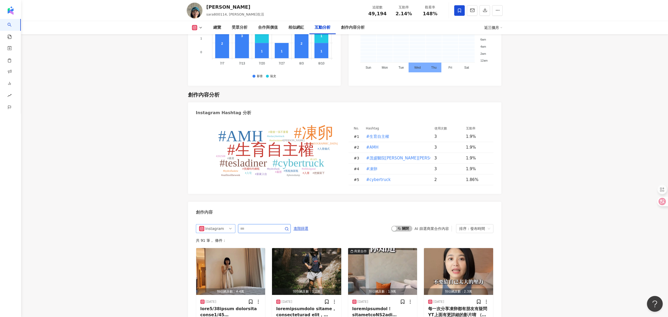
click at [219, 225] on div "Instagram" at bounding box center [213, 229] width 17 height 8
click at [215, 255] on div "YouTube" at bounding box center [214, 258] width 17 height 6
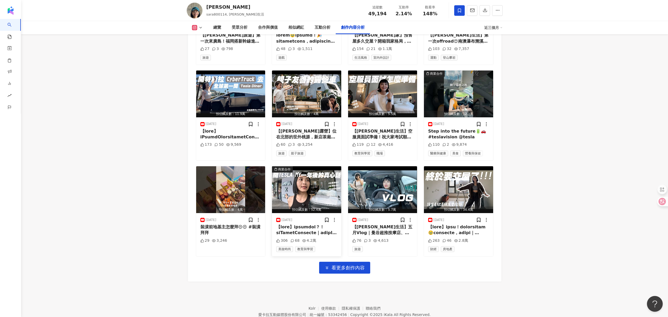
scroll to position [1525, 0]
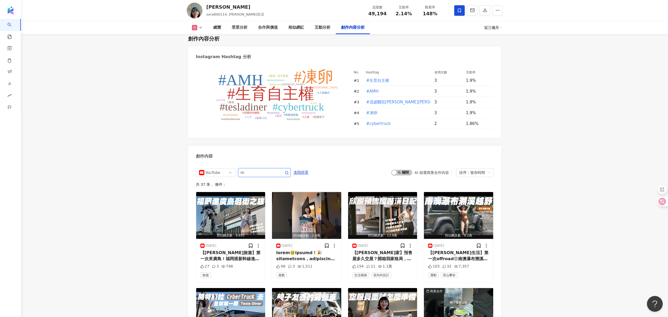
click at [263, 168] on span at bounding box center [264, 172] width 53 height 9
type input "****"
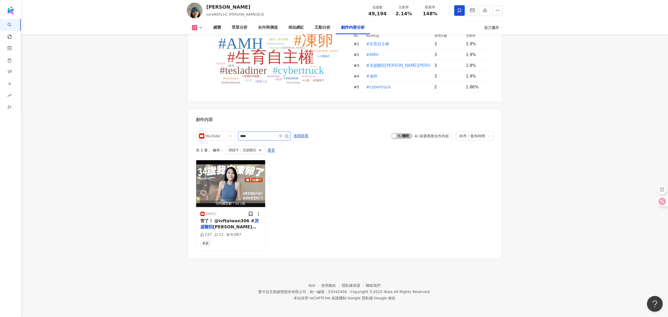
scroll to position [1542, 0]
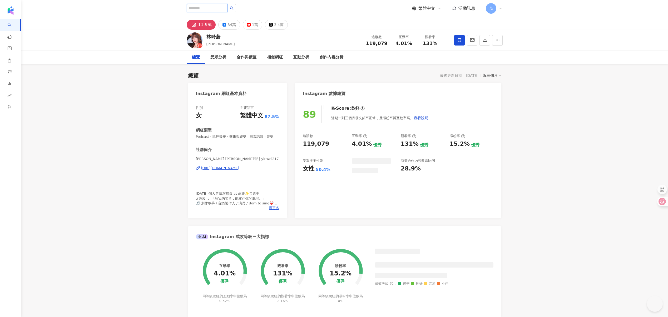
click at [203, 9] on input "search" at bounding box center [207, 8] width 41 height 8
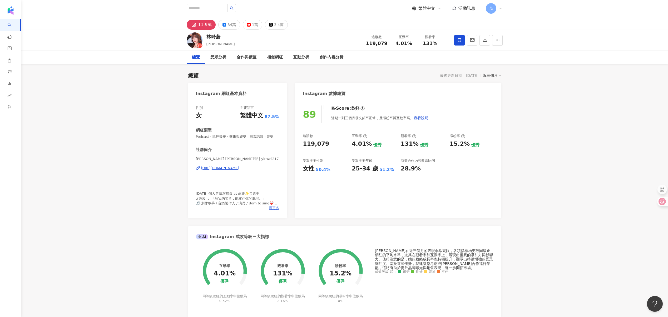
click at [275, 211] on span "看更多" at bounding box center [274, 208] width 10 height 5
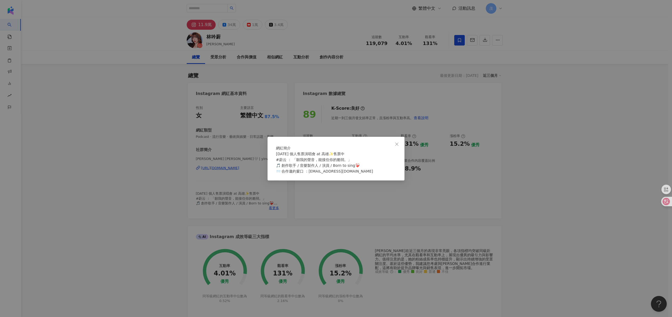
click at [355, 195] on div "網紅簡介 [DATE] 個人售票演唱會 at 高雄✨售票中 #蔚云 ： 「願我的聲音，能接住你的脆弱。」 🎵 創作歌手 / 音樂製作人 / 演員 / Born…" at bounding box center [336, 158] width 672 height 317
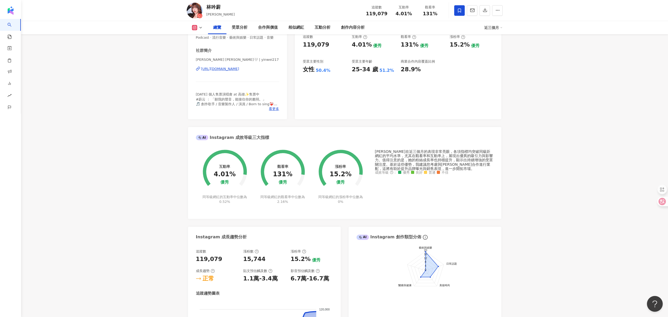
scroll to position [100, 0]
click at [239, 108] on span "[DATE] 個人售票演唱會 at 高雄✨售票中 #蔚云 ： 「願我的聲音，能接住你的脆弱。」 🎵 創作歌手 / 音樂製作人 / 演員 / Born to s…" at bounding box center [237, 103] width 82 height 23
click at [273, 111] on span "看更多" at bounding box center [274, 108] width 10 height 5
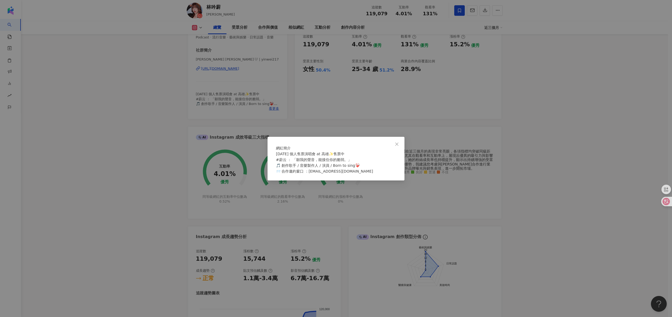
click at [341, 106] on div "網紅簡介 [DATE] 個人售票演唱會 at 高雄✨售票中 #蔚云 ： 「願我的聲音，能接住你的脆弱。」 🎵 創作歌手 / 音樂製作人 / 演員 / Born…" at bounding box center [336, 158] width 672 height 317
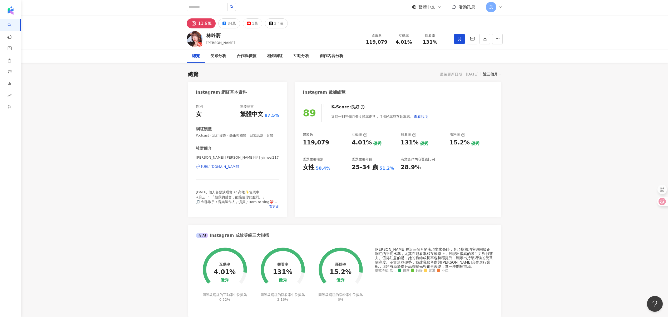
scroll to position [22, 0]
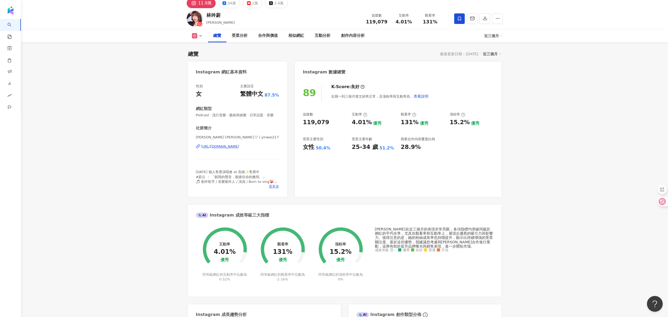
click at [273, 189] on span "看更多" at bounding box center [274, 186] width 10 height 5
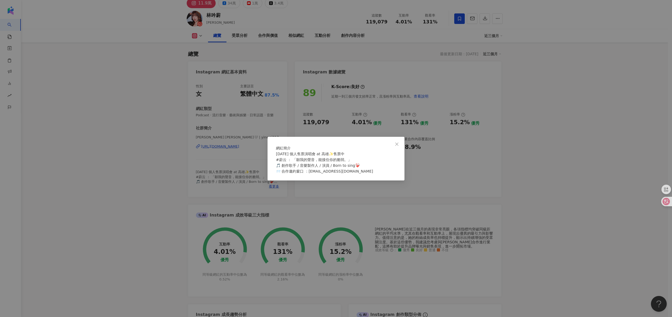
click at [396, 106] on div "網紅簡介 2025/11/23 個人售票演唱會 at 高雄✨售票中 #蔚云 ： 「願我的聲音，能接住你的脆弱。」 🎵 創作歌手 / 音樂製作人 / 演員 / …" at bounding box center [336, 158] width 672 height 317
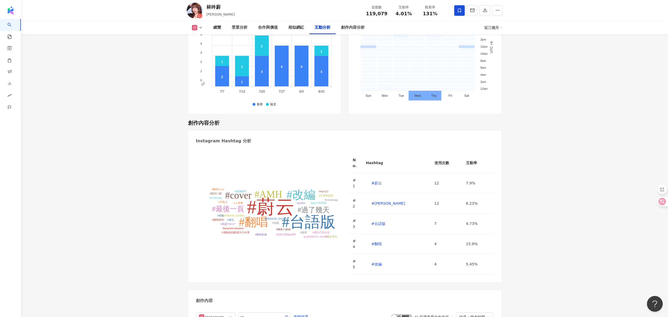
scroll to position [1567, 0]
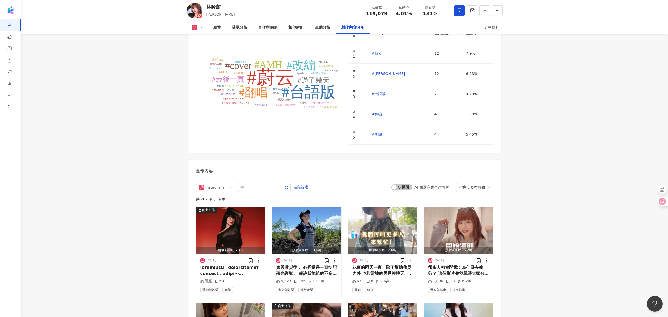
click at [269, 183] on span at bounding box center [264, 187] width 53 height 9
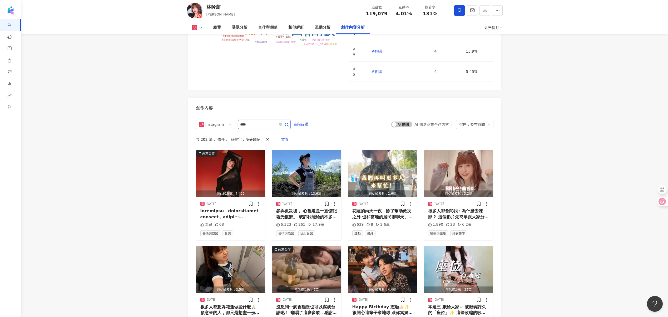
scroll to position [1554, 0]
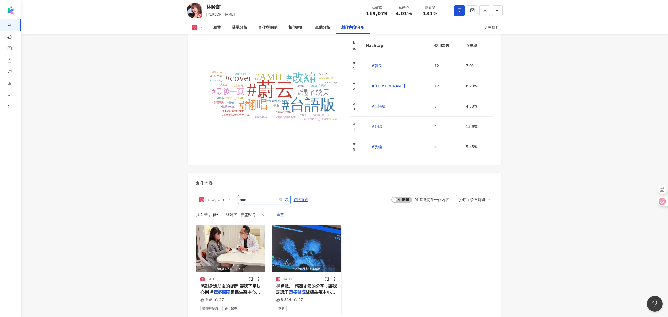
click at [260, 197] on input "****" at bounding box center [258, 200] width 37 height 6
type input "**"
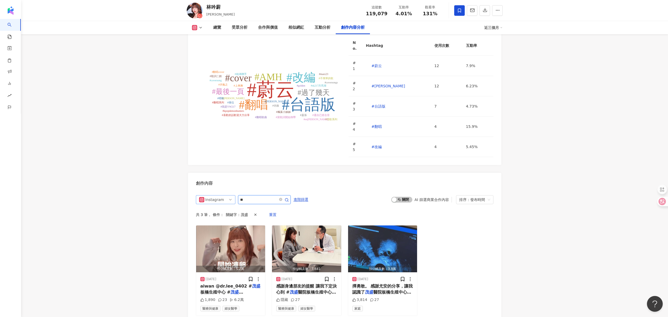
click at [221, 196] on div "Instagram" at bounding box center [213, 200] width 17 height 8
click at [218, 224] on div "Facebook" at bounding box center [215, 228] width 37 height 9
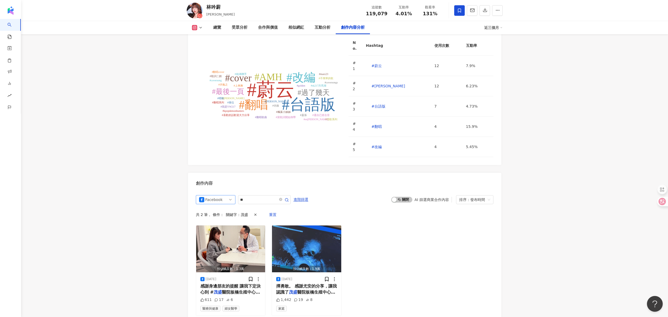
click at [227, 196] on span "Facebook" at bounding box center [215, 200] width 33 height 8
click at [222, 217] on div "Instagram" at bounding box center [214, 220] width 17 height 6
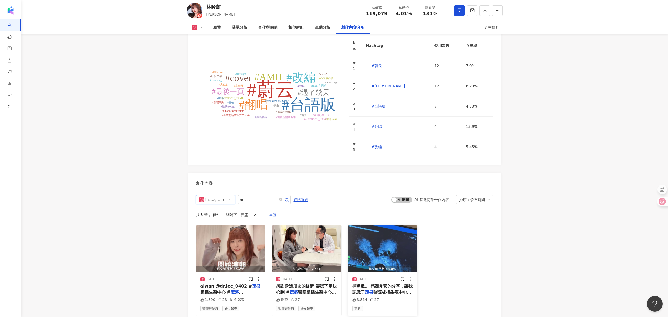
click at [379, 266] on div "預估觸及數：3.8萬" at bounding box center [382, 269] width 69 height 7
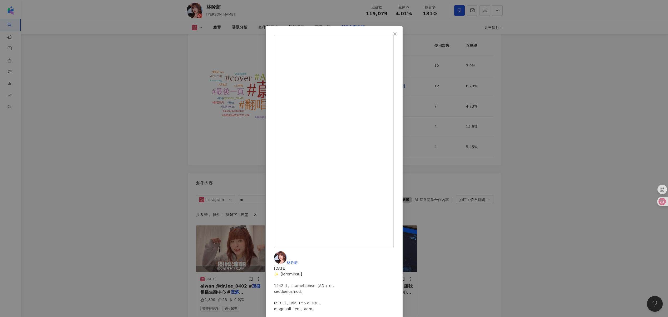
scroll to position [172, 0]
click at [458, 194] on div "林吟蔚 2025/6/20 3,814 27 查看原始貼文" at bounding box center [334, 158] width 668 height 317
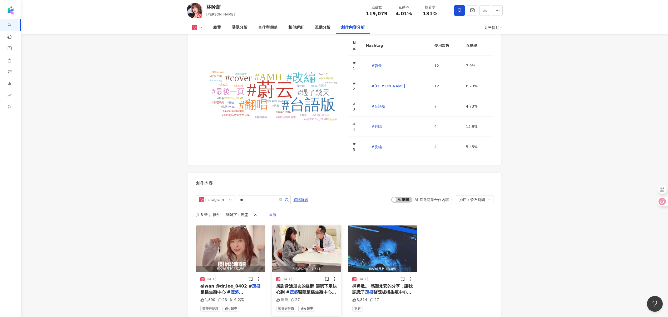
click at [297, 226] on img "button" at bounding box center [306, 249] width 69 height 47
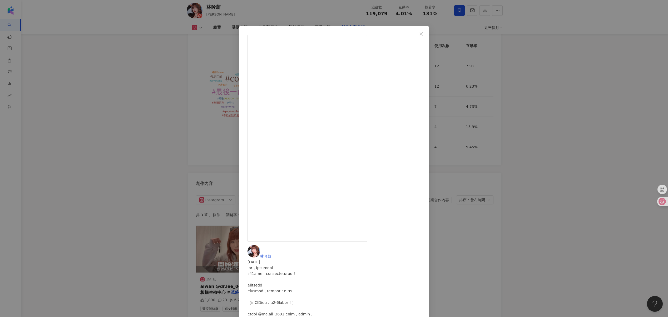
scroll to position [1554, 0]
drag, startPoint x: 352, startPoint y: 79, endPoint x: 395, endPoint y: 191, distance: 120.3
drag, startPoint x: 352, startPoint y: 90, endPoint x: 419, endPoint y: 177, distance: 110.3
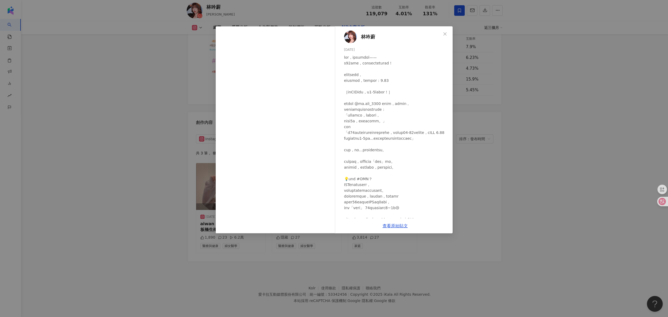
scroll to position [134, 0]
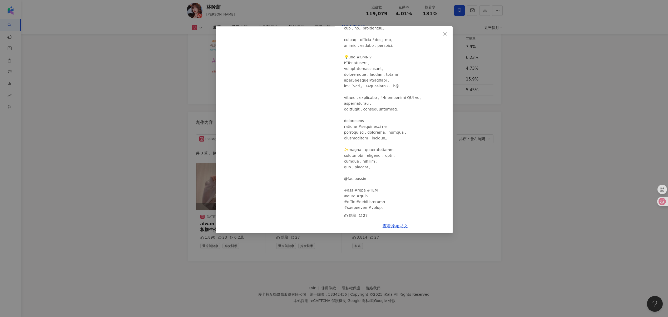
click at [528, 115] on div "[PERSON_NAME][DATE] 隱藏 27 查看原始貼文" at bounding box center [334, 158] width 668 height 317
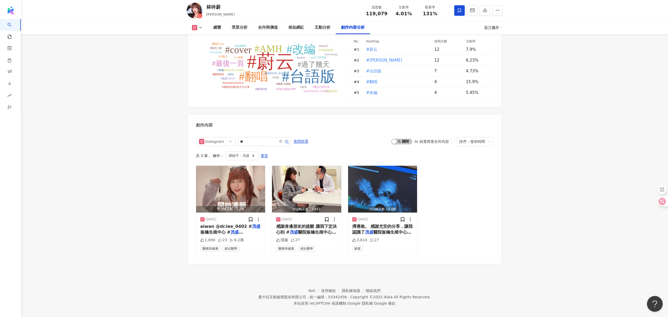
scroll to position [1554, 0]
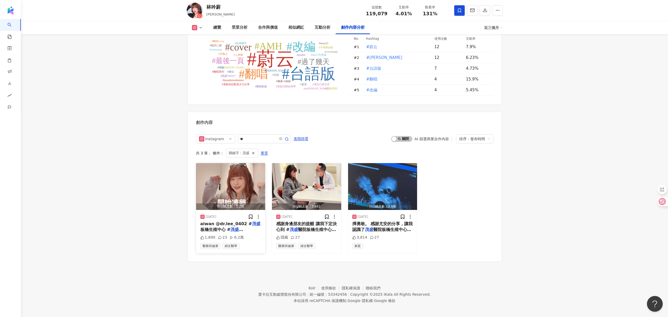
click at [256, 180] on img "button" at bounding box center [230, 186] width 69 height 47
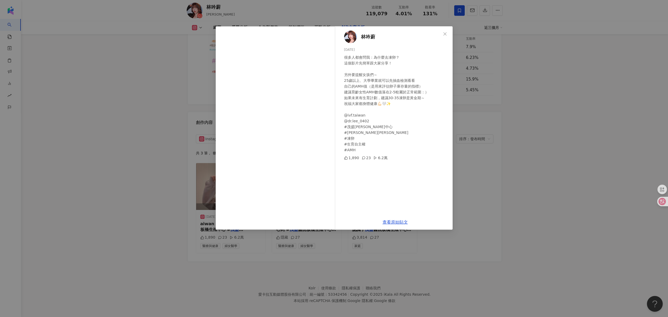
scroll to position [1527, 0]
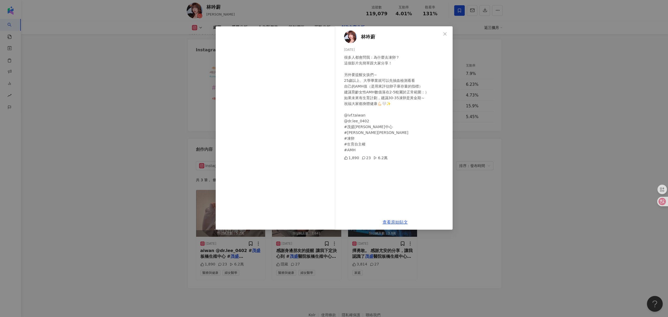
click at [553, 185] on div "[PERSON_NAME][DATE] 很多人都會問我：為什麼去凍卵？ 這個影片先簡單跟大家分享！ 另外要提醒女孩們～ 25歲以上、大學畢業就可以先抽血檢測看…" at bounding box center [334, 158] width 668 height 317
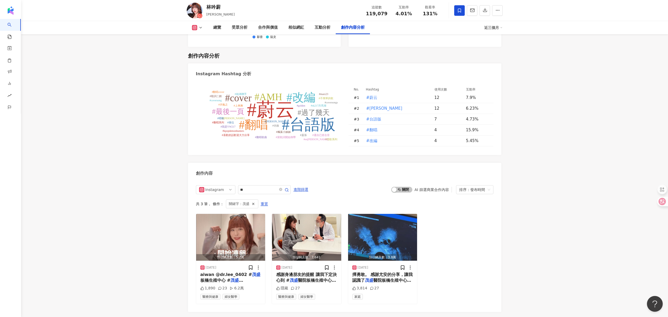
scroll to position [1503, 0]
click at [403, 248] on img "button" at bounding box center [382, 237] width 69 height 47
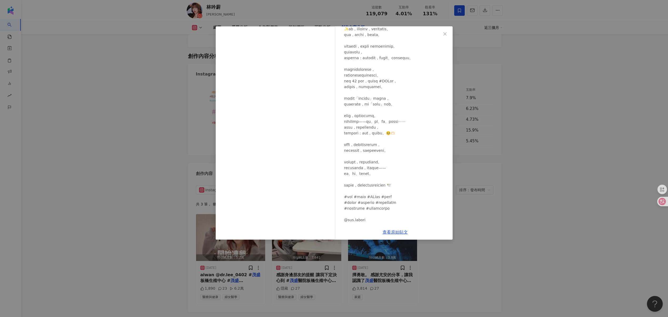
scroll to position [208, 0]
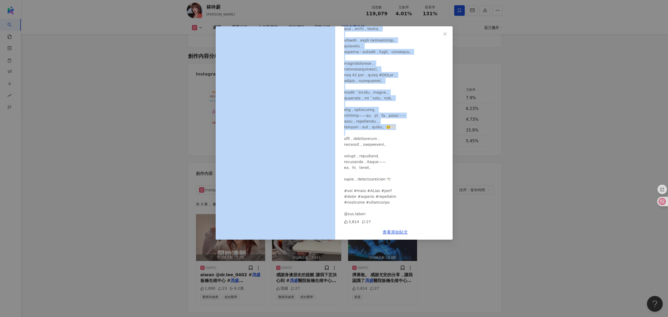
drag, startPoint x: 345, startPoint y: 139, endPoint x: 333, endPoint y: 81, distance: 59.8
click at [113, 3] on div "[PERSON_NAME][DATE] 3,814 27 查看原始貼文" at bounding box center [334, 158] width 668 height 317
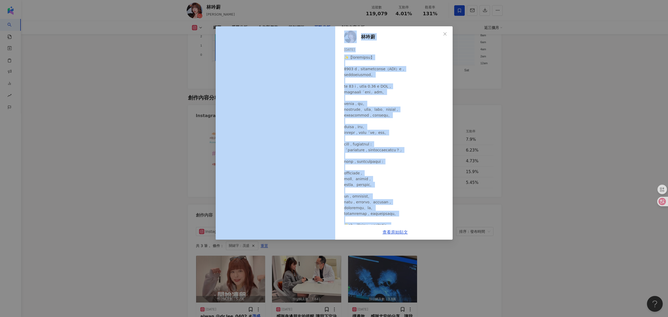
scroll to position [1423, 0]
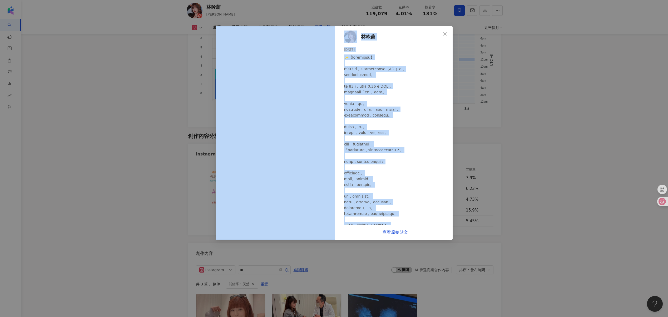
click at [369, 86] on div at bounding box center [396, 237] width 104 height 365
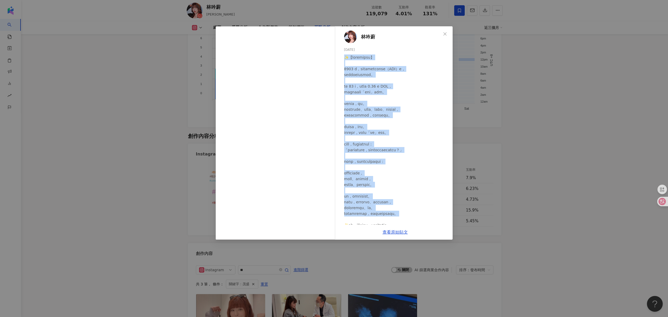
drag, startPoint x: 345, startPoint y: 59, endPoint x: 428, endPoint y: 219, distance: 180.6
click at [428, 219] on div at bounding box center [396, 237] width 104 height 365
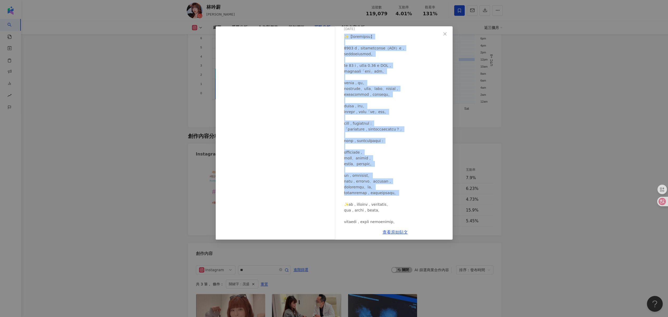
scroll to position [21, 0]
click at [377, 130] on div at bounding box center [396, 215] width 104 height 365
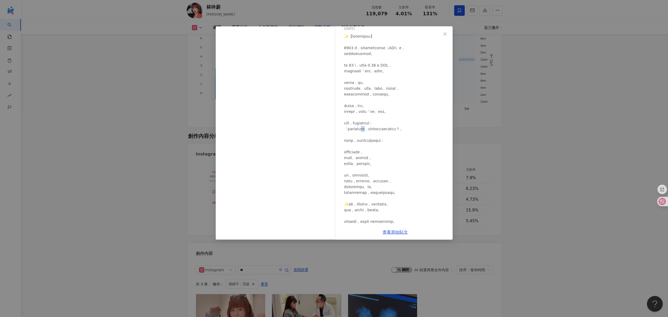
click at [377, 130] on div at bounding box center [396, 215] width 104 height 365
click at [398, 130] on div at bounding box center [396, 215] width 104 height 365
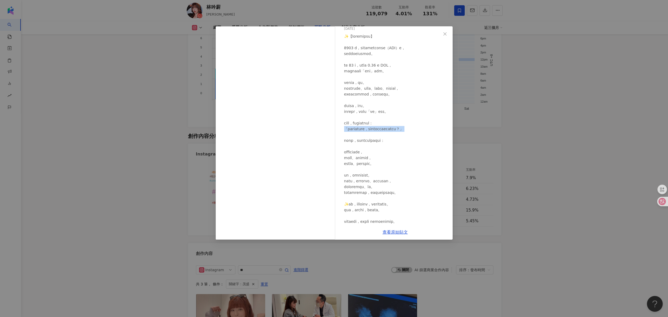
click at [398, 130] on div at bounding box center [396, 215] width 104 height 365
click at [368, 140] on div at bounding box center [396, 215] width 104 height 365
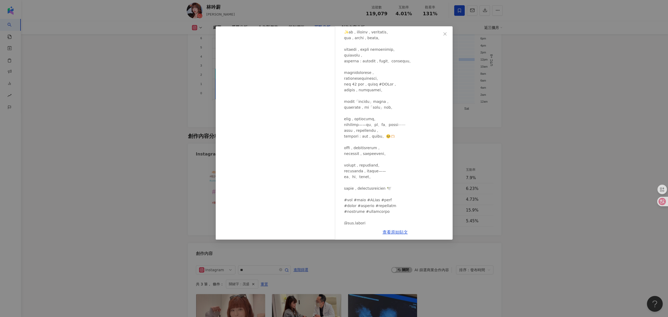
scroll to position [208, 0]
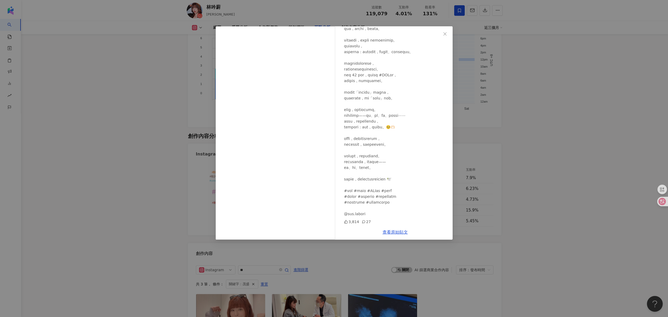
click at [379, 93] on div at bounding box center [396, 34] width 104 height 365
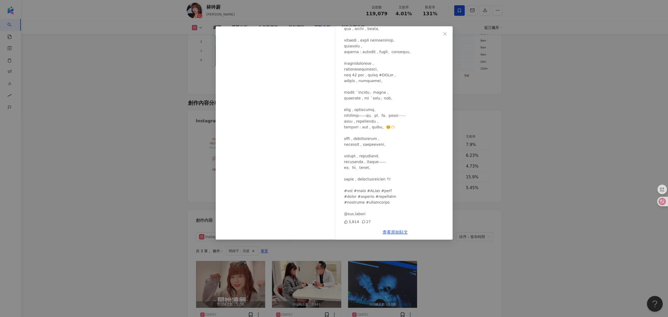
scroll to position [1460, 0]
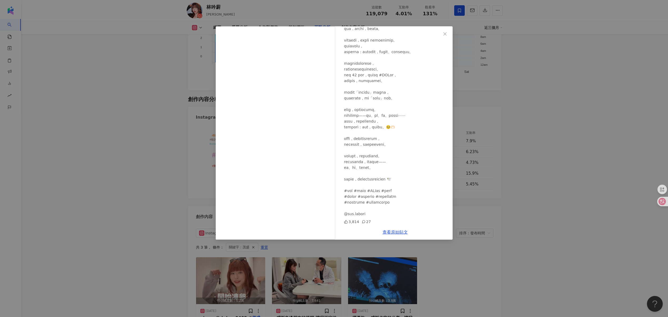
click at [380, 92] on div at bounding box center [396, 34] width 104 height 365
click at [370, 100] on div at bounding box center [396, 34] width 104 height 365
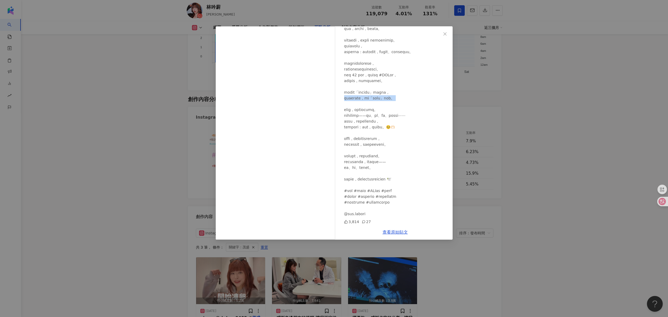
click at [370, 100] on div at bounding box center [396, 34] width 104 height 365
click at [370, 113] on div at bounding box center [396, 34] width 104 height 365
drag, startPoint x: 370, startPoint y: 113, endPoint x: 413, endPoint y: 113, distance: 42.9
click at [372, 113] on div at bounding box center [396, 34] width 104 height 365
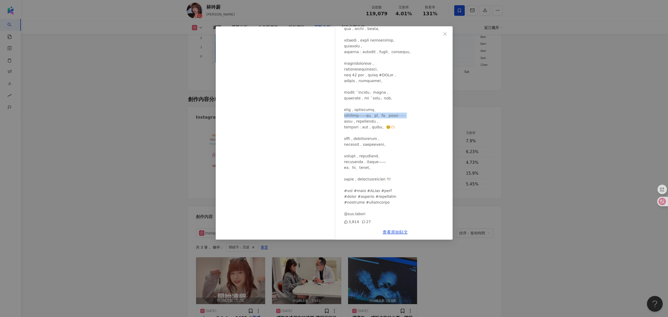
click at [413, 113] on div at bounding box center [396, 34] width 104 height 365
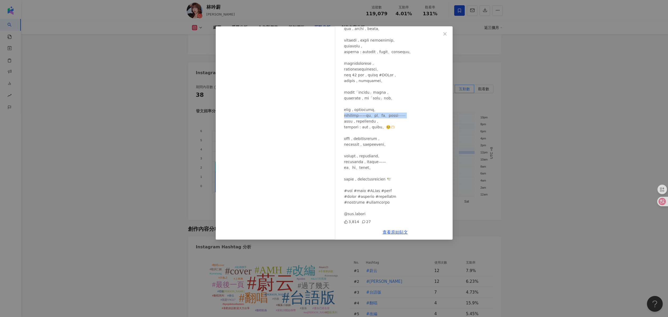
scroll to position [1335, 0]
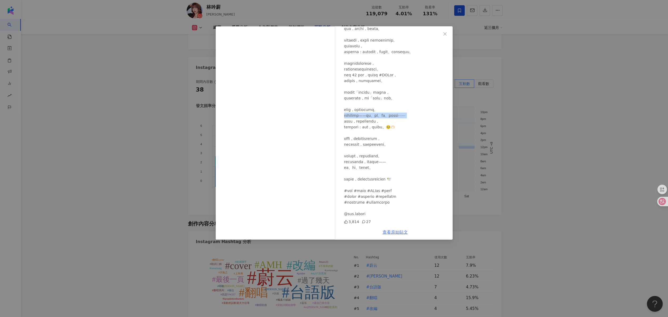
click at [393, 231] on link "查看原始貼文" at bounding box center [395, 232] width 25 height 5
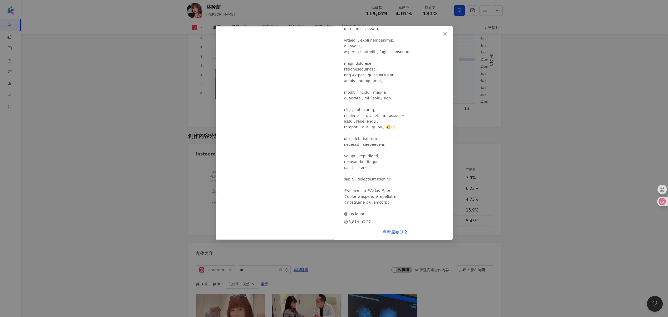
click at [235, 254] on div "林吟蔚 2025/6/20 3,814 27 查看原始貼文" at bounding box center [334, 158] width 668 height 317
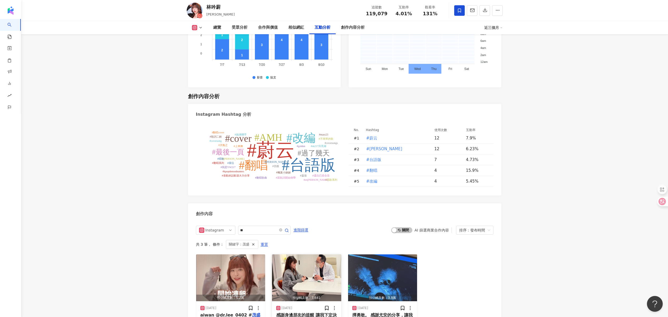
scroll to position [1488, 0]
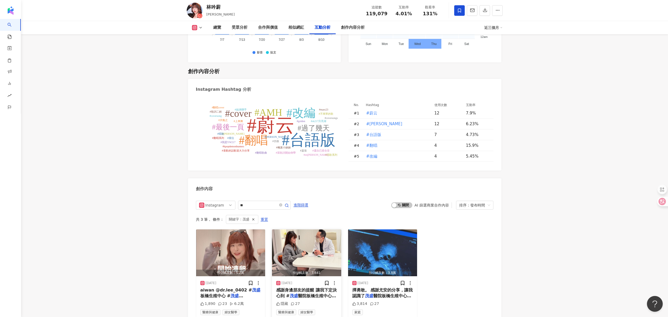
click at [318, 265] on img "button" at bounding box center [306, 253] width 69 height 47
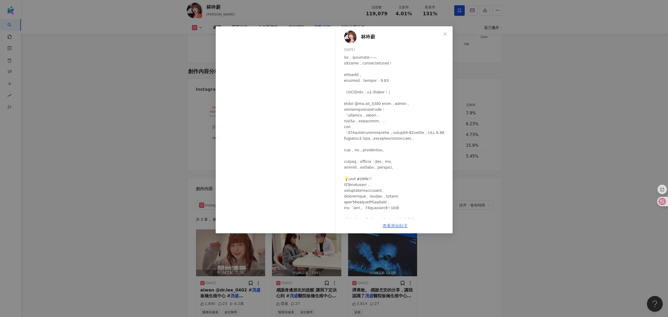
click at [390, 228] on link "查看原始貼文" at bounding box center [395, 226] width 25 height 5
click at [223, 267] on div "林吟蔚 2025/7/24 隱藏 27 查看原始貼文" at bounding box center [334, 158] width 668 height 317
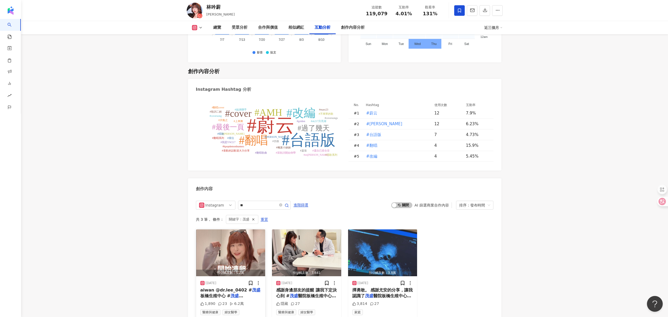
click at [239, 252] on img "button" at bounding box center [230, 253] width 69 height 47
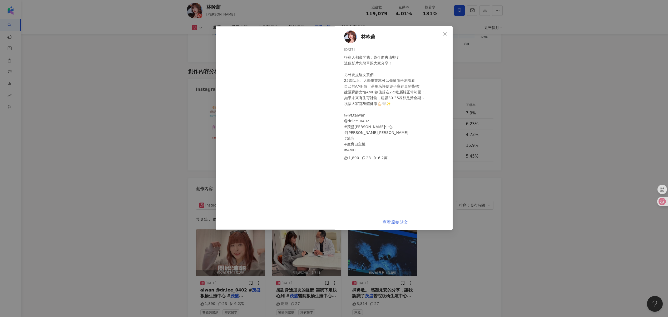
click at [390, 222] on link "查看原始貼文" at bounding box center [395, 222] width 25 height 5
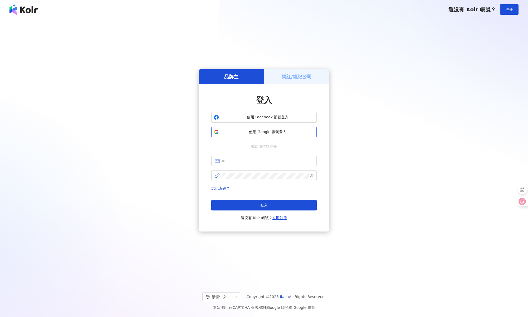
click at [267, 132] on span "使用 Google 帳號登入" at bounding box center [267, 132] width 93 height 5
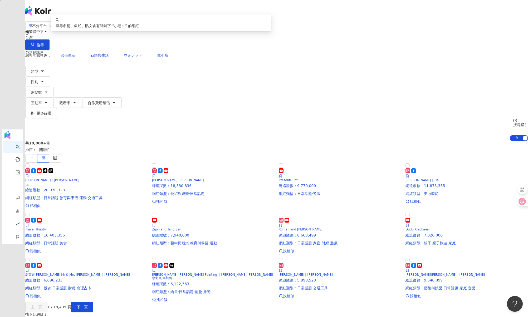
type input "***"
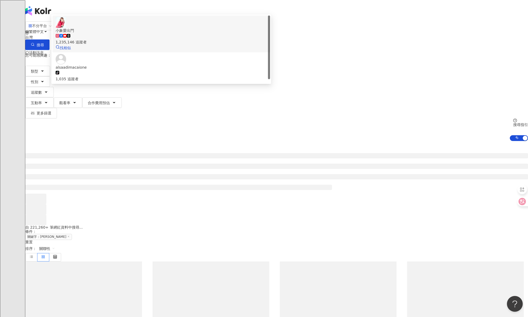
click at [192, 33] on div "小象愛出門" at bounding box center [161, 31] width 211 height 6
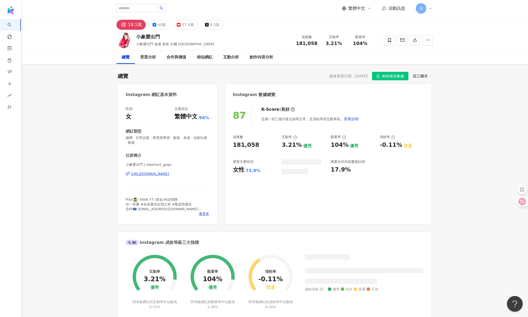
click at [395, 77] on span "解鎖最新數據" at bounding box center [393, 76] width 22 height 8
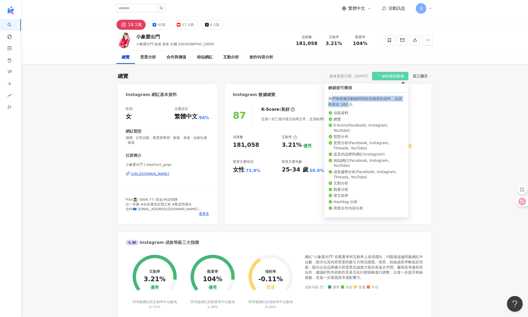
drag, startPoint x: 333, startPoint y: 100, endPoint x: 348, endPoint y: 105, distance: 15.9
click at [348, 105] on div "我們會根據您解鎖時間給您最新的資料，該資料留存 180 天。" at bounding box center [366, 102] width 76 height 12
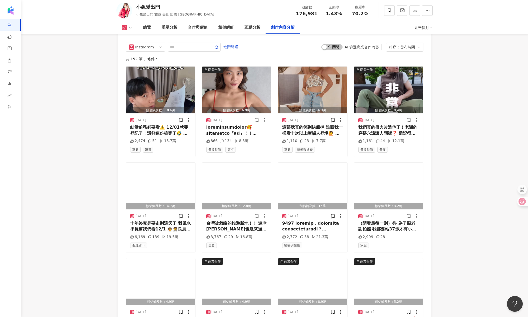
scroll to position [1665, 0]
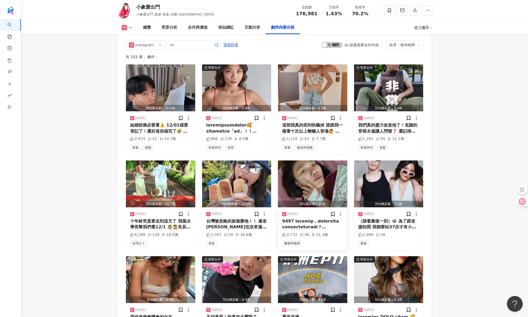
click at [310, 161] on img "button" at bounding box center [312, 184] width 69 height 47
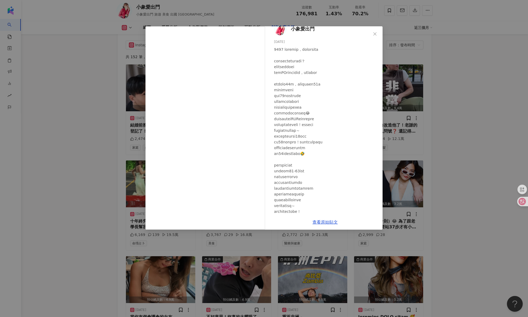
scroll to position [0, 0]
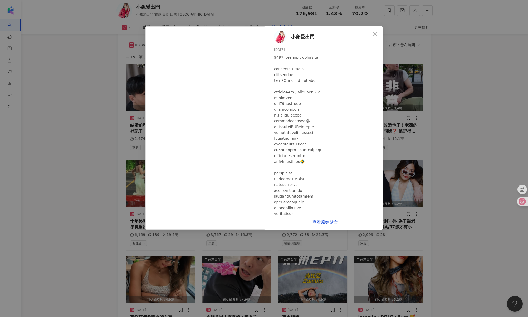
click at [478, 213] on div "小象愛出門 [DATE] 2,772 38 21.3萬 查看原始貼文" at bounding box center [264, 158] width 528 height 317
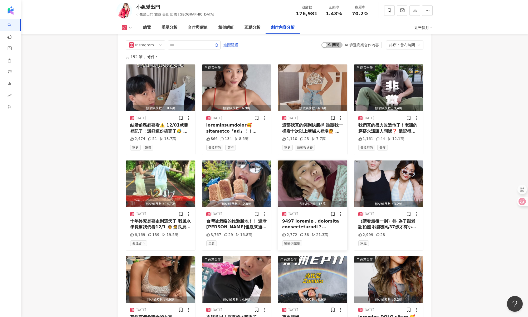
click at [299, 161] on img "button" at bounding box center [312, 184] width 69 height 47
click at [299, 153] on div "View post on Instagram 查看原始貼文" at bounding box center [264, 158] width 528 height 317
click at [301, 161] on img "button" at bounding box center [312, 184] width 69 height 47
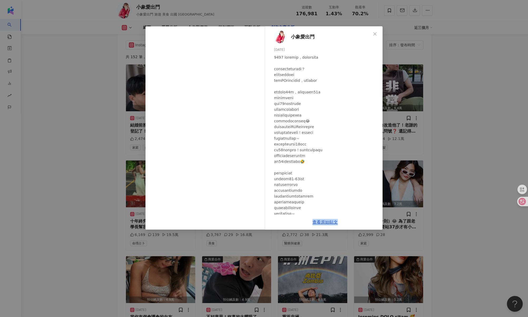
click at [463, 196] on div "小象愛出門 [DATE] 2,772 38 21.3萬 查看原始貼文" at bounding box center [264, 158] width 528 height 317
click at [454, 205] on div "小象愛出門 [DATE] 2,772 38 21.3萬 查看原始貼文" at bounding box center [264, 158] width 528 height 317
